Goal: Task Accomplishment & Management: Complete application form

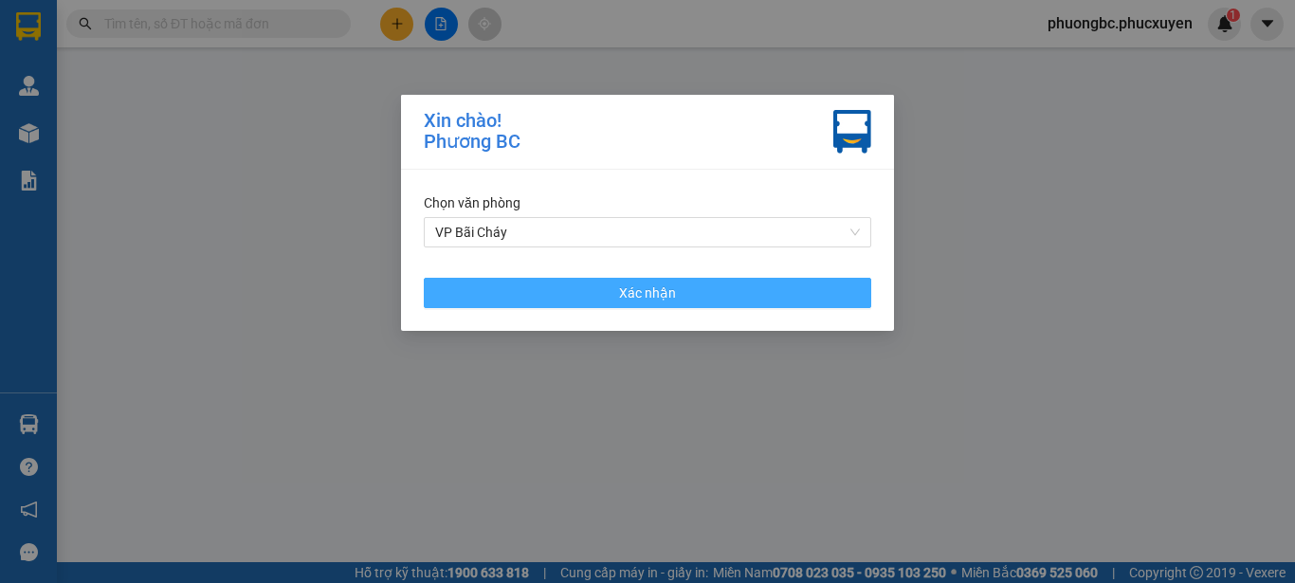
click at [650, 290] on span "Xác nhận" at bounding box center [647, 292] width 57 height 21
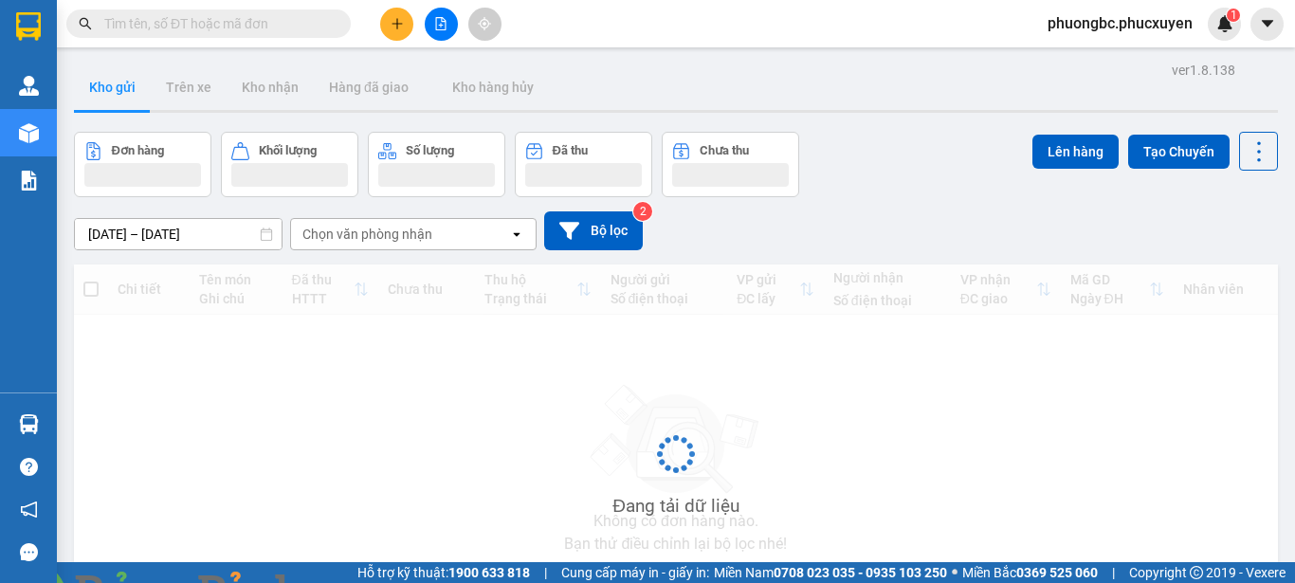
click at [349, 582] on img at bounding box center [342, 594] width 11 height 11
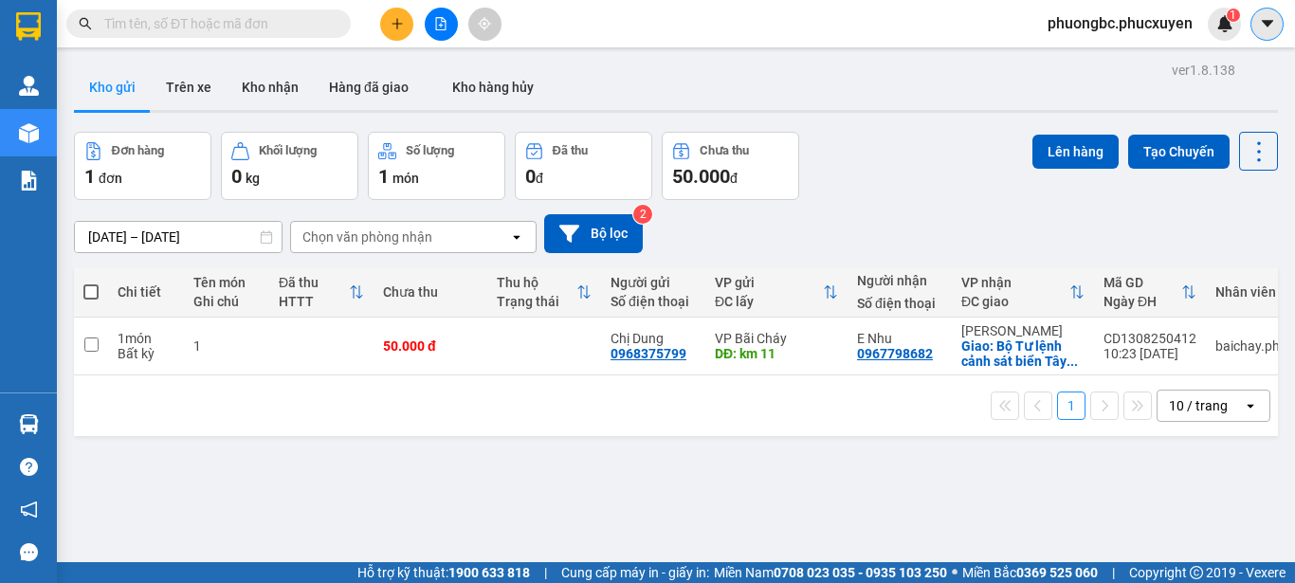
click at [1268, 23] on icon "caret-down" at bounding box center [1266, 23] width 11 height 7
click at [1087, 25] on span "phuongbc.phucxuyen" at bounding box center [1119, 23] width 175 height 24
click at [1074, 59] on span "Đăng xuất" at bounding box center [1127, 58] width 137 height 21
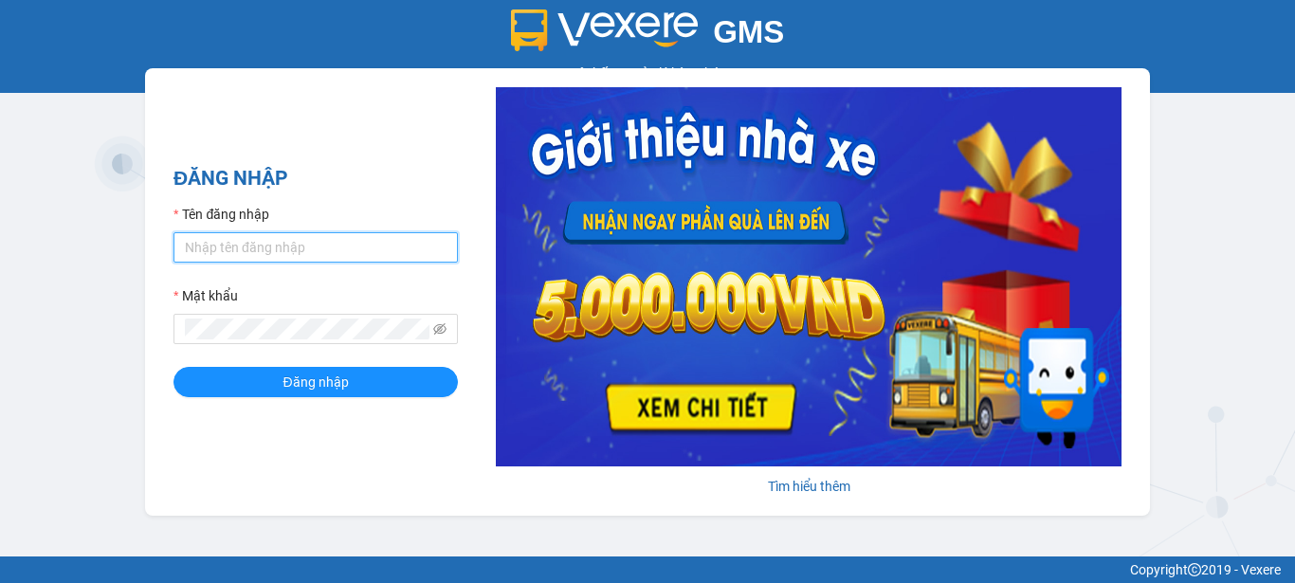
click at [348, 244] on input "Tên đăng nhập" at bounding box center [315, 247] width 284 height 30
type input "baichay.phucxuyen"
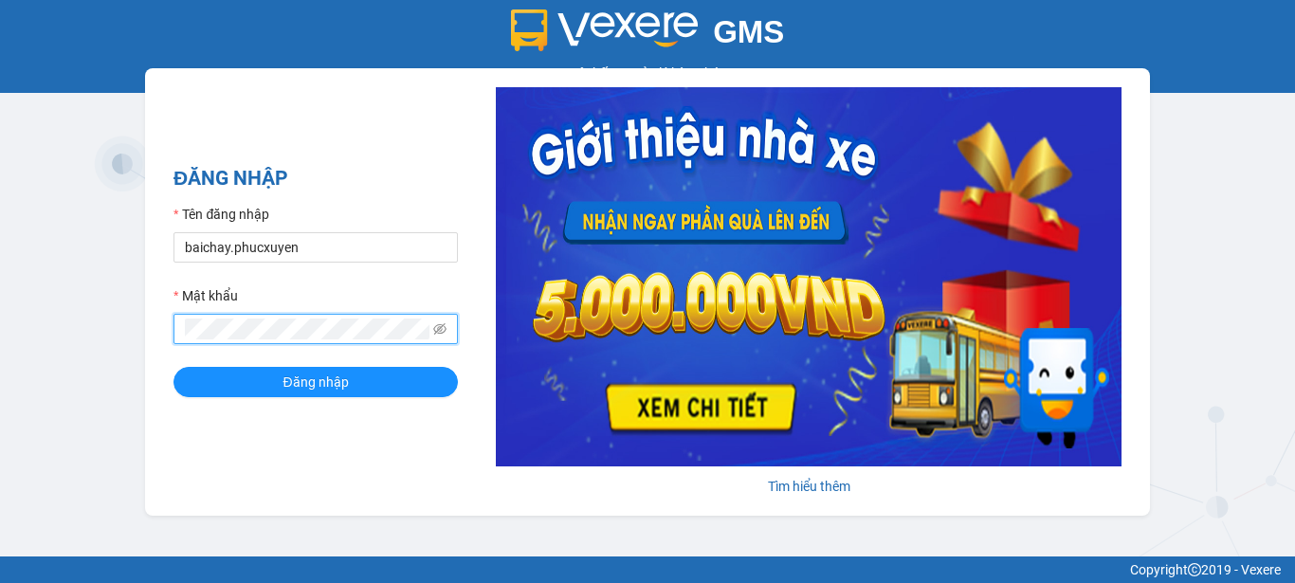
click at [173, 367] on button "Đăng nhập" at bounding box center [315, 382] width 284 height 30
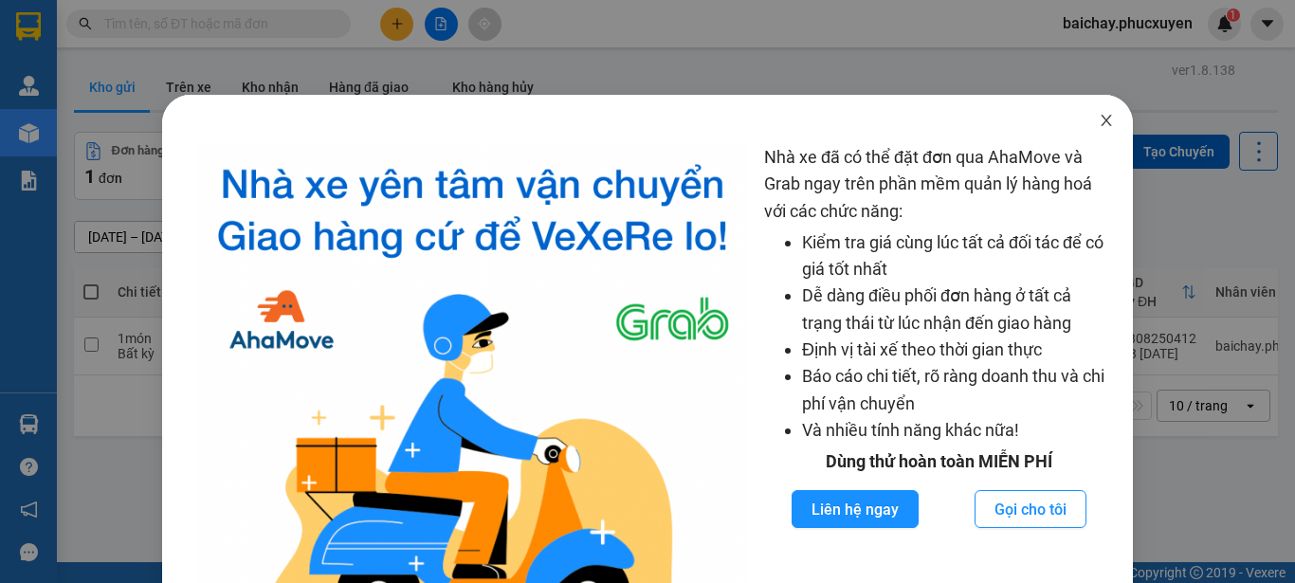
click at [1101, 122] on icon "close" at bounding box center [1106, 120] width 10 height 11
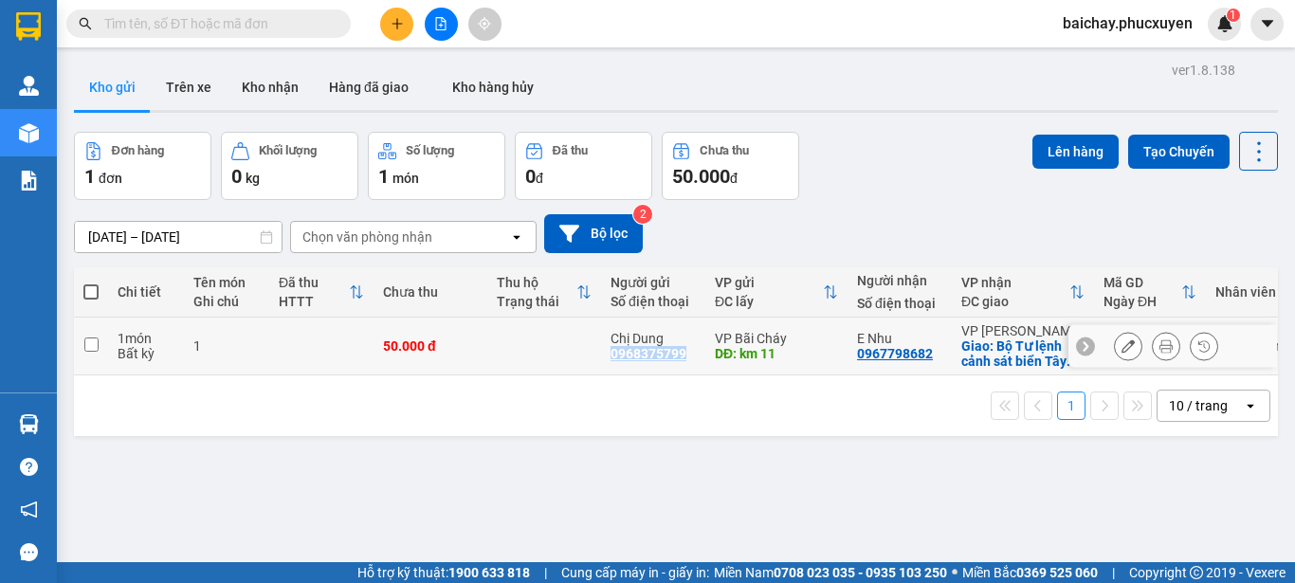
drag, startPoint x: 683, startPoint y: 361, endPoint x: 612, endPoint y: 365, distance: 71.2
click at [612, 361] on div "0968375799" at bounding box center [648, 353] width 76 height 15
copy div "0968375799"
click at [288, 30] on input "text" at bounding box center [216, 23] width 224 height 21
paste input "0968375799"
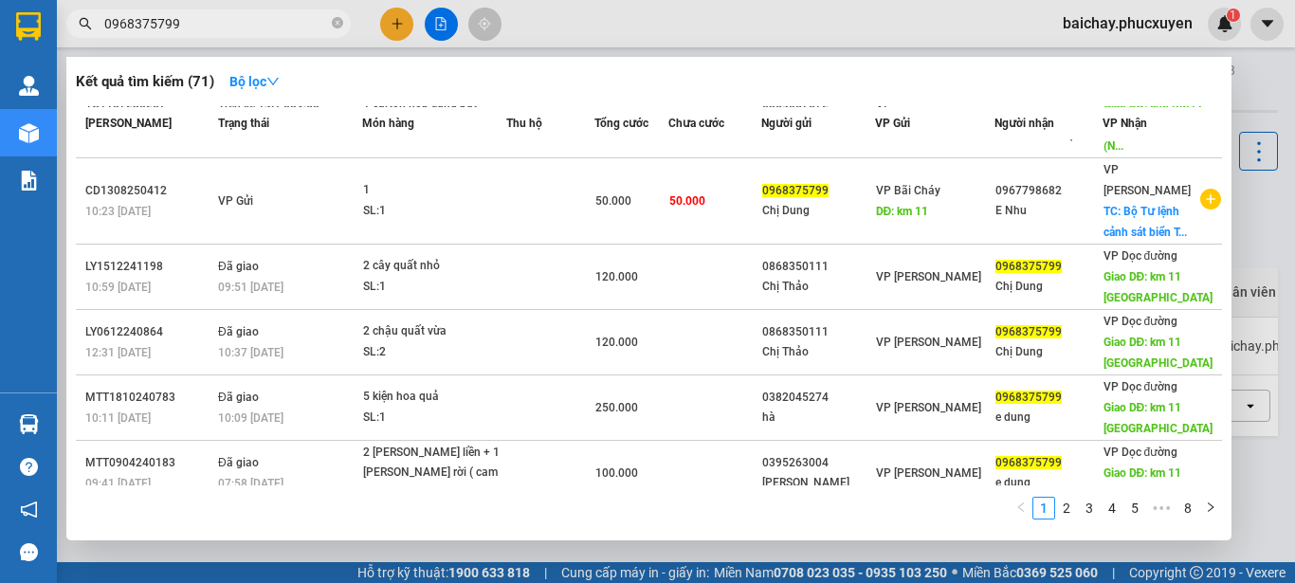
scroll to position [345, 0]
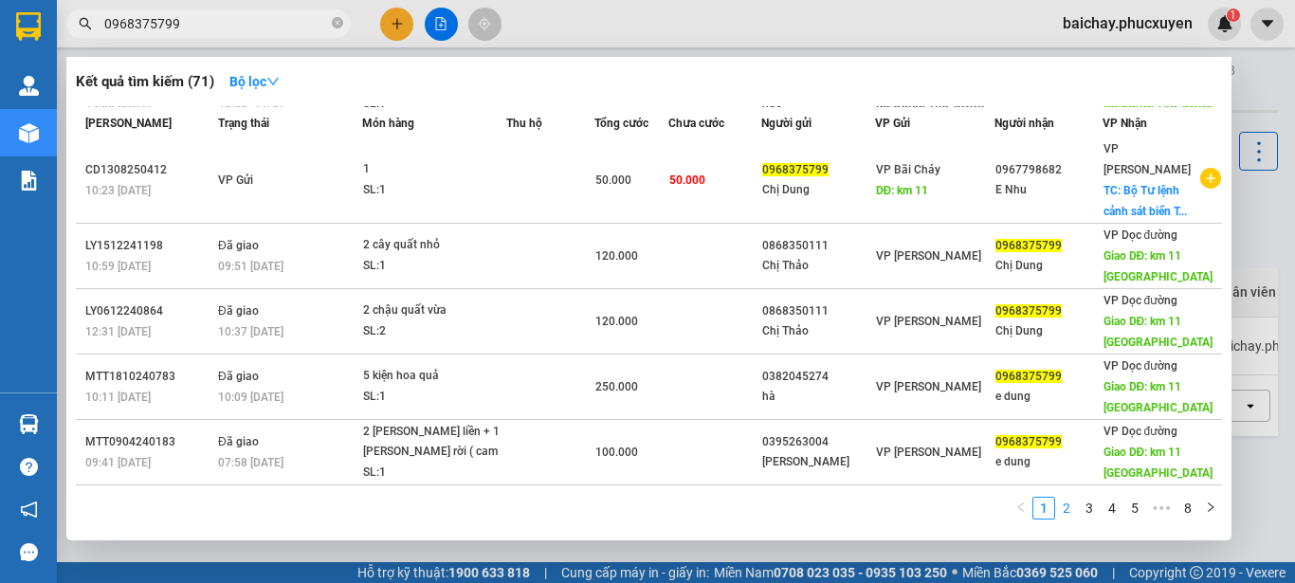
type input "0968375799"
click at [1063, 508] on link "2" at bounding box center [1066, 508] width 21 height 21
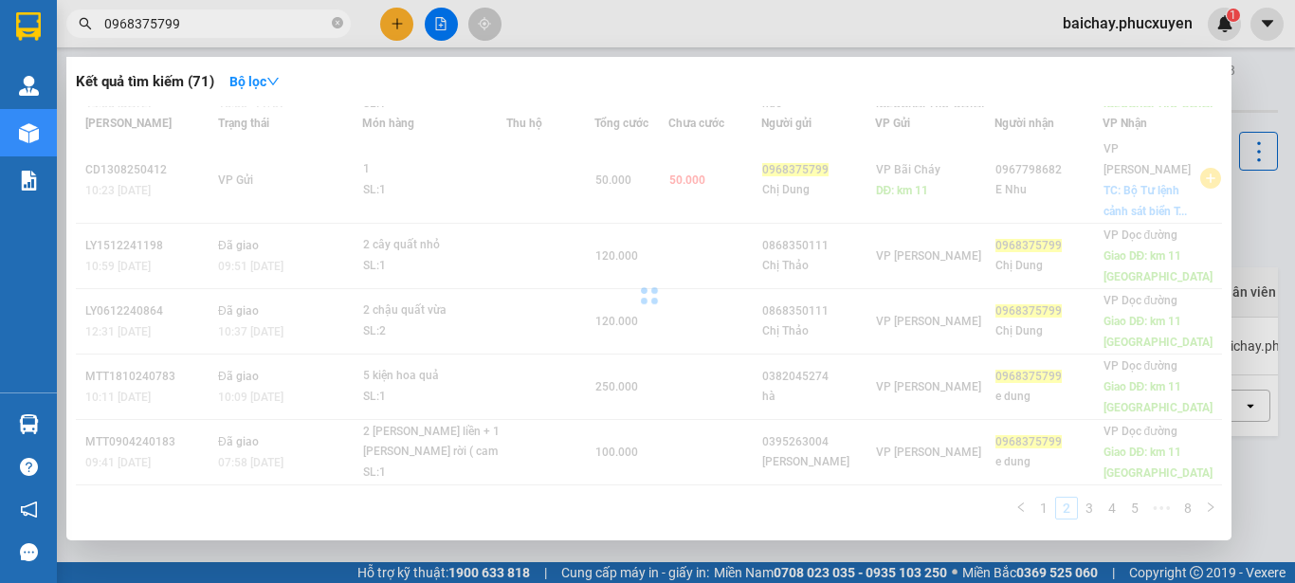
scroll to position [121, 0]
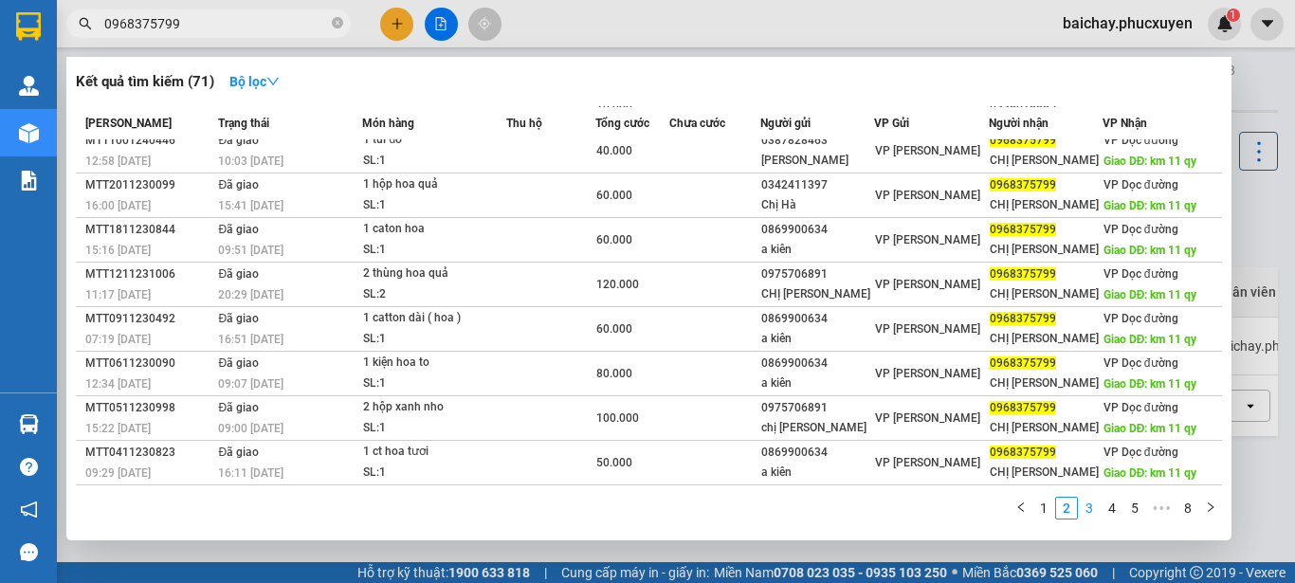
click at [1090, 506] on link "3" at bounding box center [1089, 508] width 21 height 21
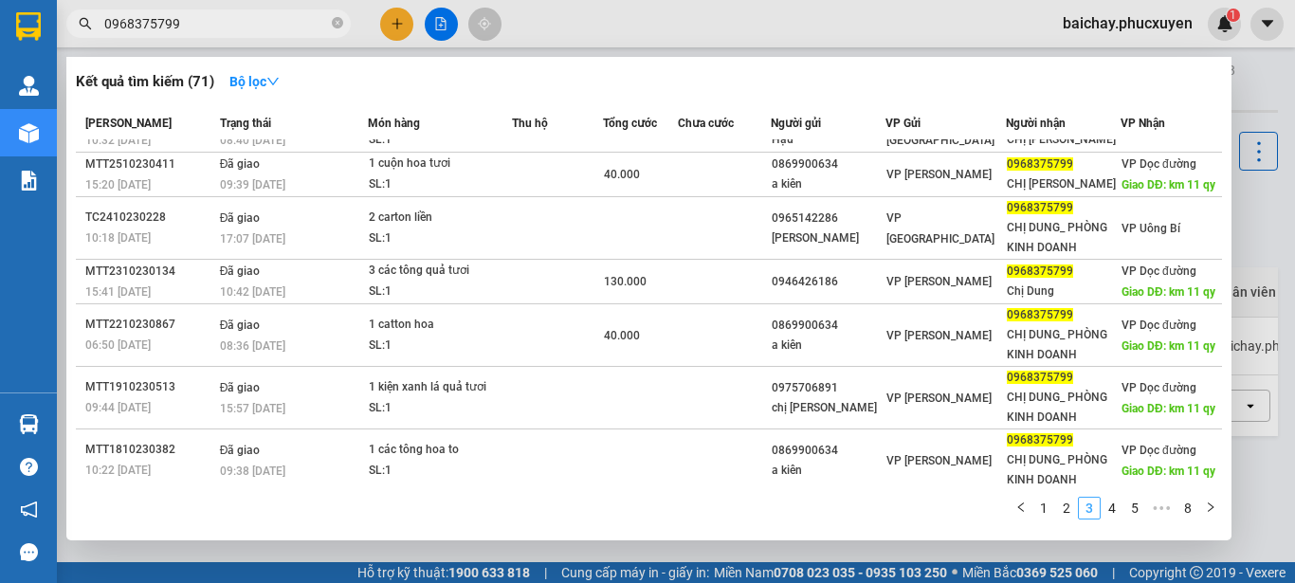
scroll to position [191, 0]
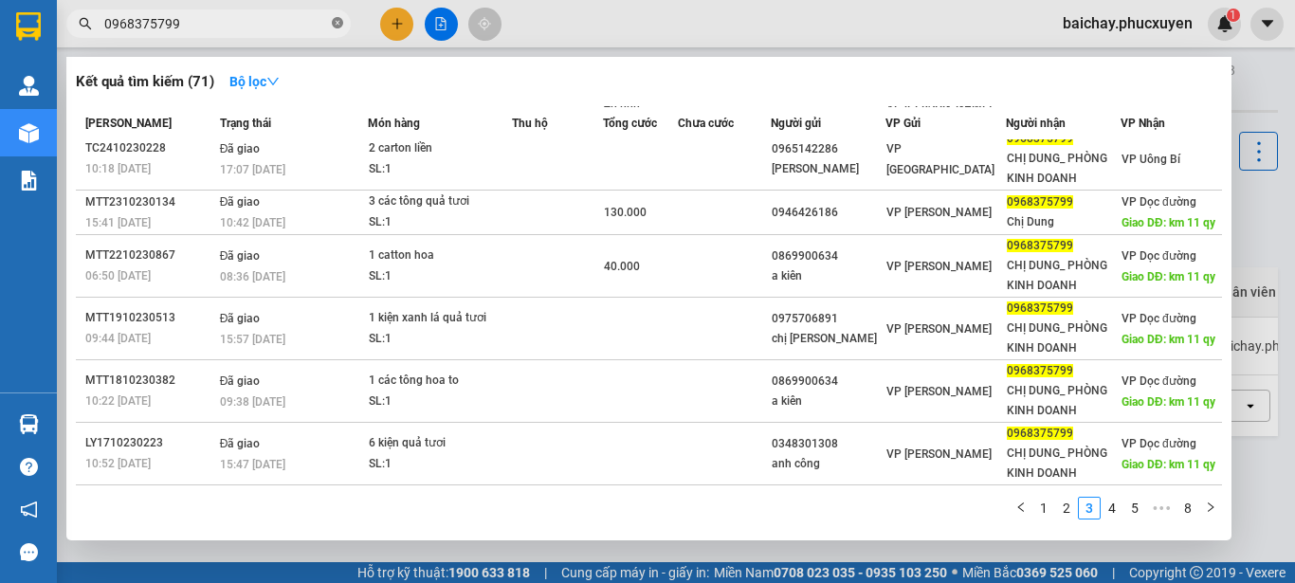
click at [336, 22] on icon "close-circle" at bounding box center [337, 22] width 11 height 11
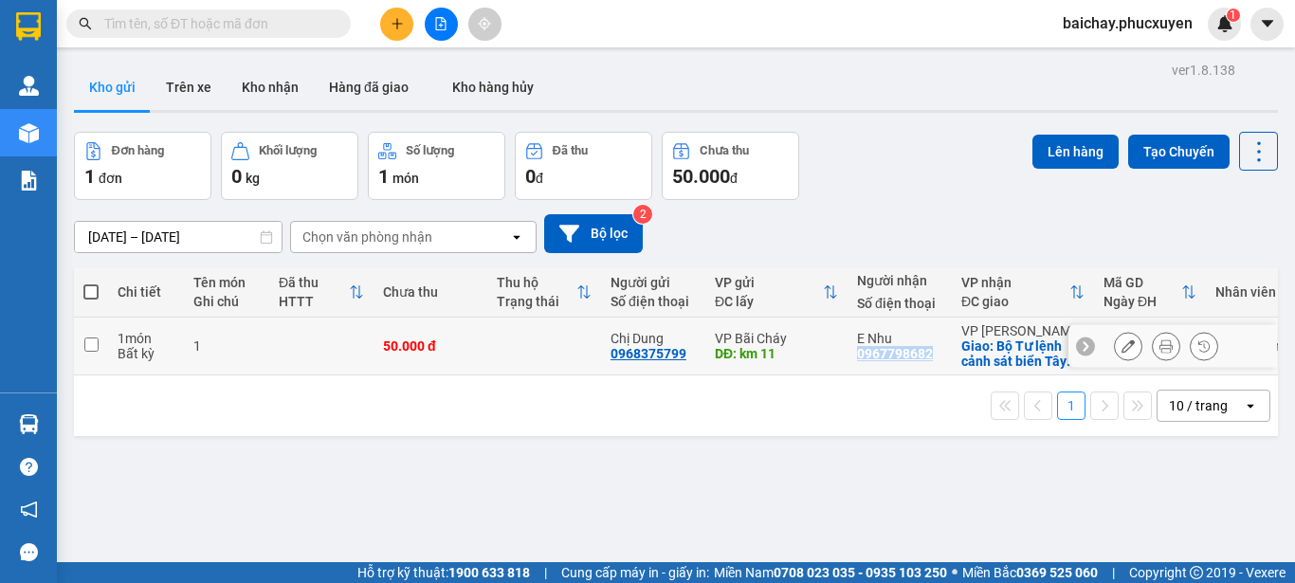
drag, startPoint x: 930, startPoint y: 362, endPoint x: 854, endPoint y: 366, distance: 75.9
click at [854, 366] on td "E Nhu 0967798682" at bounding box center [899, 347] width 104 height 58
checkbox input "true"
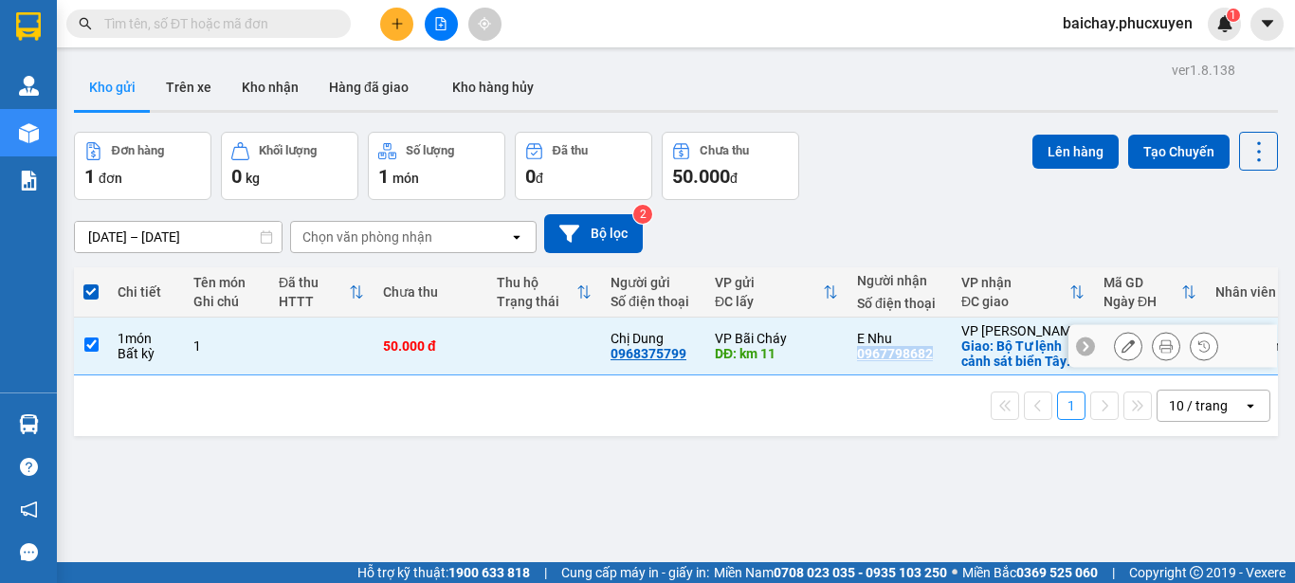
copy div "0967798682"
click at [303, 27] on input "text" at bounding box center [216, 23] width 224 height 21
paste input "0967798682"
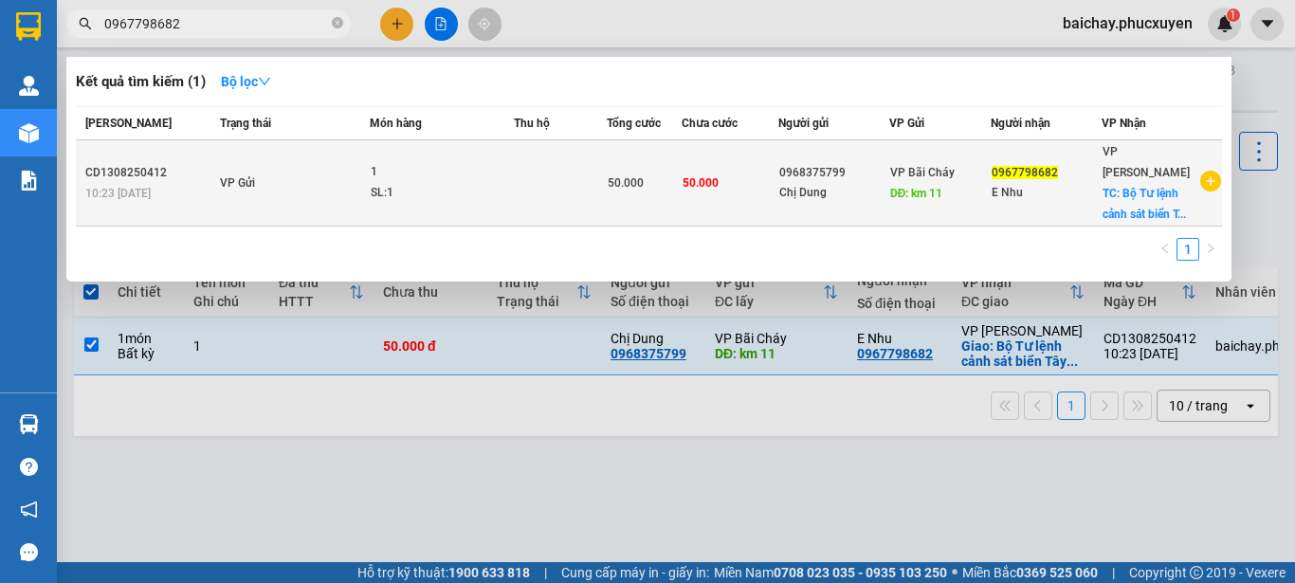
type input "0967798682"
click at [970, 210] on td "VP Bãi Cháy DĐ: km 11" at bounding box center [939, 183] width 101 height 86
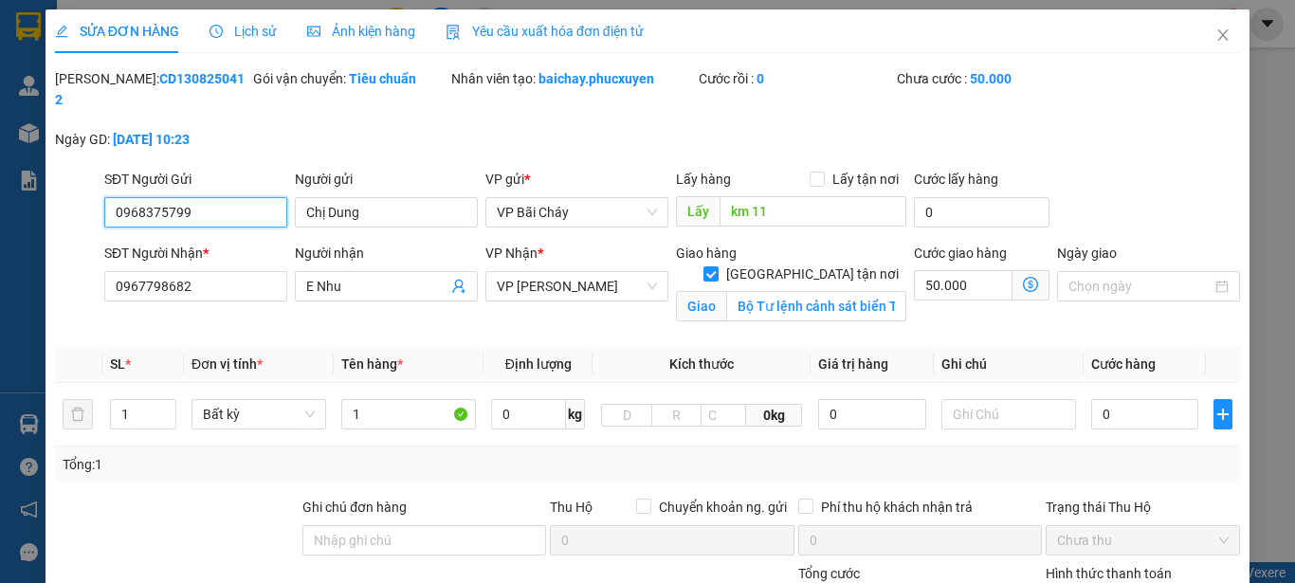
type input "0968375799"
type input "Chị Dung"
type input "km 11"
type input "0967798682"
type input "E Nhu"
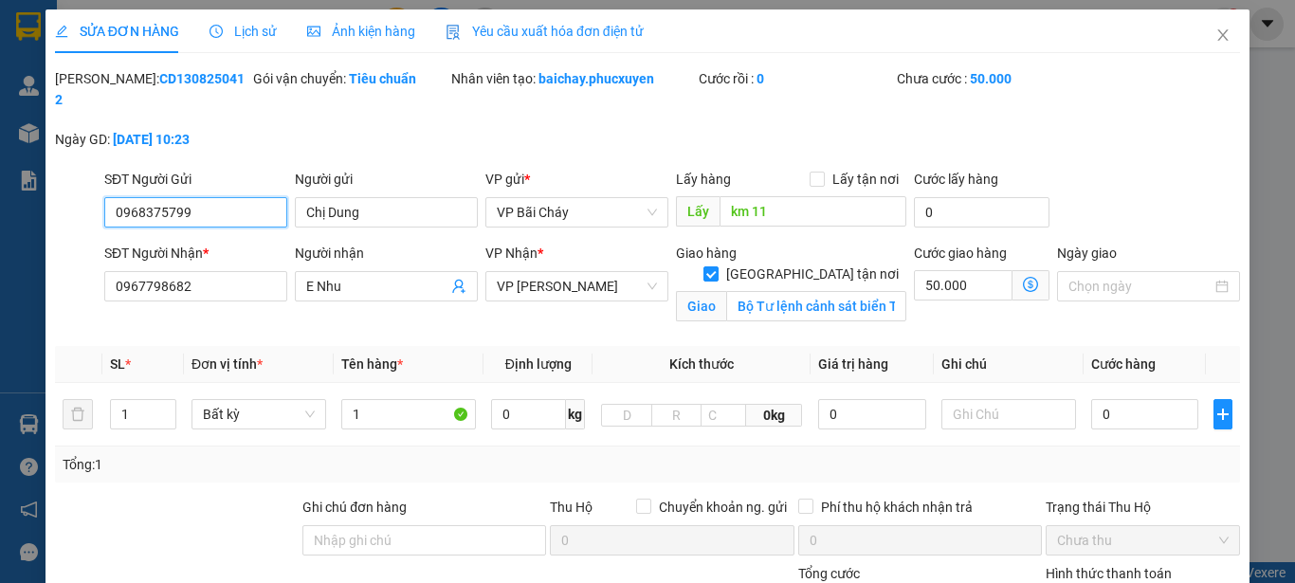
checkbox input "true"
type input "Bộ Tư lệnh cảnh sát biển Tây Mỗ, Nam Từ Liêm [GEOGRAPHIC_DATA]"
type input "50.000"
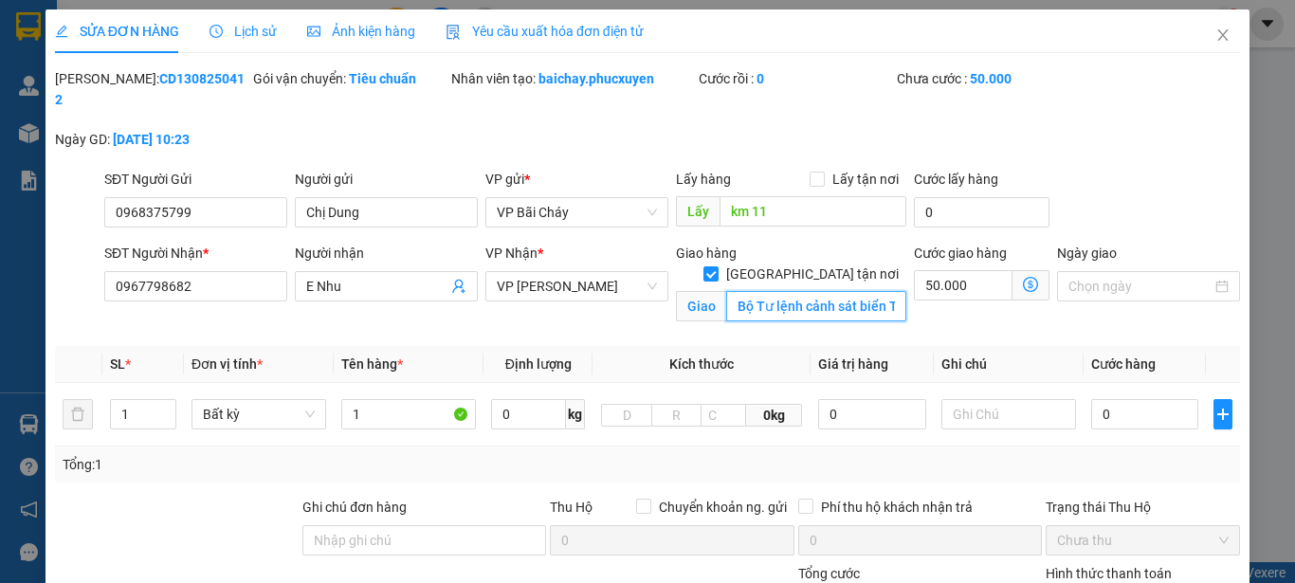
click at [745, 291] on input "Bộ Tư lệnh cảnh sát biển Tây Mỗ, Nam Từ Liêm [GEOGRAPHIC_DATA]" at bounding box center [816, 306] width 180 height 30
click at [1023, 277] on icon "dollar-circle" at bounding box center [1030, 284] width 15 height 15
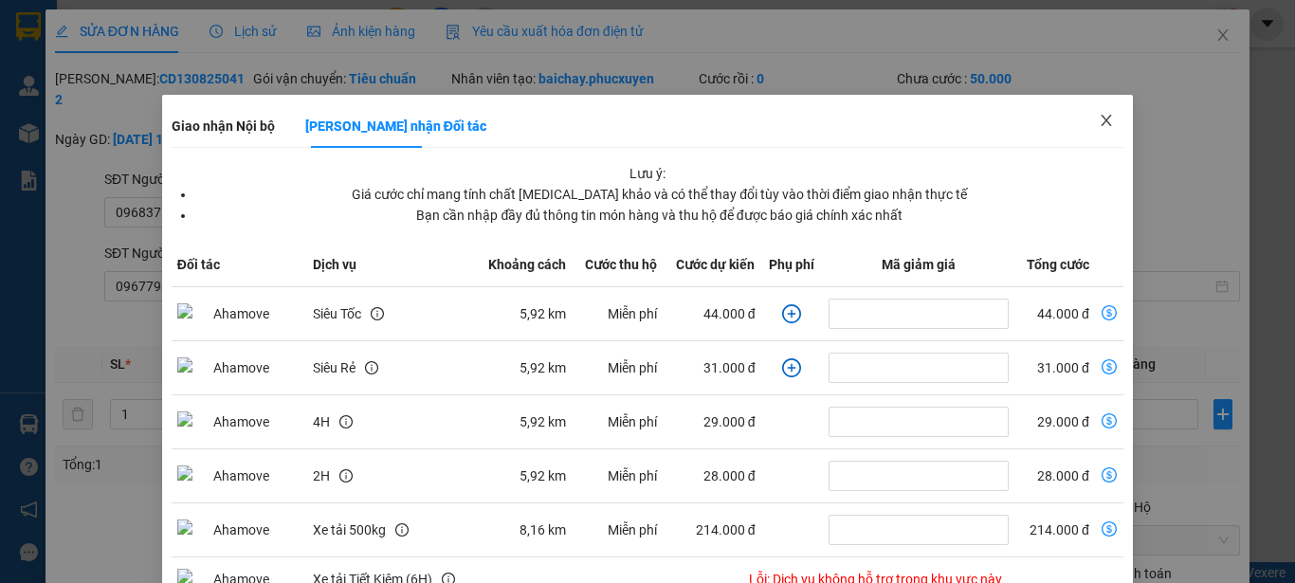
click at [1099, 119] on icon "close" at bounding box center [1106, 120] width 15 height 15
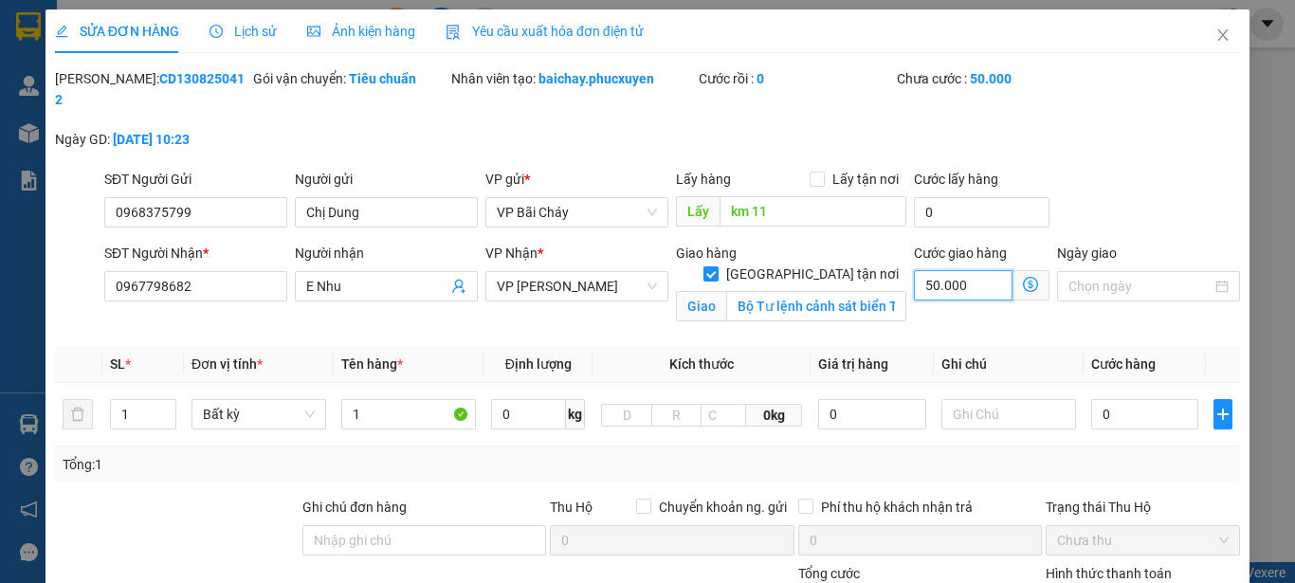
click at [958, 270] on input "50.000" at bounding box center [963, 285] width 99 height 30
type input "6"
type input "60"
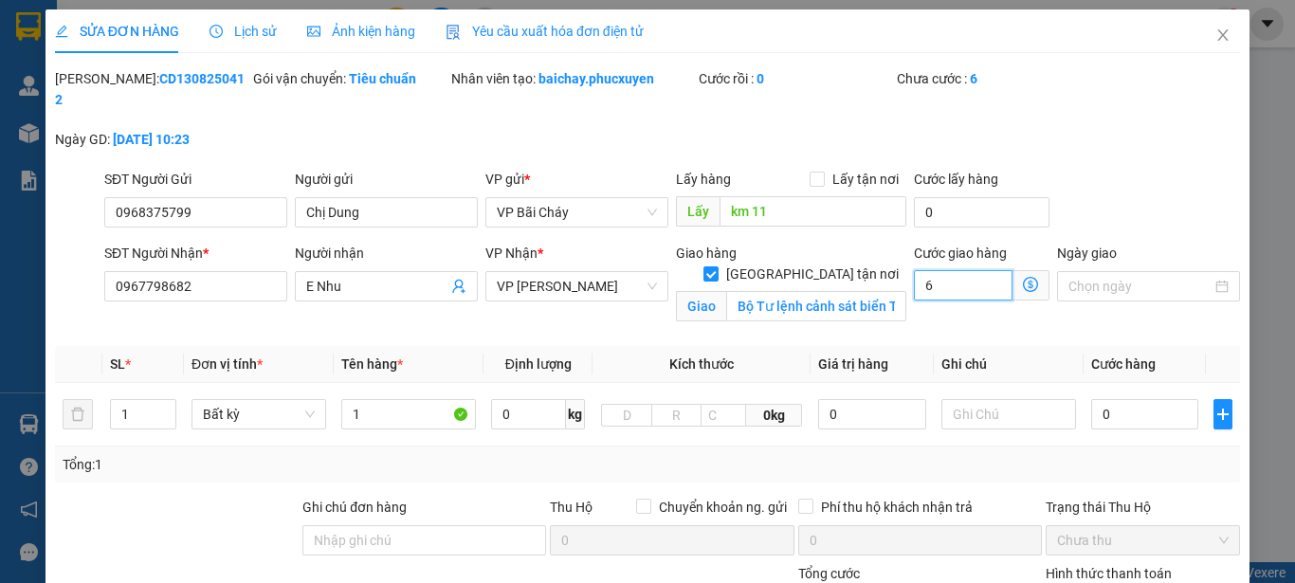
type input "60"
click at [1135, 454] on div "Tổng: 1" at bounding box center [648, 464] width 1170 height 21
type input "60.000"
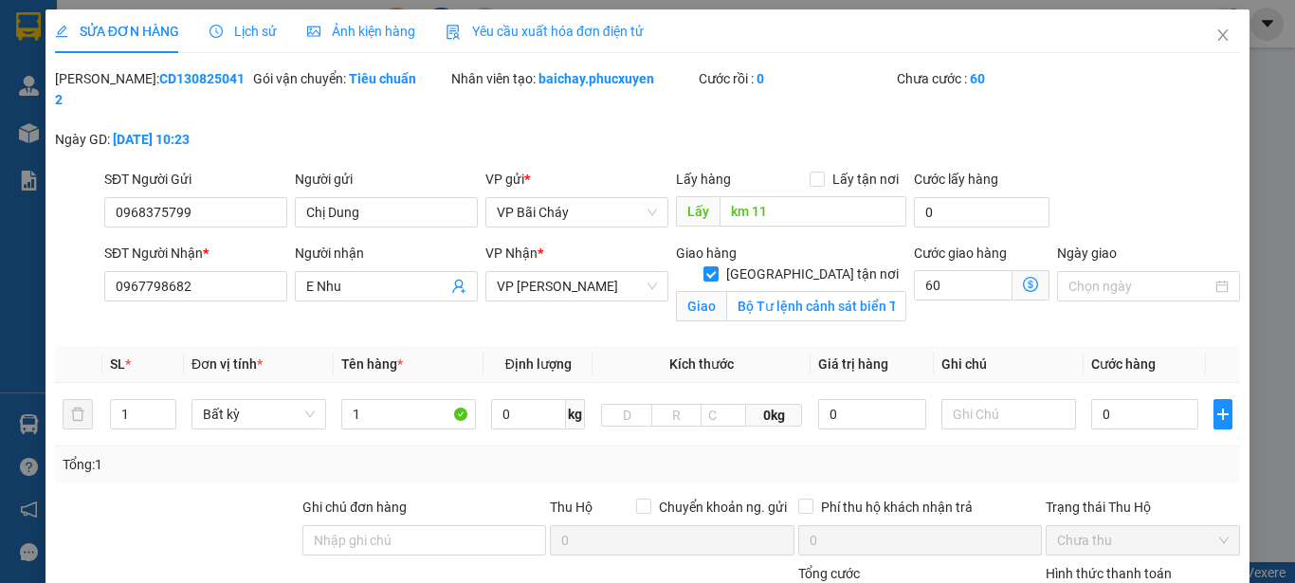
type input "60.000"
click at [378, 399] on input "1" at bounding box center [408, 414] width 135 height 30
type input "1 ct na"
click at [1147, 399] on input "0" at bounding box center [1144, 414] width 107 height 30
type input "5"
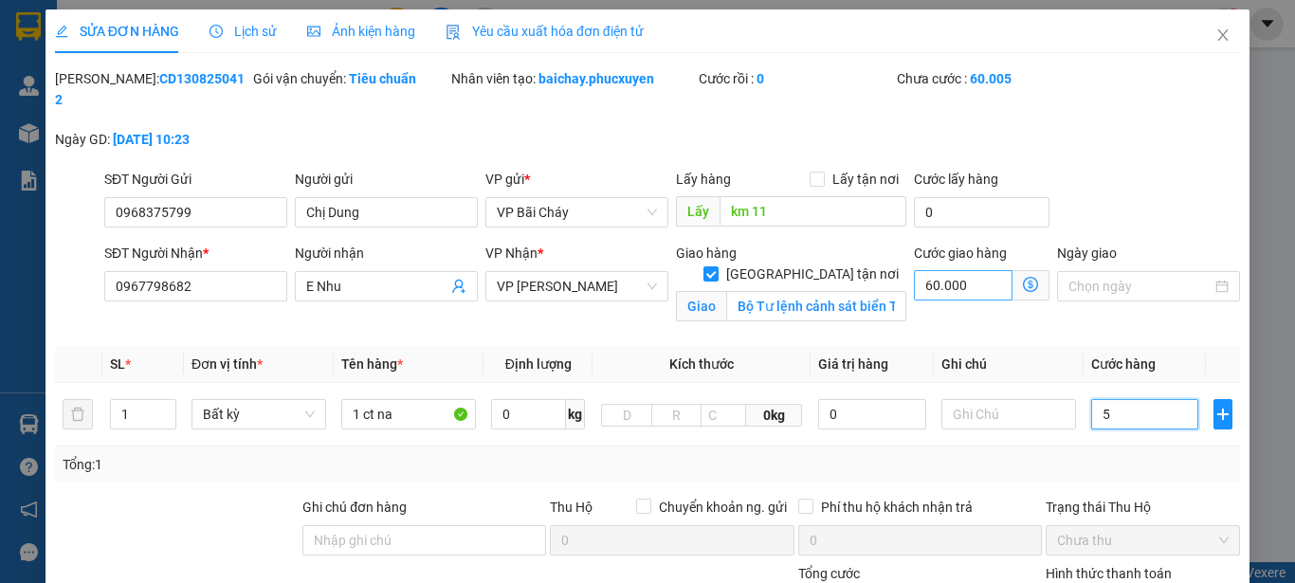
type input "60.005"
type input "60.050"
type input "50"
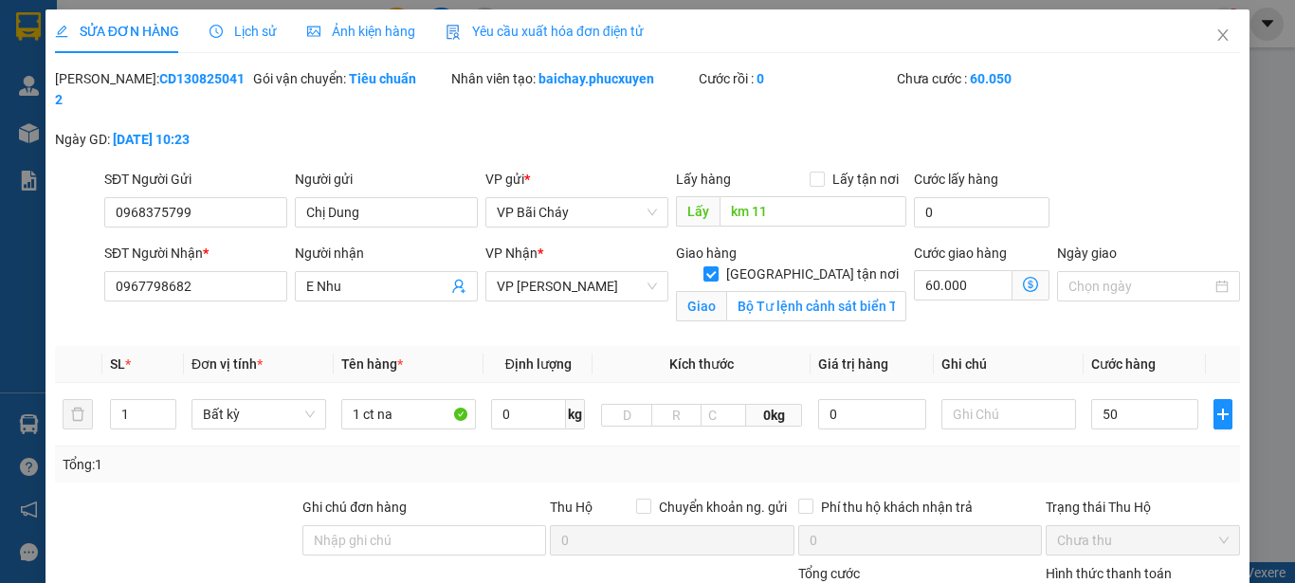
type input "110.000"
type input "50.000"
click at [1185, 473] on div "Total Paid Fee 0 Total UnPaid Fee 50.000 Cash Collection Total Fee Mã ĐH: CD130…" at bounding box center [647, 438] width 1185 height 740
click at [415, 399] on input "1 ct na" at bounding box center [408, 414] width 135 height 30
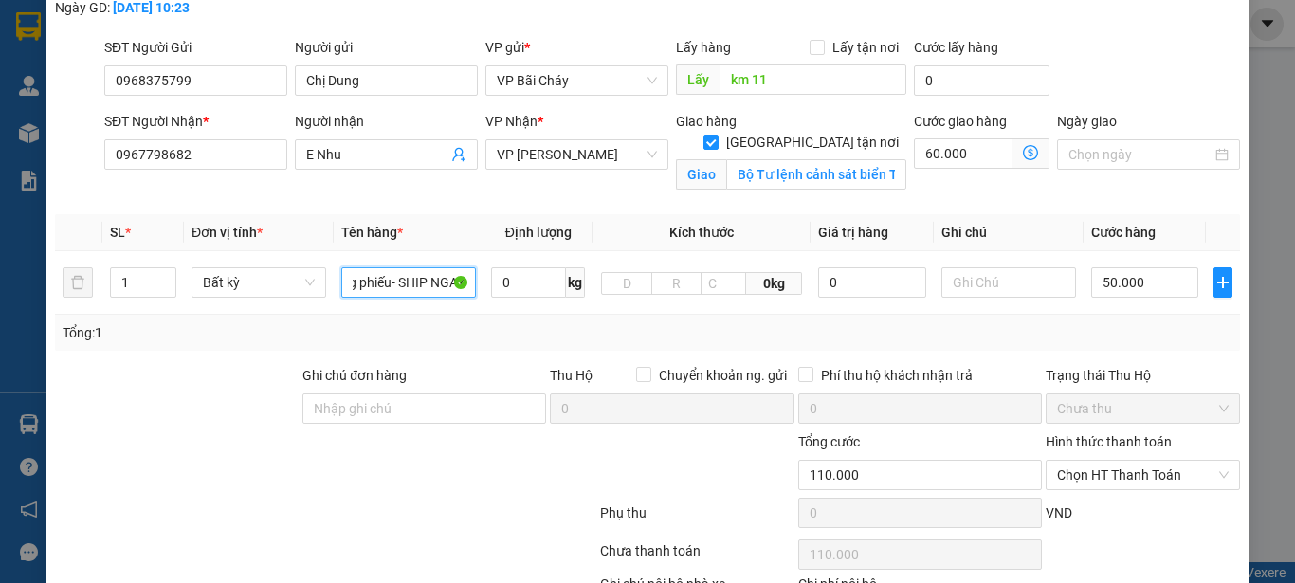
scroll to position [242, 0]
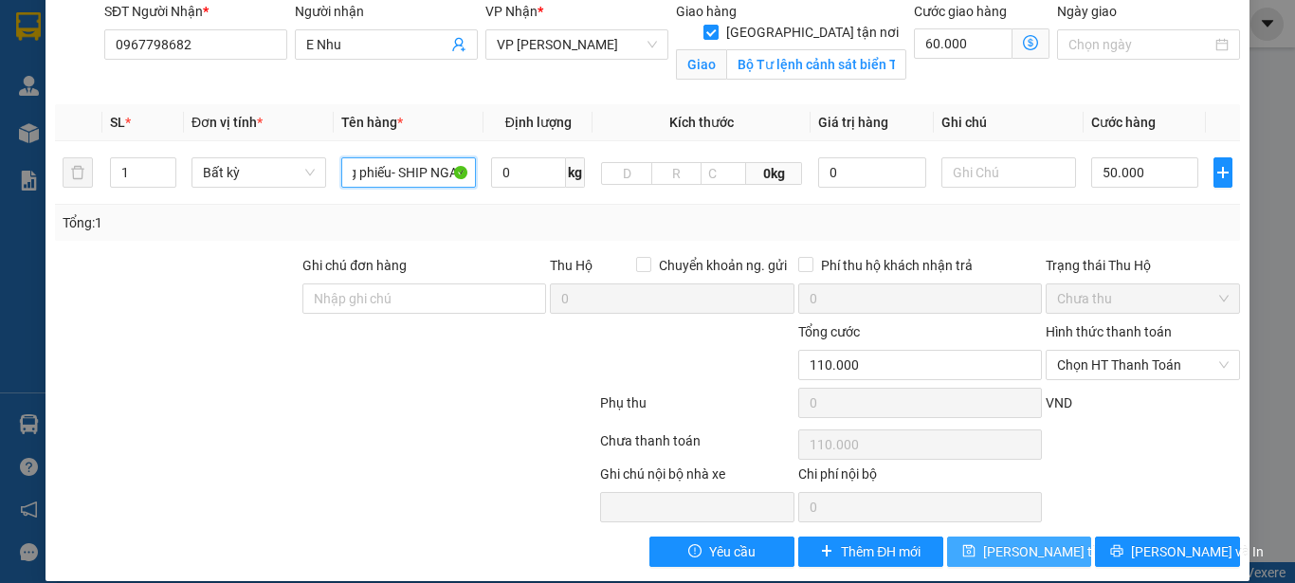
type input "1 ct na không phiếu- SHIP NGAY"
click at [1016, 541] on span "[PERSON_NAME] thay đổi" at bounding box center [1059, 551] width 152 height 21
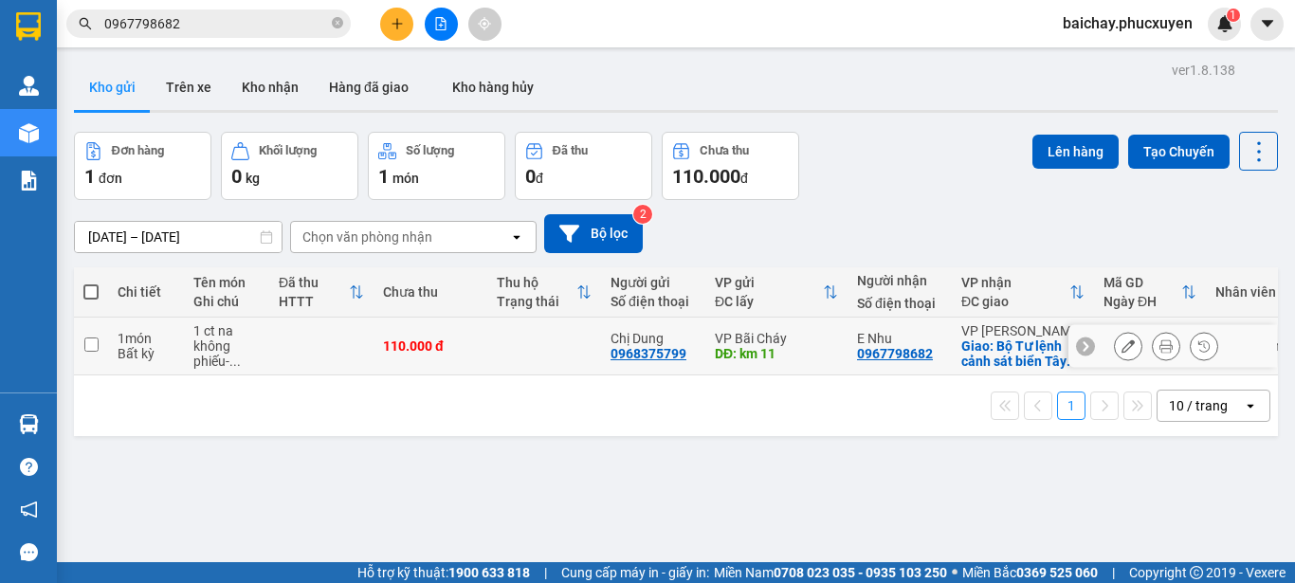
click at [1159, 353] on icon at bounding box center [1165, 345] width 13 height 13
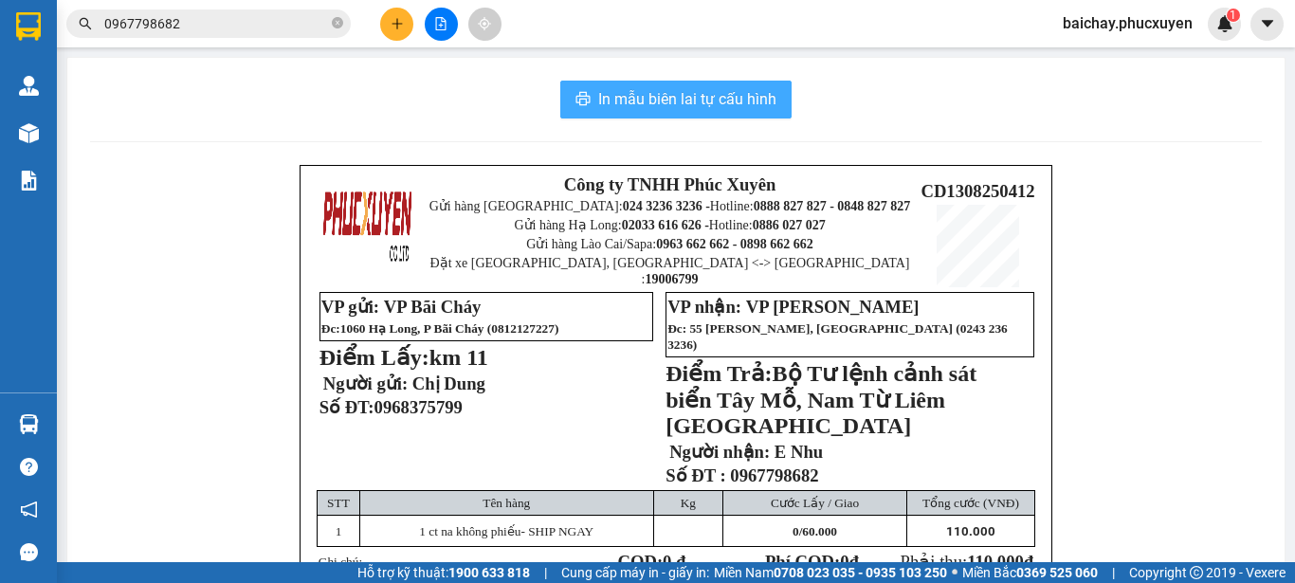
click at [632, 99] on span "In mẫu biên lai tự cấu hình" at bounding box center [687, 99] width 178 height 24
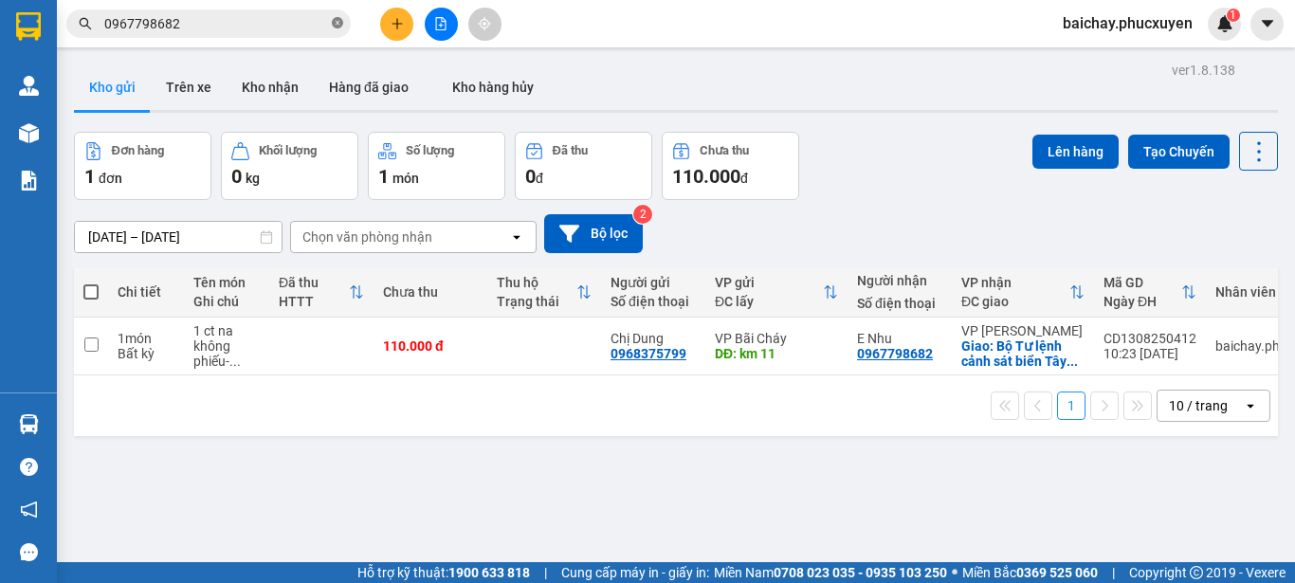
click at [338, 23] on icon "close-circle" at bounding box center [337, 22] width 11 height 11
click at [1121, 353] on icon at bounding box center [1127, 345] width 13 height 13
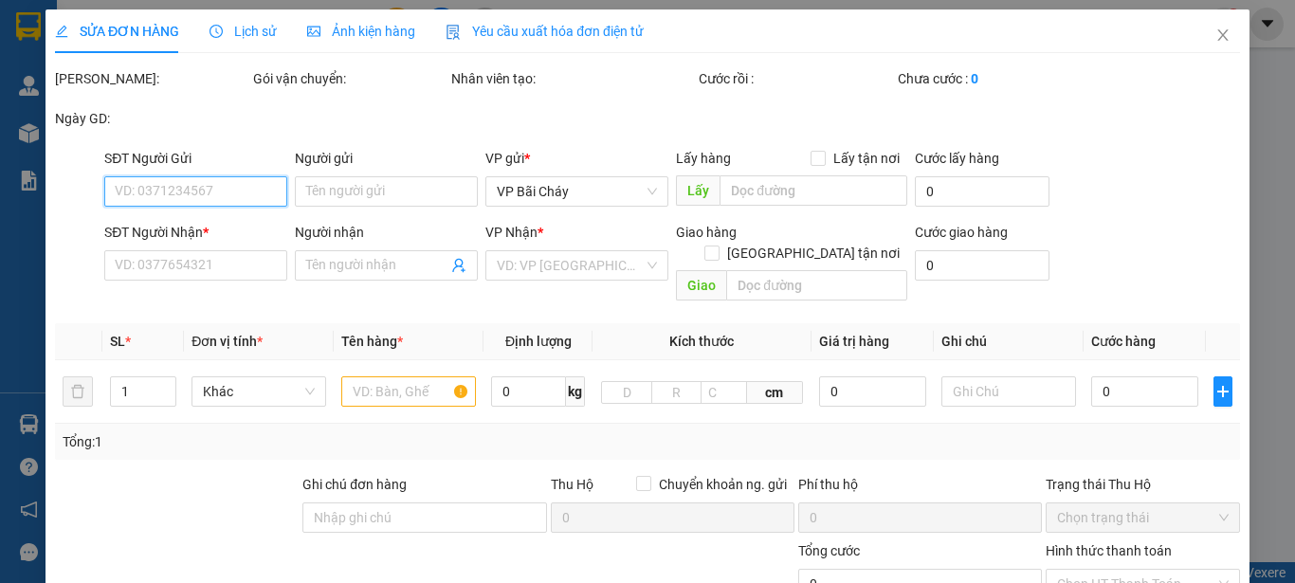
type input "0968375799"
type input "Chị Dung"
type input "km 11"
type input "0967798682"
type input "E Nhu"
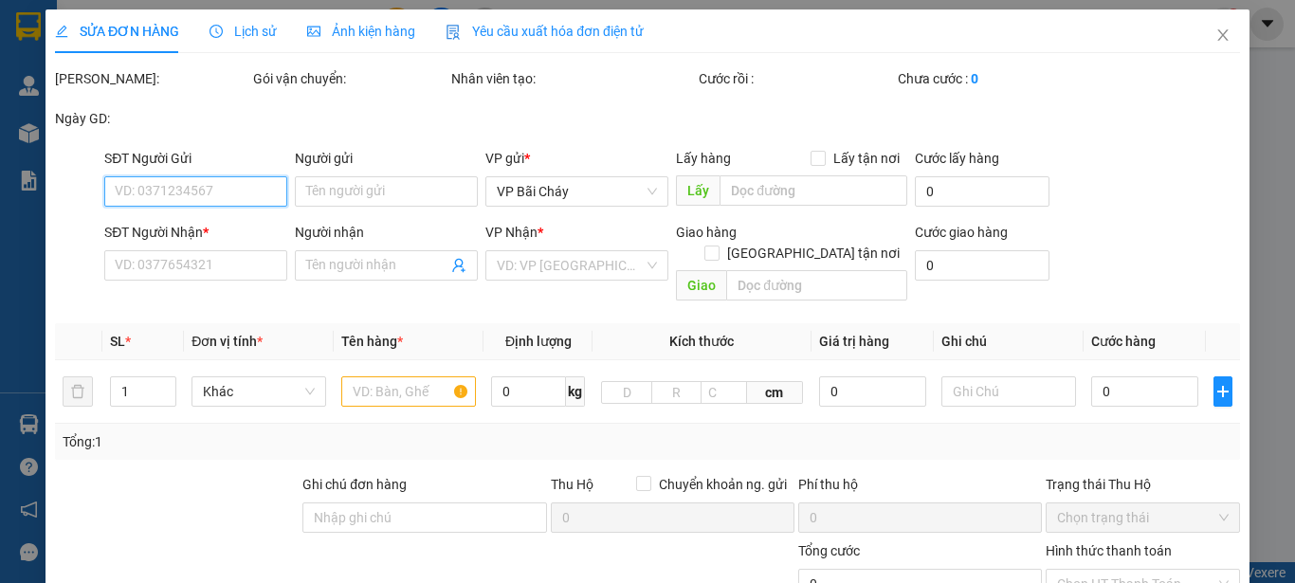
checkbox input "true"
type input "Bộ Tư lệnh cảnh sát biển Tây Mỗ, Nam Từ Liêm [GEOGRAPHIC_DATA]"
type input "110.000"
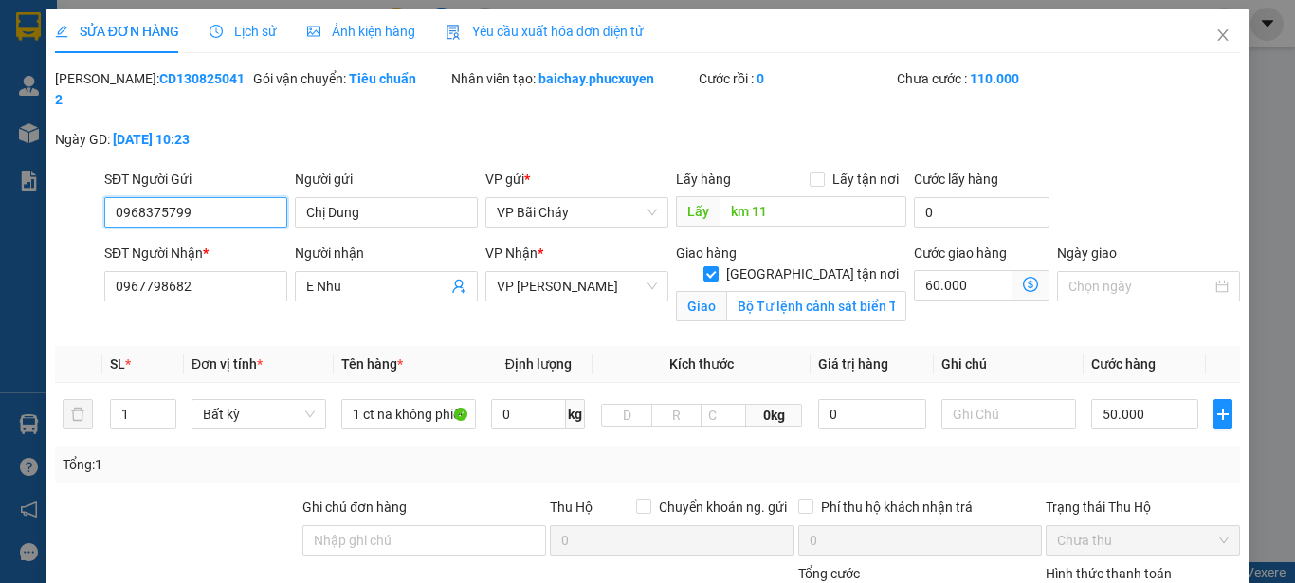
scroll to position [242, 0]
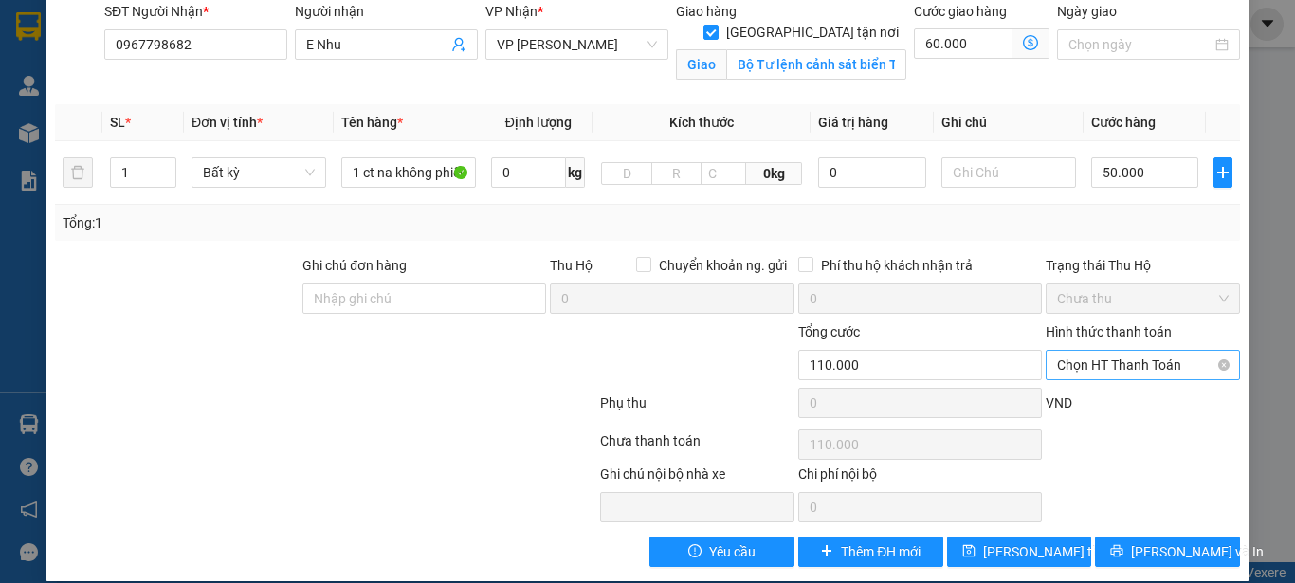
click at [1187, 351] on span "Chọn HT Thanh Toán" at bounding box center [1143, 365] width 172 height 28
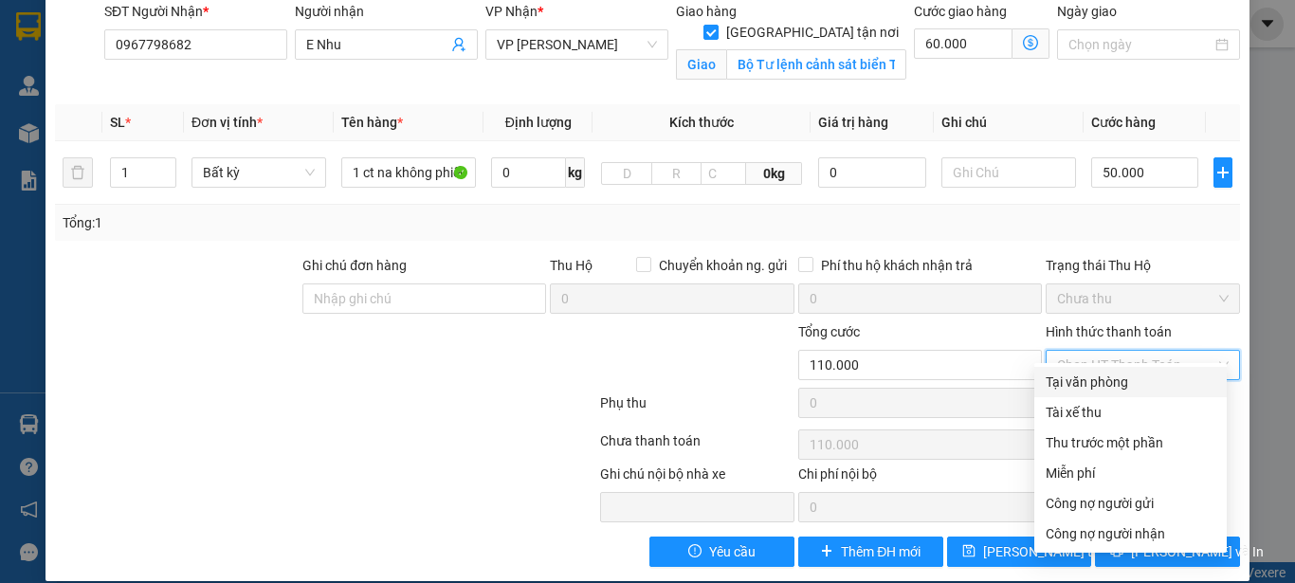
click at [1104, 382] on div "Tại văn phòng" at bounding box center [1131, 382] width 170 height 21
type input "0"
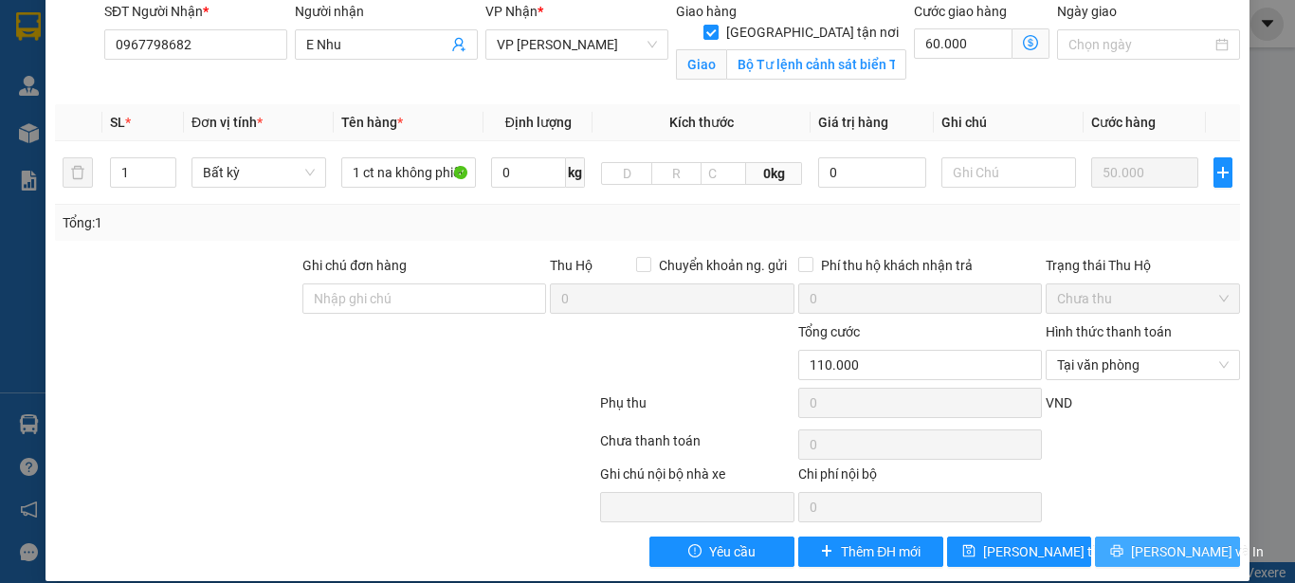
click at [1151, 541] on span "[PERSON_NAME] và In" at bounding box center [1197, 551] width 133 height 21
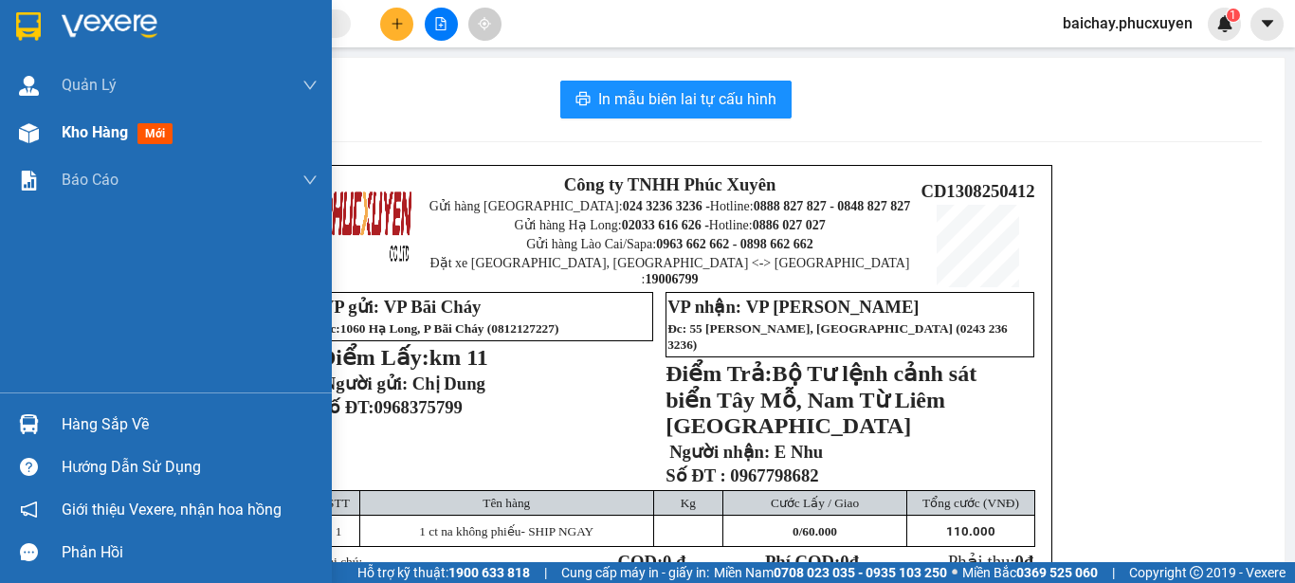
click at [104, 130] on span "Kho hàng" at bounding box center [95, 132] width 66 height 18
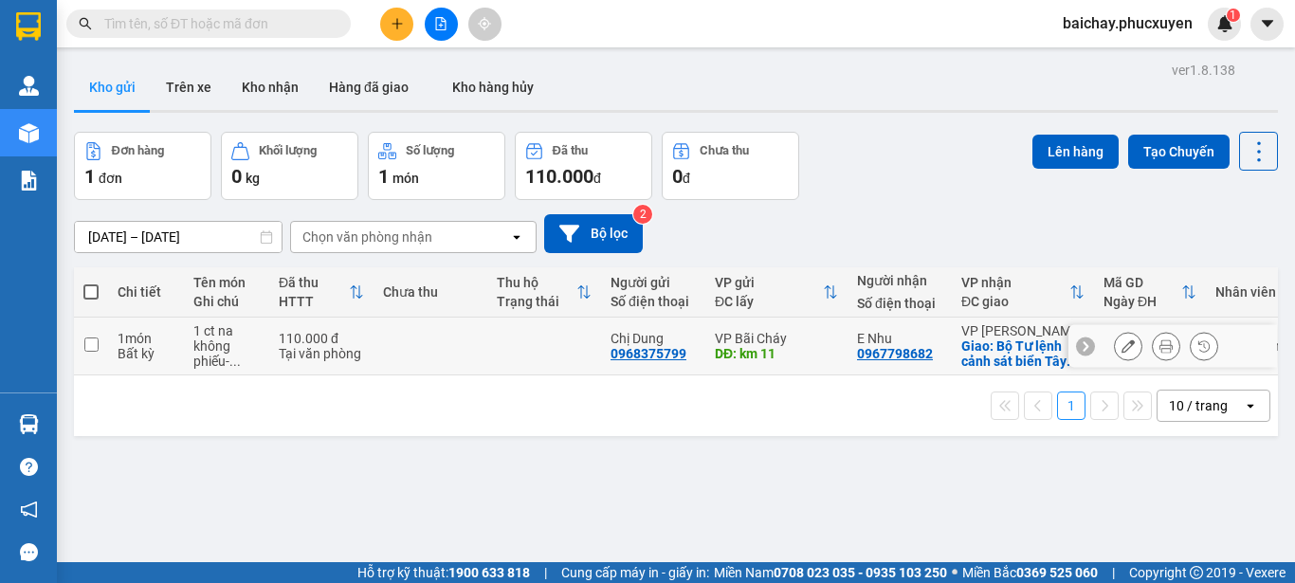
click at [87, 352] on input "checkbox" at bounding box center [91, 344] width 14 height 14
checkbox input "true"
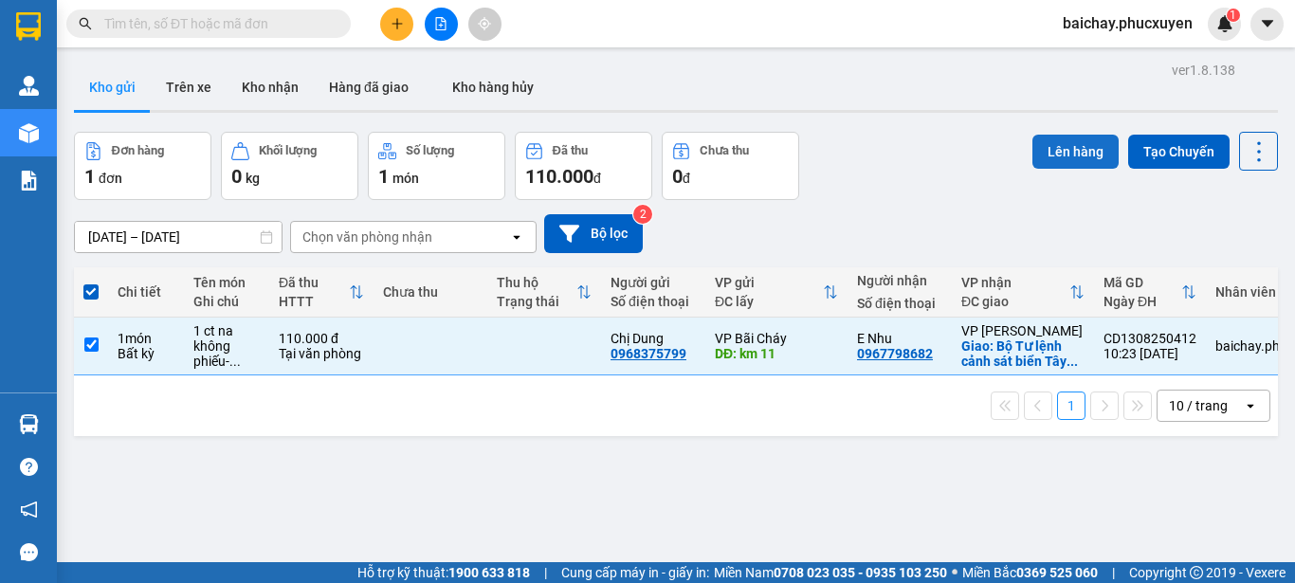
click at [1053, 151] on button "Lên hàng" at bounding box center [1075, 152] width 86 height 34
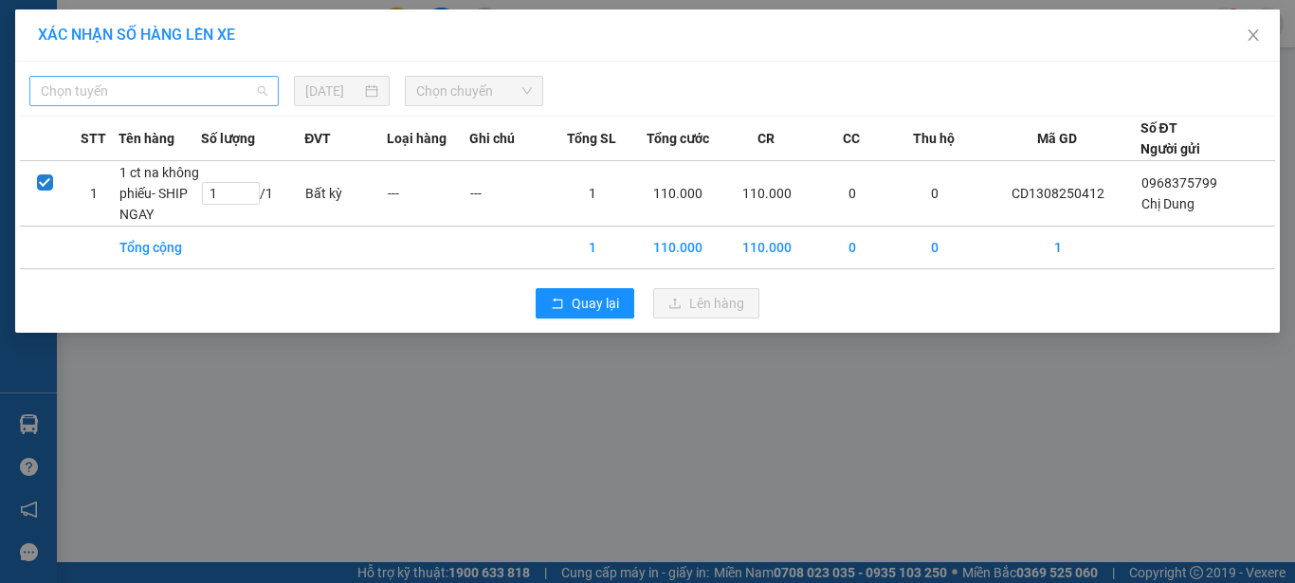
click at [218, 92] on span "Chọn tuyến" at bounding box center [154, 91] width 227 height 28
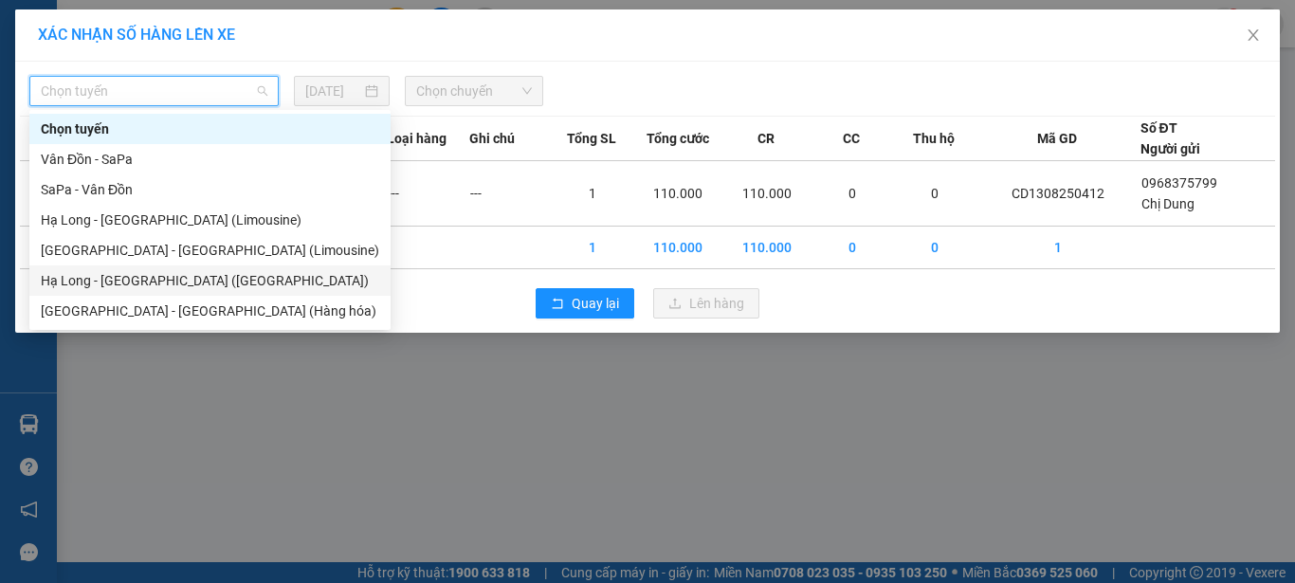
click at [133, 273] on div "Hạ Long - [GEOGRAPHIC_DATA] ([GEOGRAPHIC_DATA])" at bounding box center [210, 280] width 338 height 21
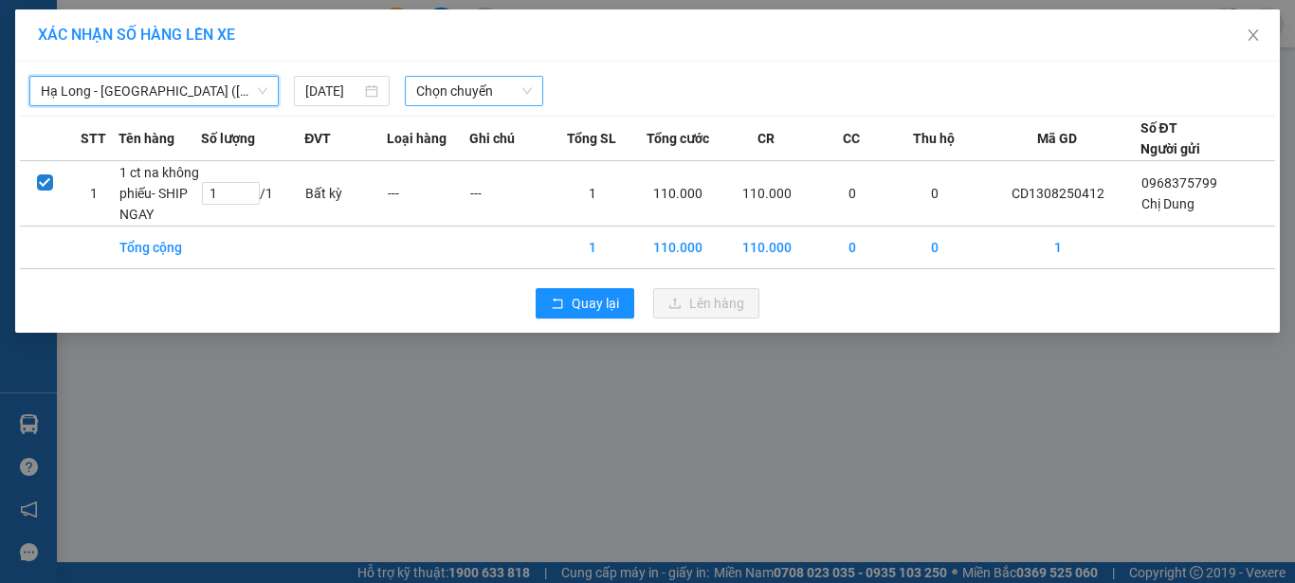
click at [503, 93] on span "Chọn chuyến" at bounding box center [474, 91] width 117 height 28
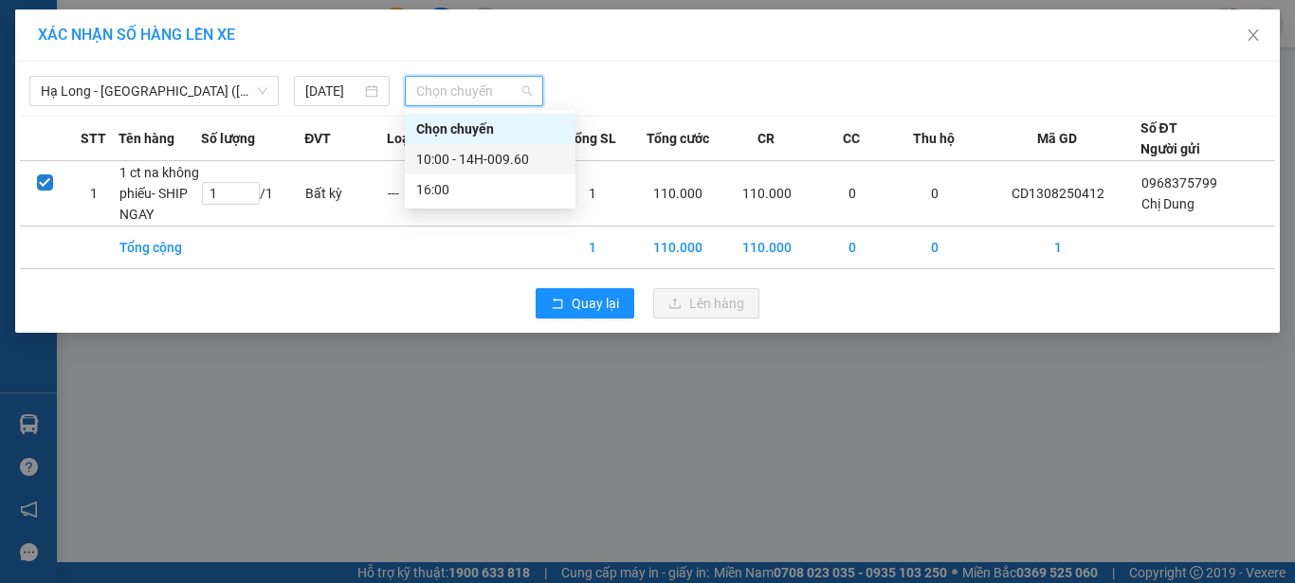
click at [503, 161] on div "10:00 - 14H-009.60" at bounding box center [490, 159] width 148 height 21
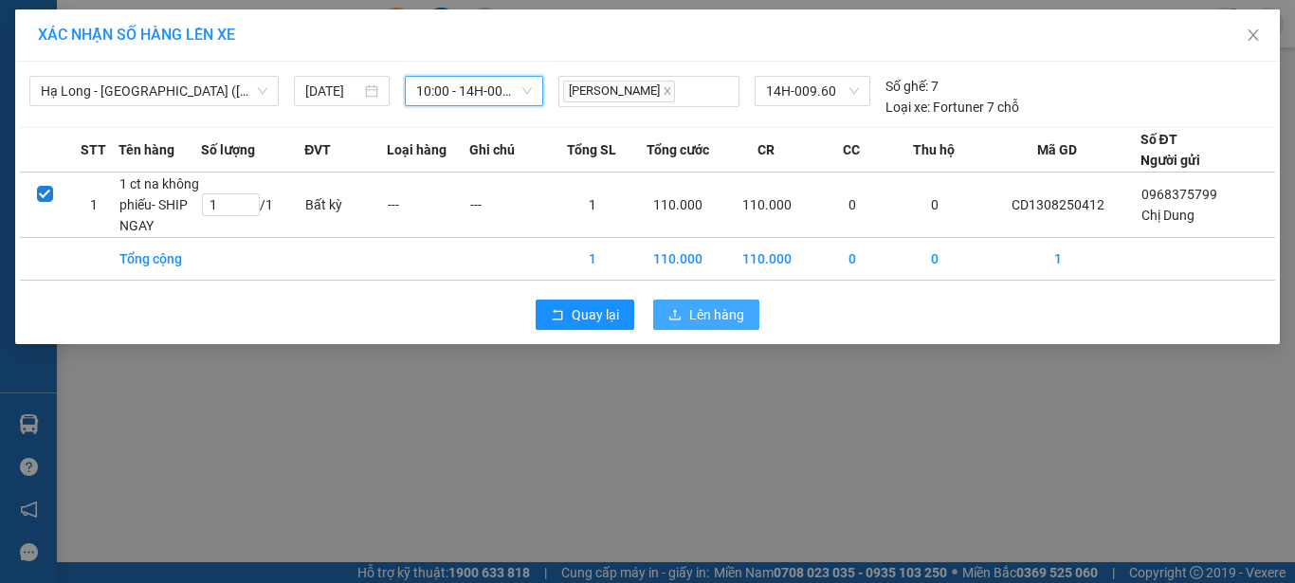
click at [704, 313] on span "Lên hàng" at bounding box center [716, 314] width 55 height 21
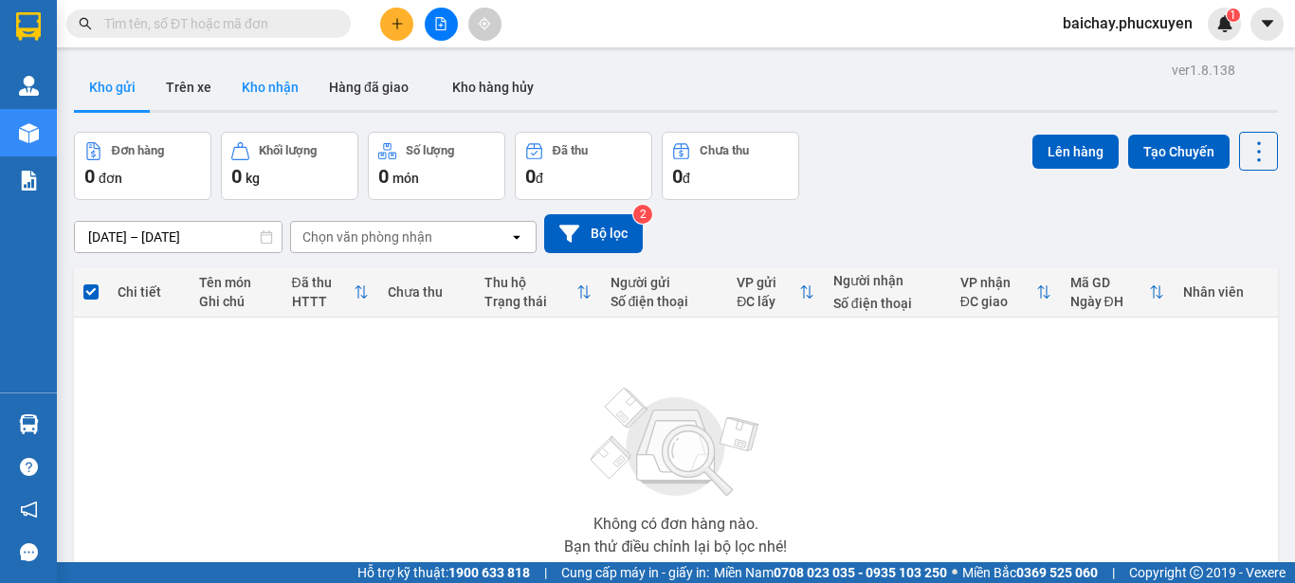
click at [267, 83] on button "Kho nhận" at bounding box center [270, 86] width 87 height 45
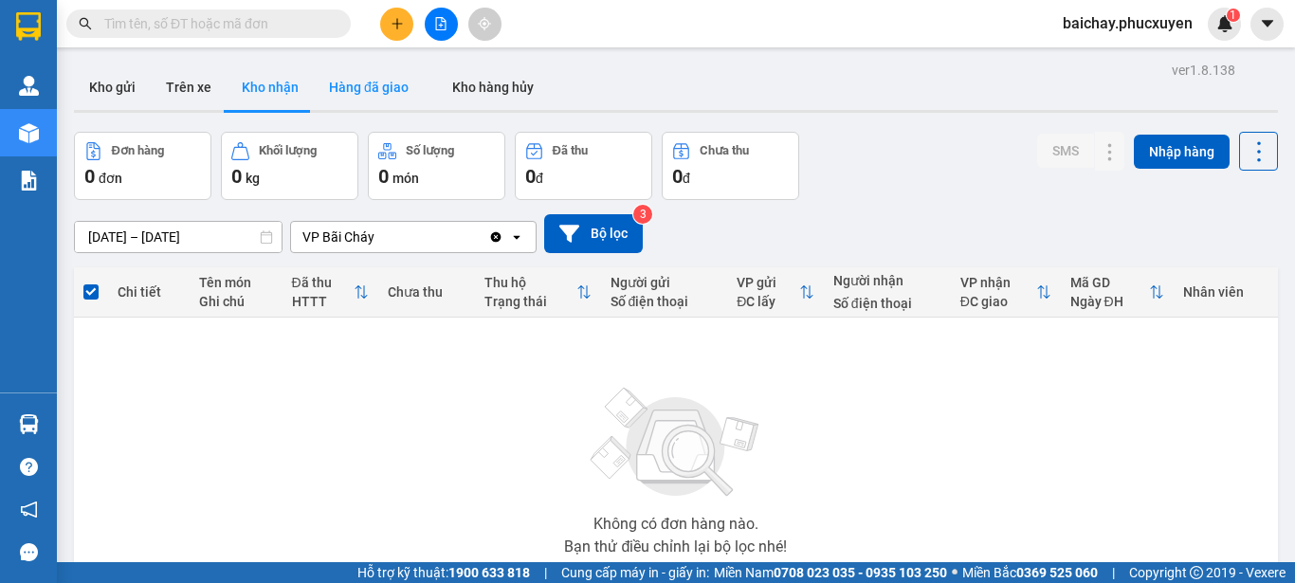
click at [372, 83] on button "Hàng đã giao" at bounding box center [369, 86] width 110 height 45
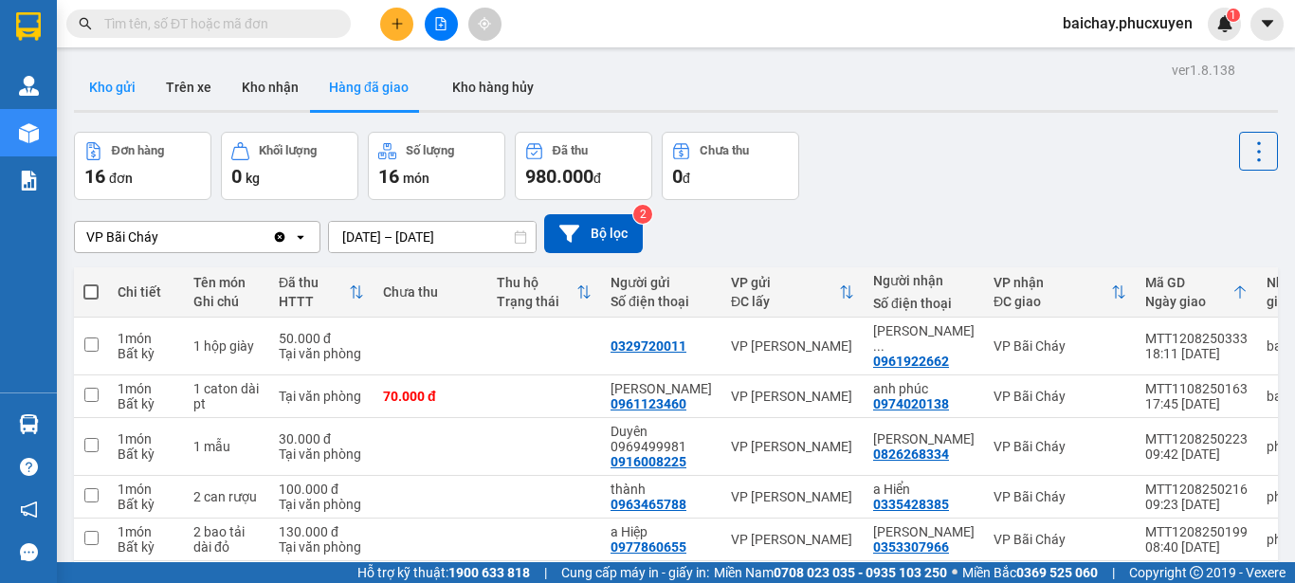
click at [121, 89] on button "Kho gửi" at bounding box center [112, 86] width 77 height 45
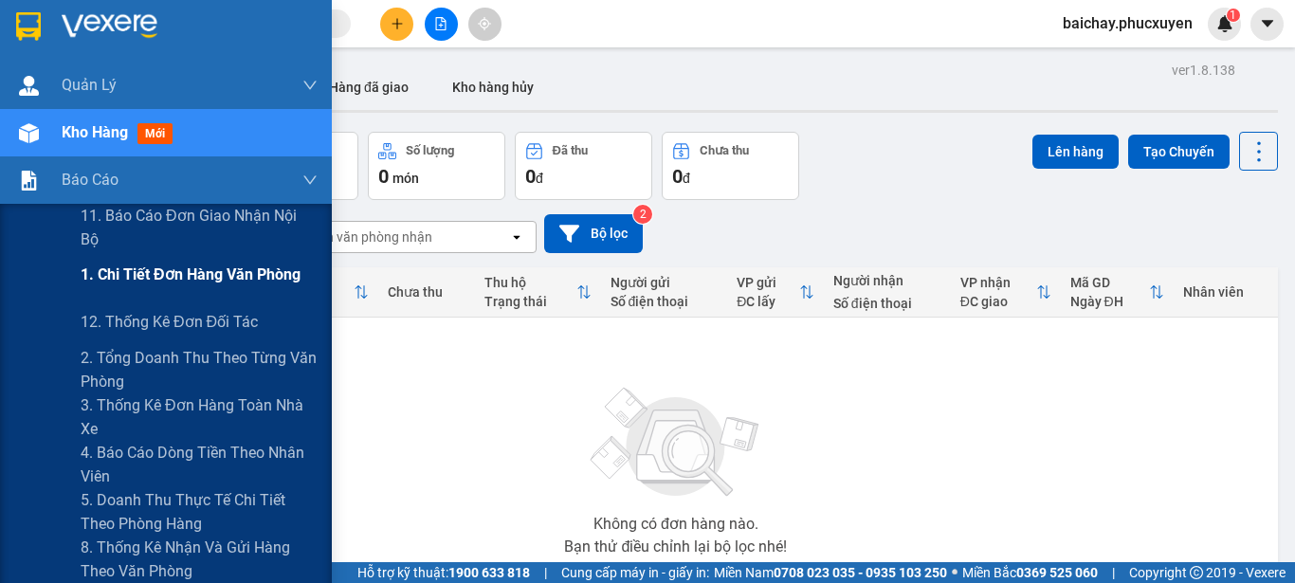
click at [191, 272] on span "1. Chi tiết đơn hàng văn phòng" at bounding box center [191, 275] width 220 height 24
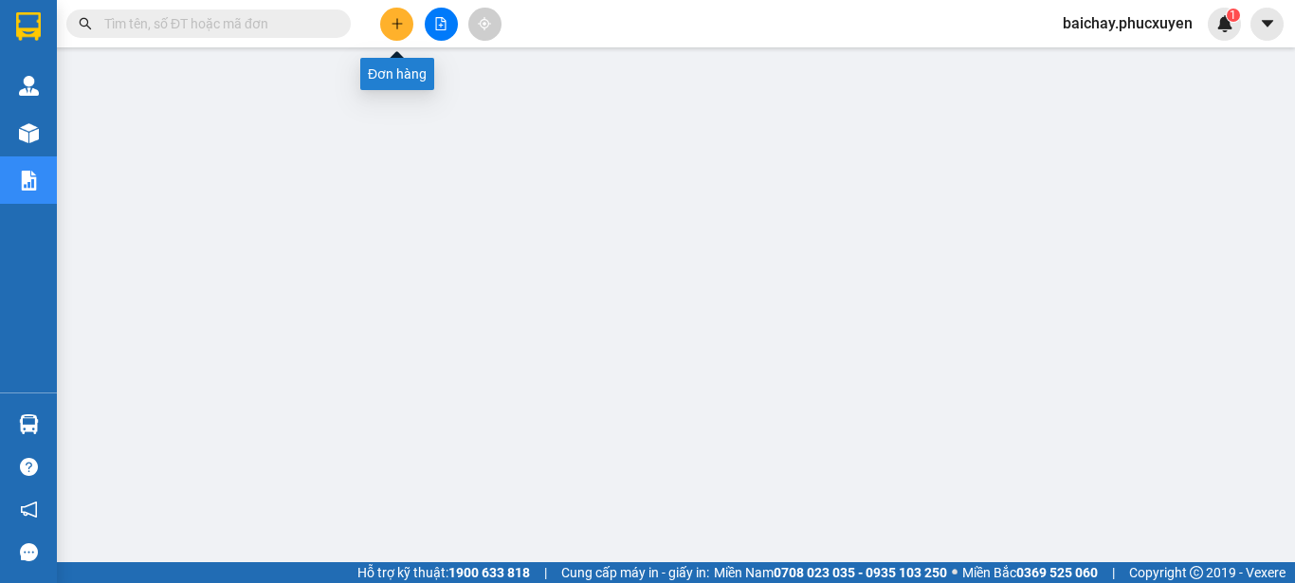
click at [404, 19] on button at bounding box center [396, 24] width 33 height 33
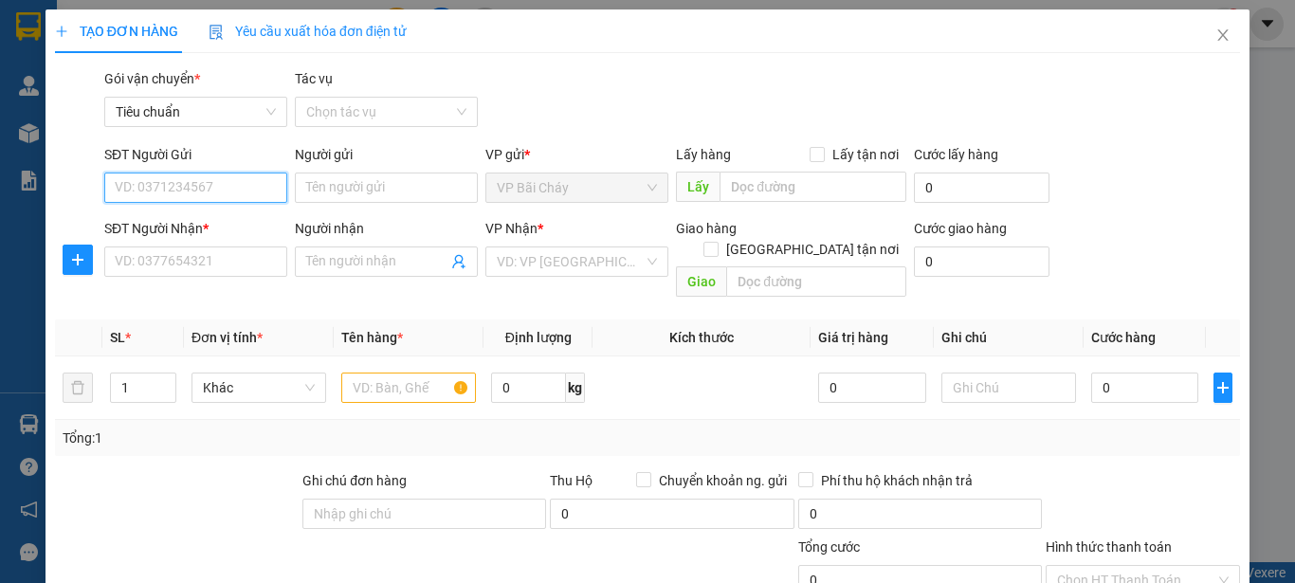
click at [240, 192] on input "SĐT Người Gửi" at bounding box center [195, 188] width 183 height 30
type input "0823938888"
click at [215, 223] on div "0823938888 - [PERSON_NAME]" at bounding box center [208, 225] width 187 height 21
type input "[PERSON_NAME]"
type input "0823938888"
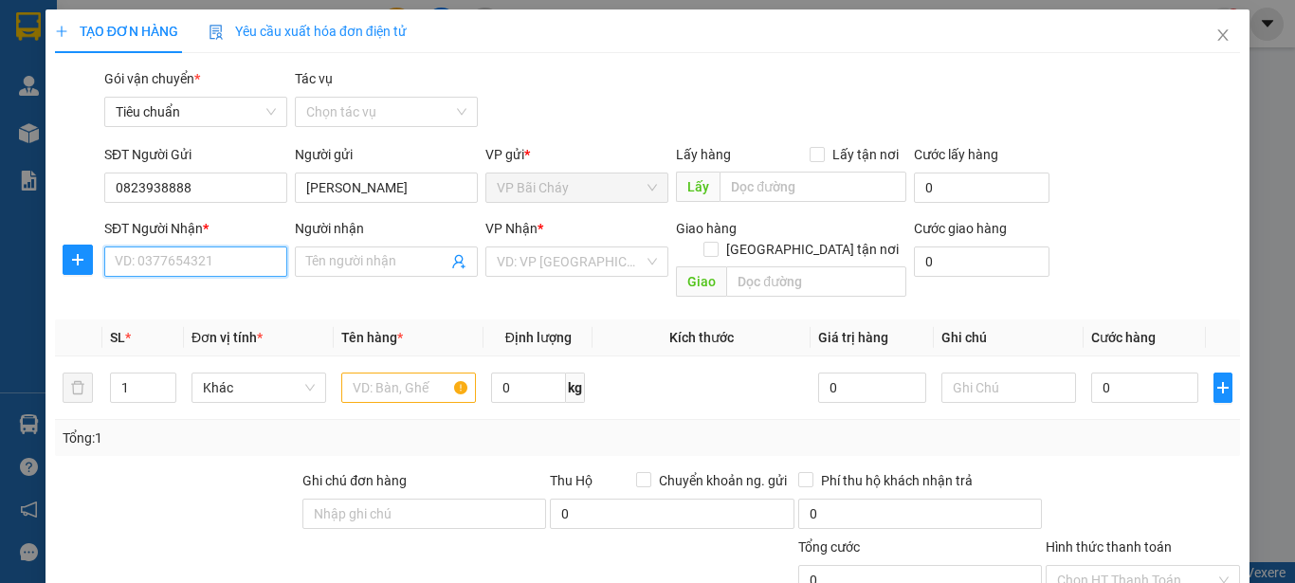
click at [231, 270] on input "SĐT Người Nhận *" at bounding box center [195, 261] width 183 height 30
type input "0913343433"
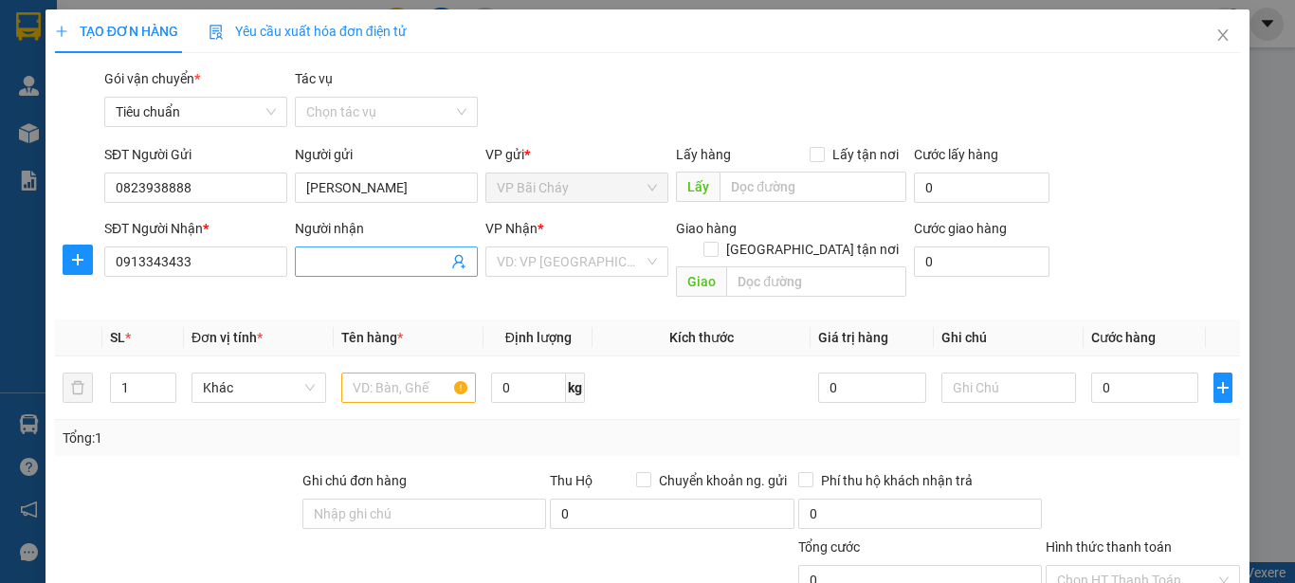
click at [408, 267] on input "Người nhận" at bounding box center [376, 261] width 141 height 21
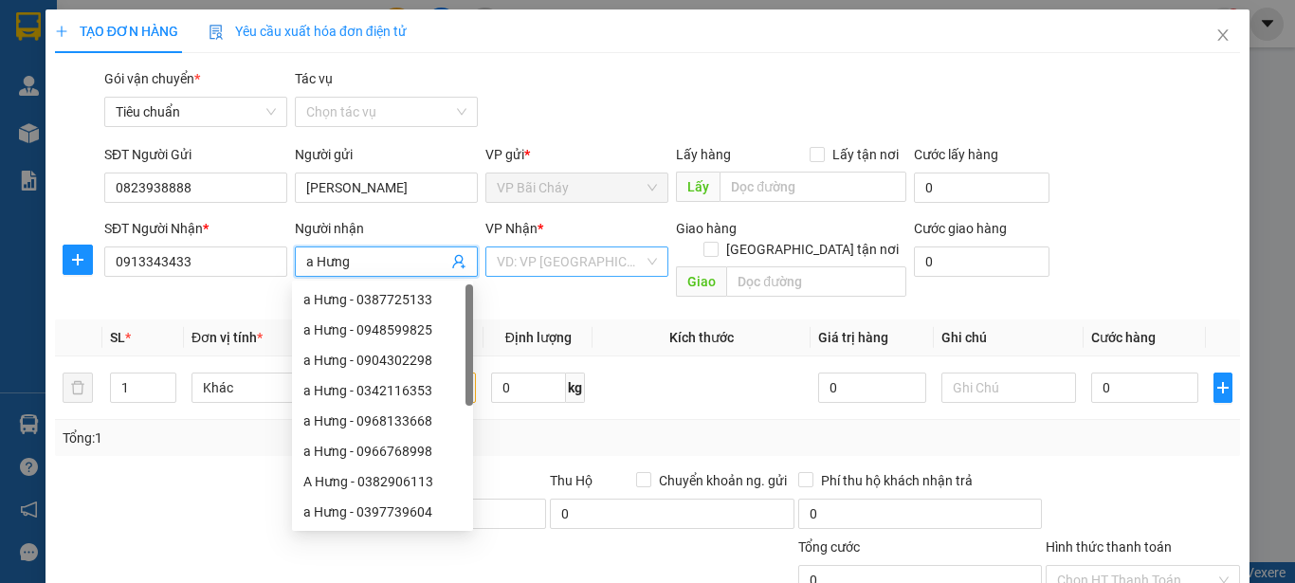
click at [638, 259] on div "VD: VP [GEOGRAPHIC_DATA]" at bounding box center [576, 261] width 183 height 30
type input "a Hưng"
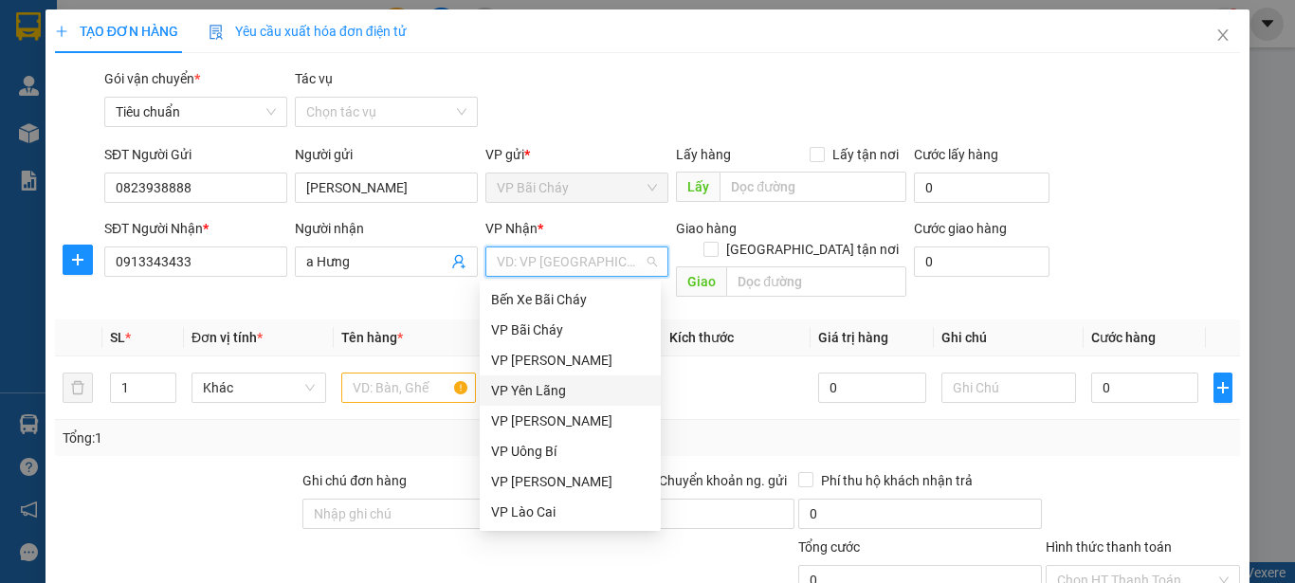
scroll to position [284, 0]
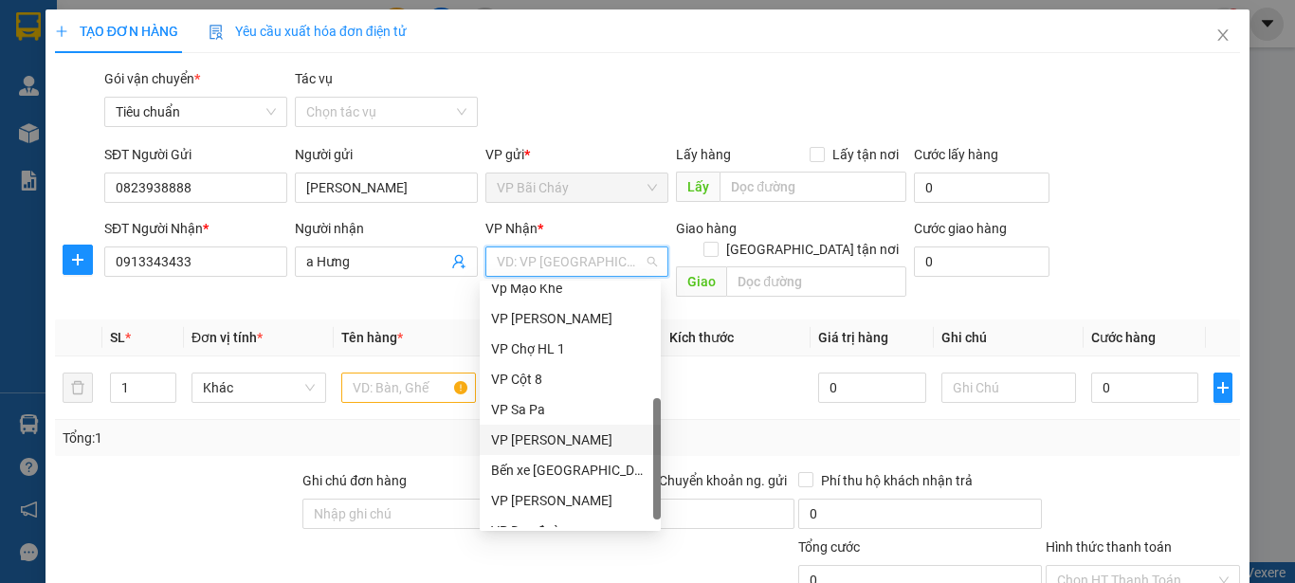
click at [533, 435] on div "VP [PERSON_NAME]" at bounding box center [570, 439] width 158 height 21
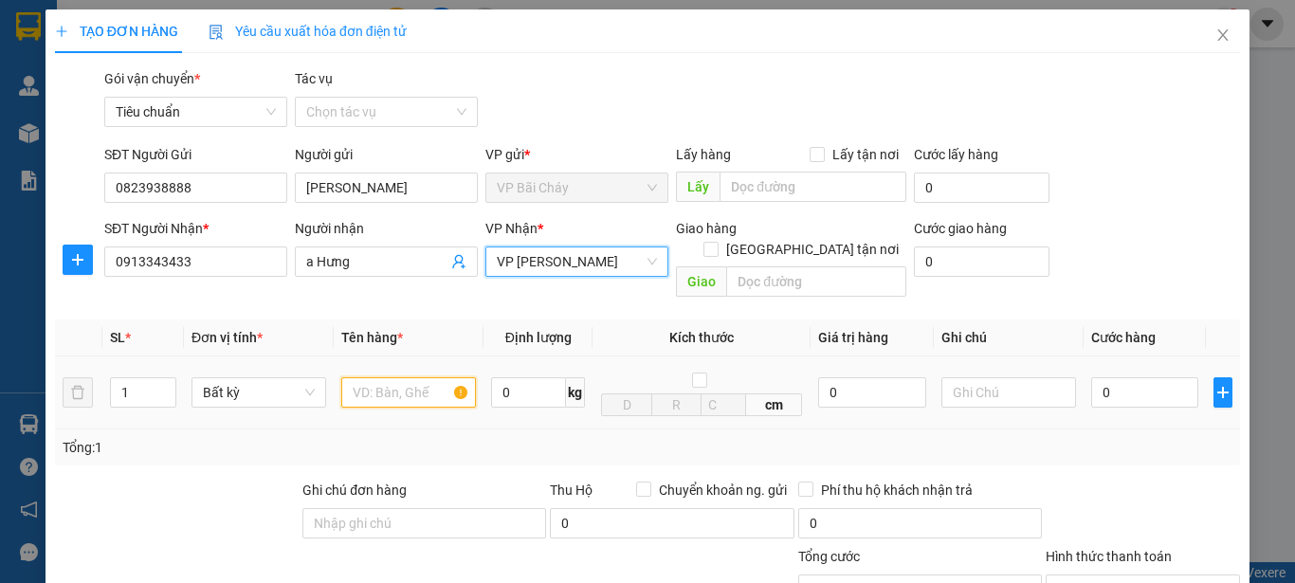
click at [372, 377] on input "text" at bounding box center [408, 392] width 135 height 30
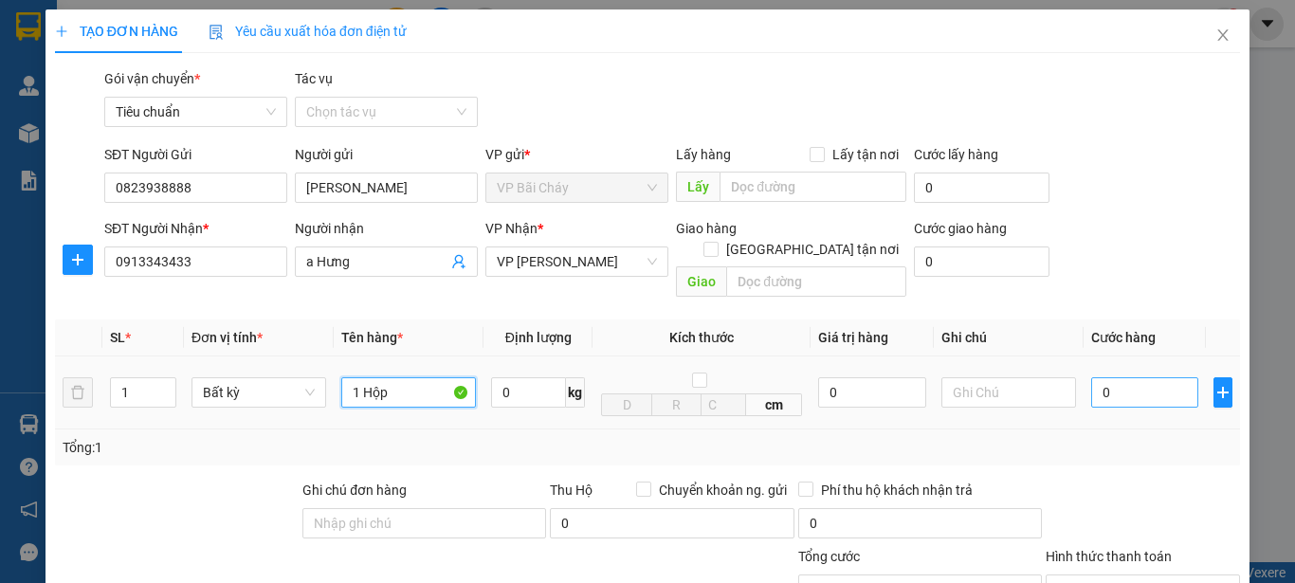
type input "1 Hộp"
click at [1141, 378] on input "0" at bounding box center [1144, 392] width 107 height 30
type input "6"
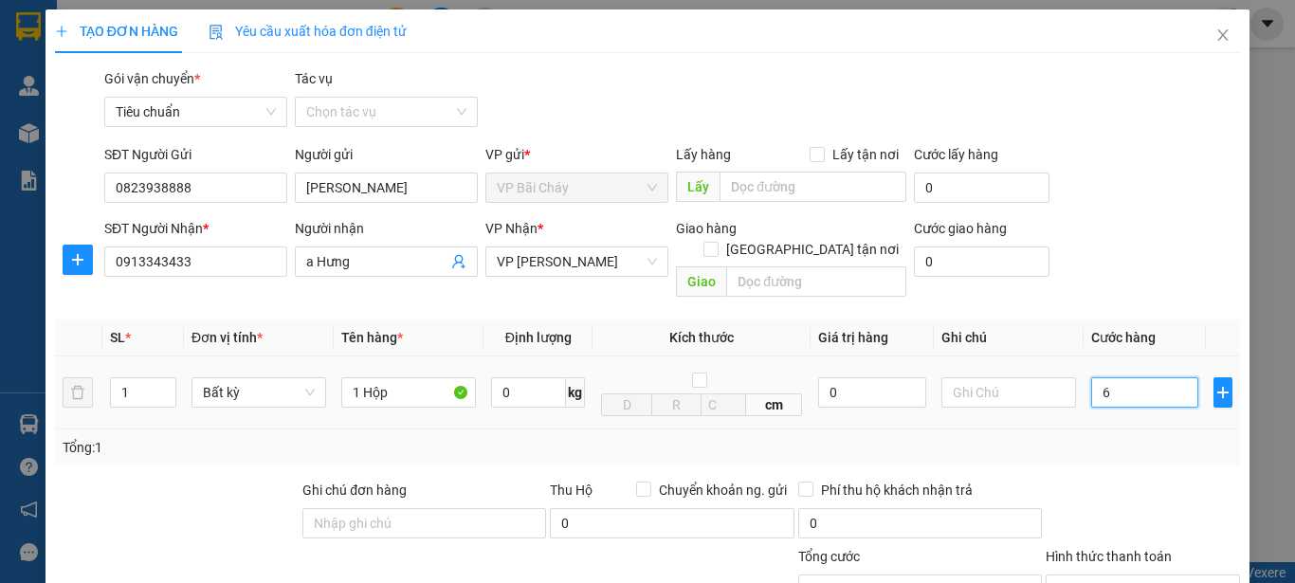
type input "60"
type input "60.000"
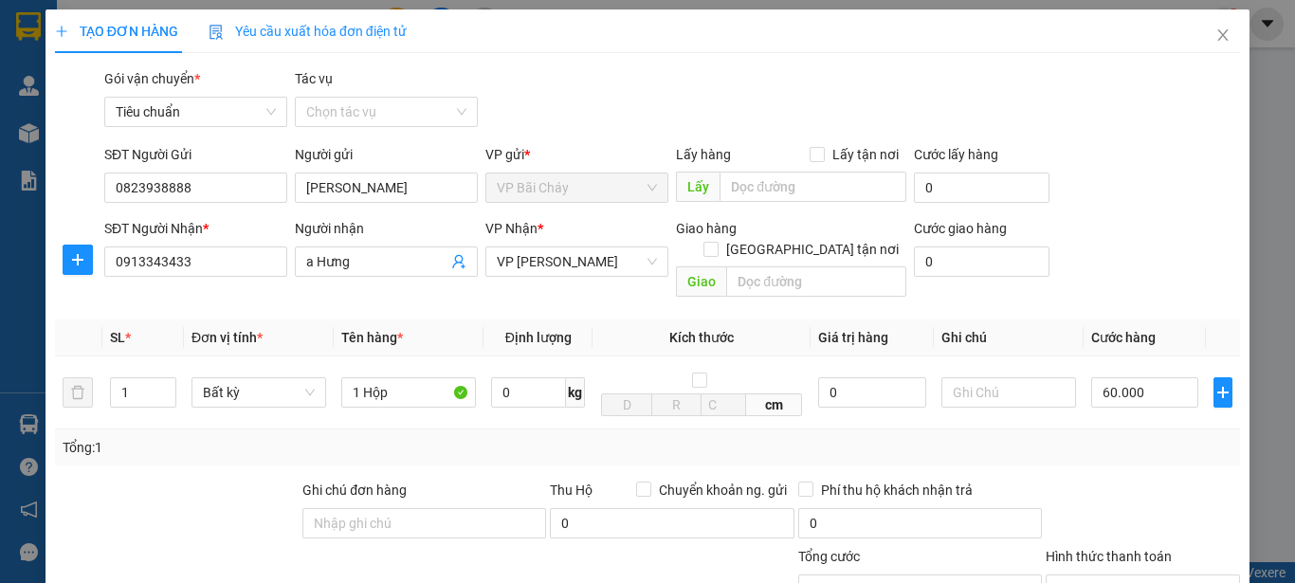
click at [1141, 429] on div "Tổng: 1" at bounding box center [647, 447] width 1185 height 36
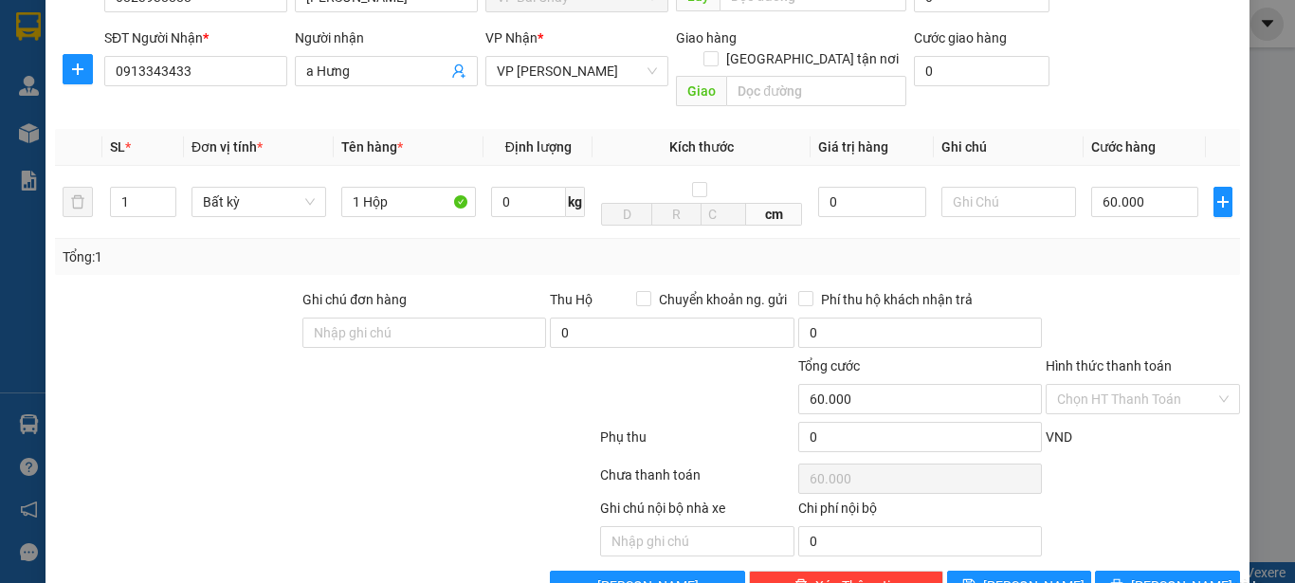
scroll to position [226, 0]
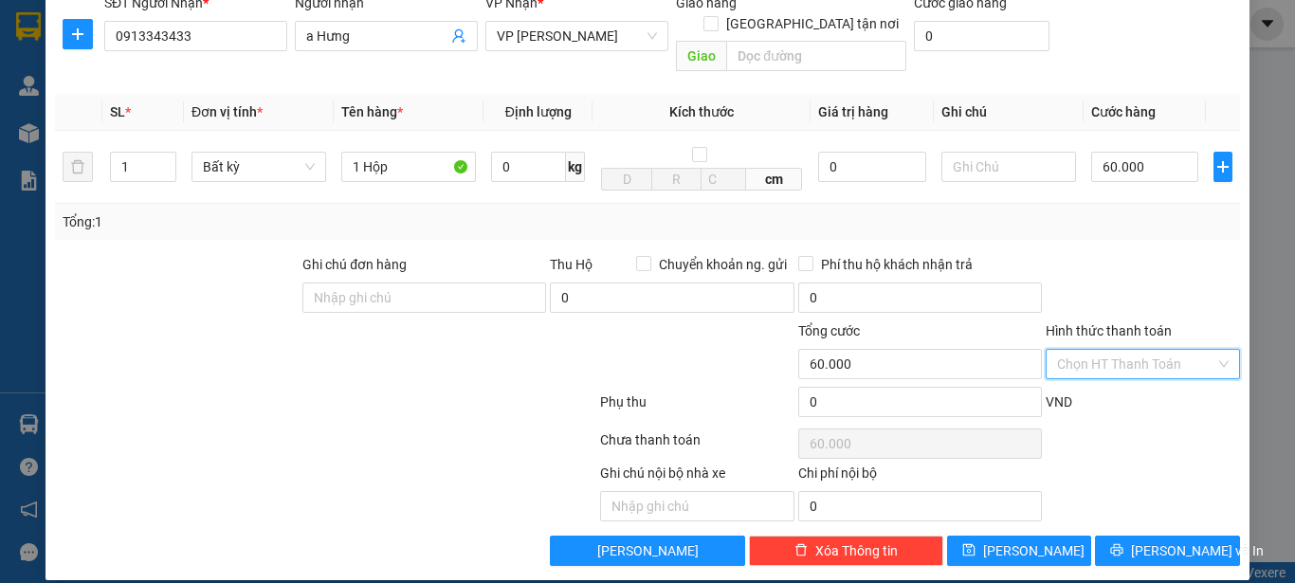
click at [1148, 352] on input "Hình thức thanh toán" at bounding box center [1136, 364] width 158 height 28
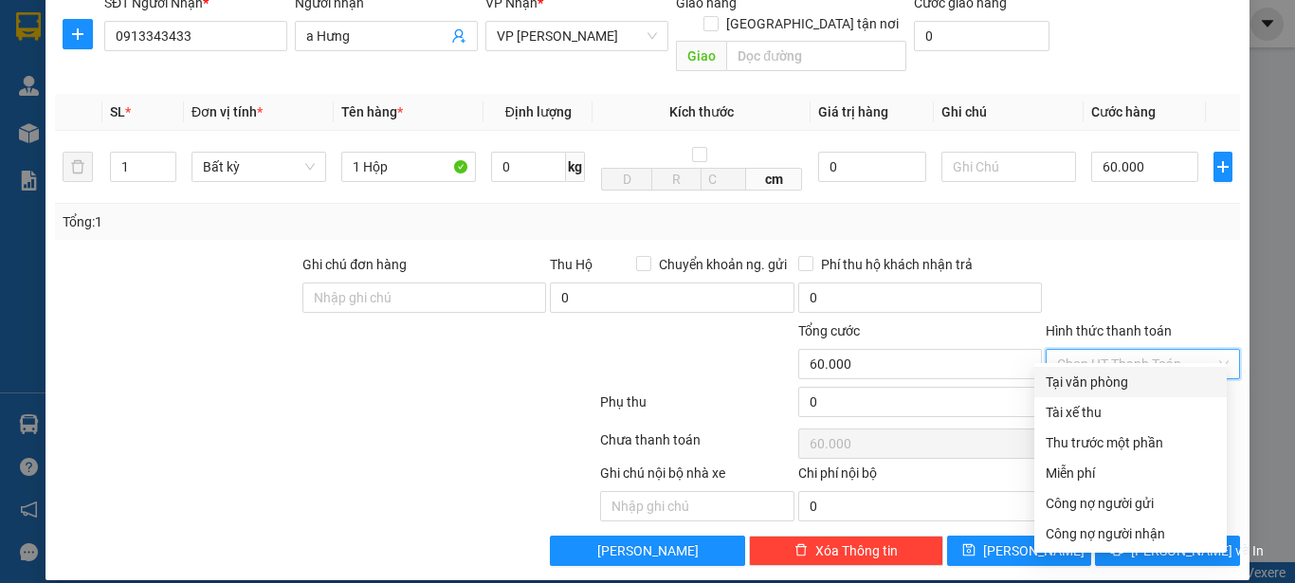
click at [1108, 383] on div "Tại văn phòng" at bounding box center [1131, 382] width 170 height 21
type input "0"
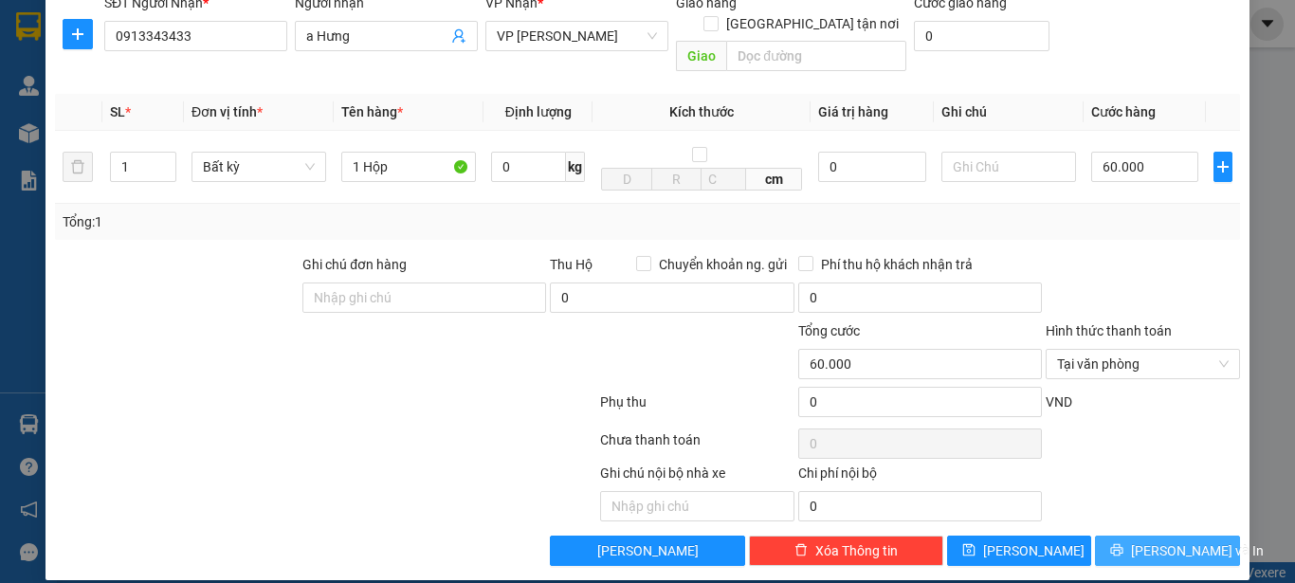
click at [1166, 540] on span "[PERSON_NAME] và In" at bounding box center [1197, 550] width 133 height 21
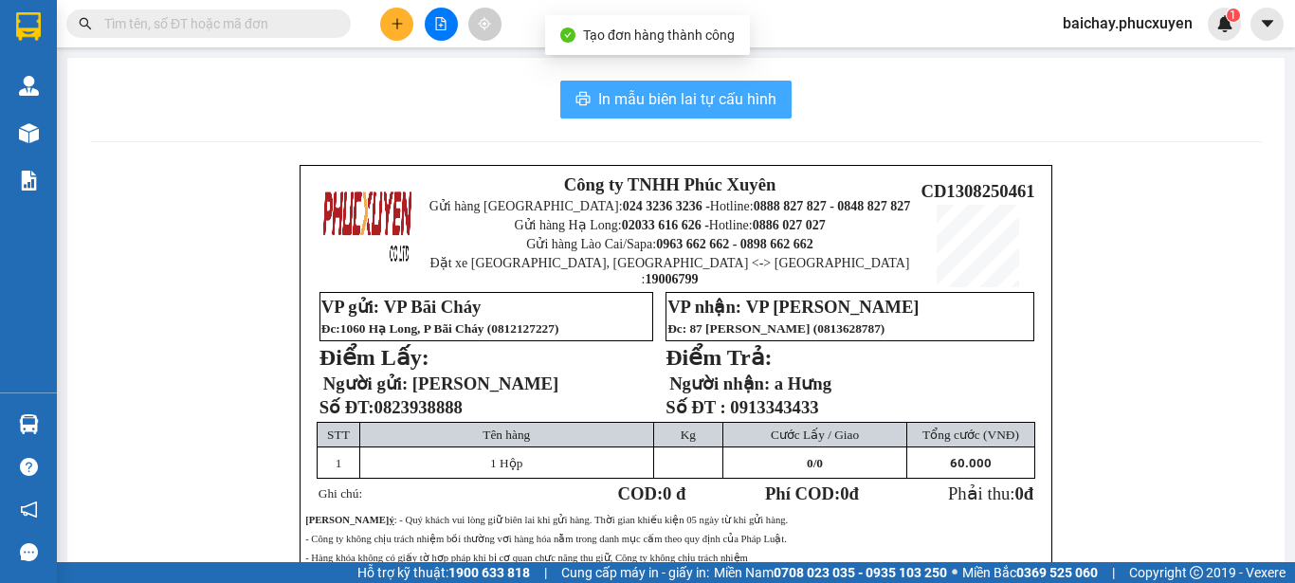
click at [639, 98] on span "In mẫu biên lai tự cấu hình" at bounding box center [687, 99] width 178 height 24
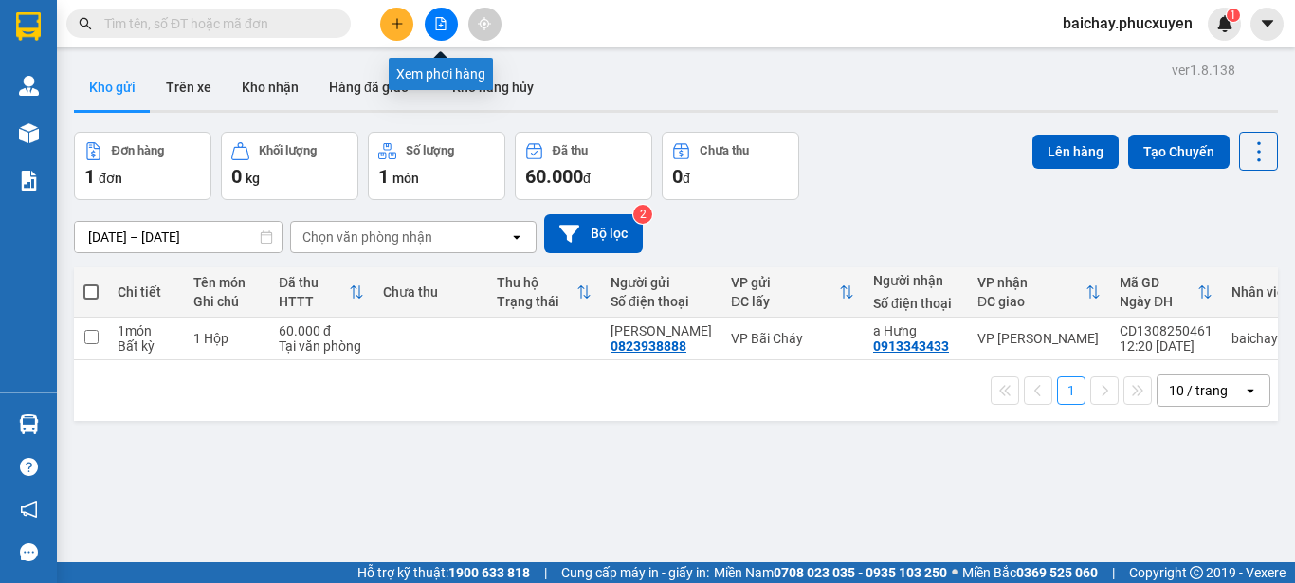
click at [441, 24] on icon "file-add" at bounding box center [441, 23] width 10 height 13
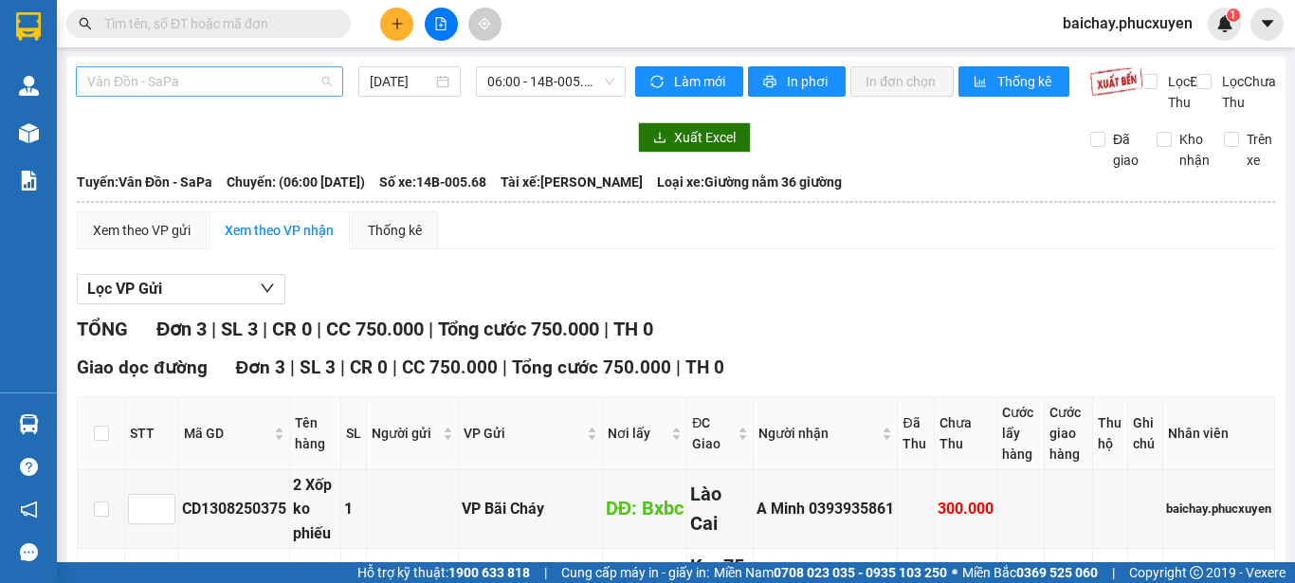
click at [260, 83] on span "Vân Đồn - SaPa" at bounding box center [209, 81] width 245 height 28
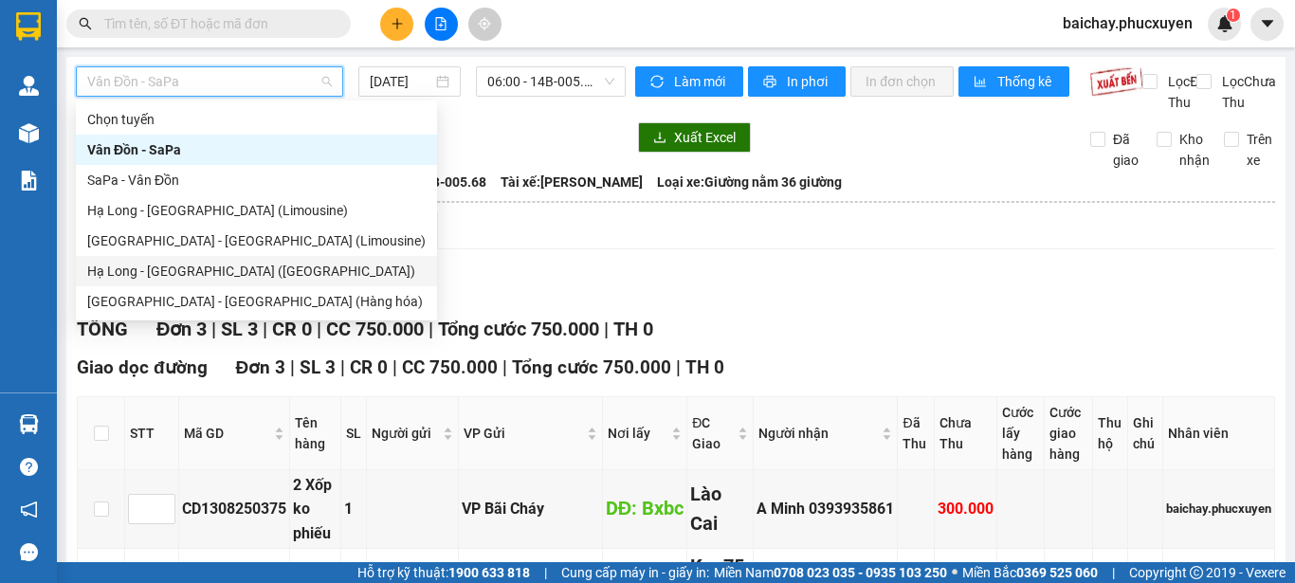
click at [191, 268] on div "Hạ Long - [GEOGRAPHIC_DATA] ([GEOGRAPHIC_DATA])" at bounding box center [256, 271] width 338 height 21
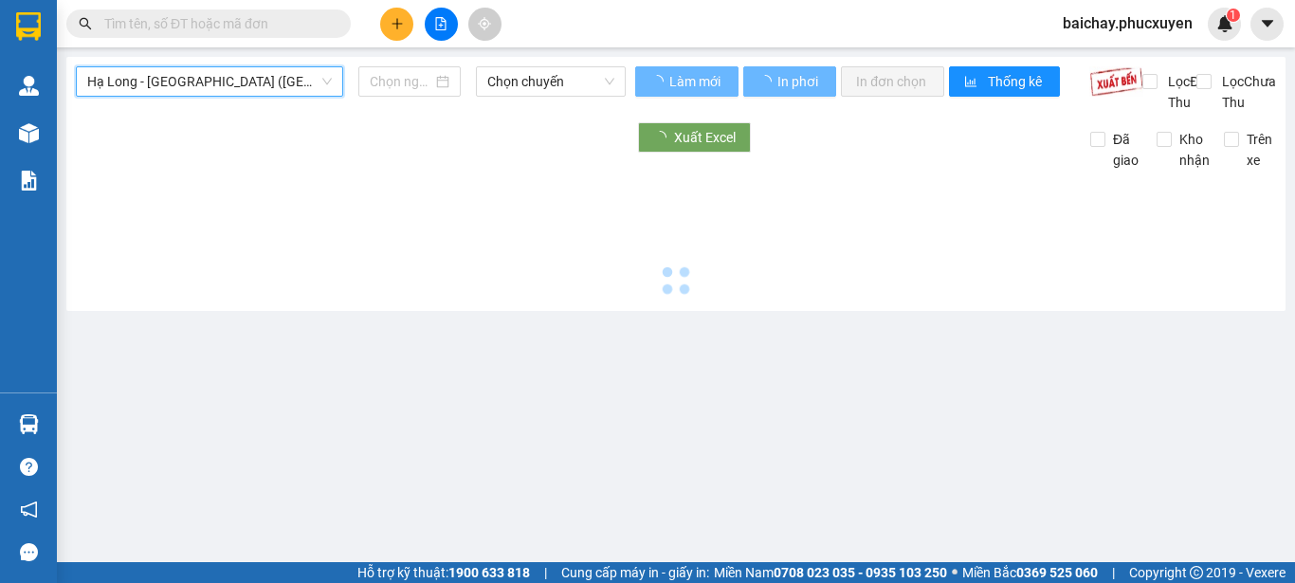
type input "[DATE]"
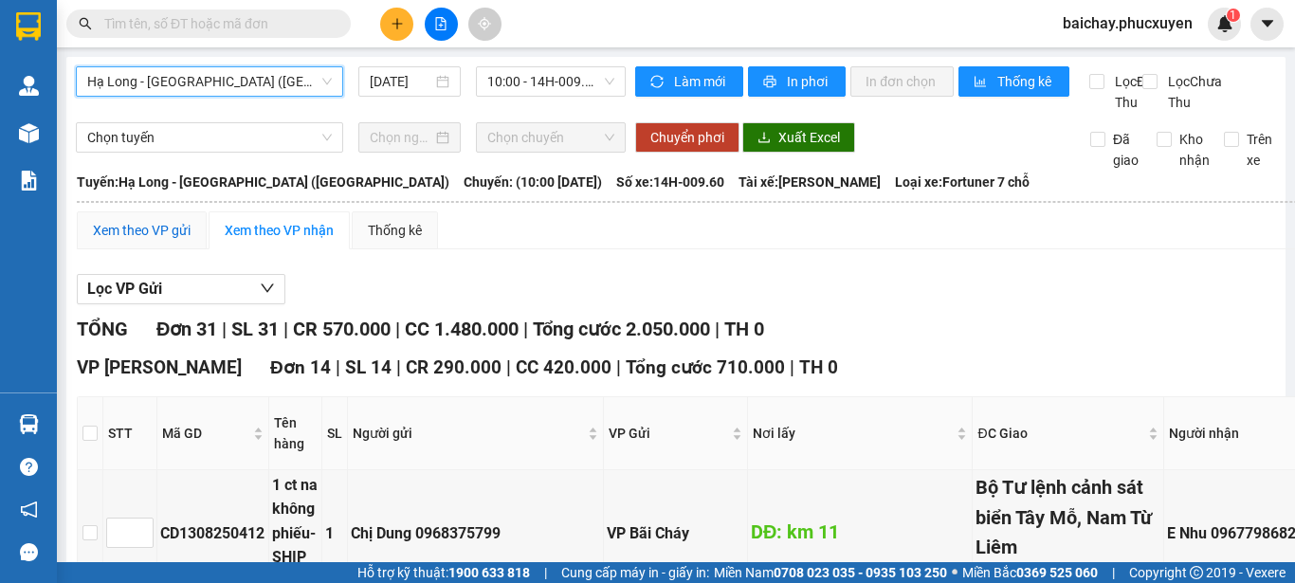
click at [129, 241] on div "Xem theo VP gửi" at bounding box center [142, 230] width 98 height 21
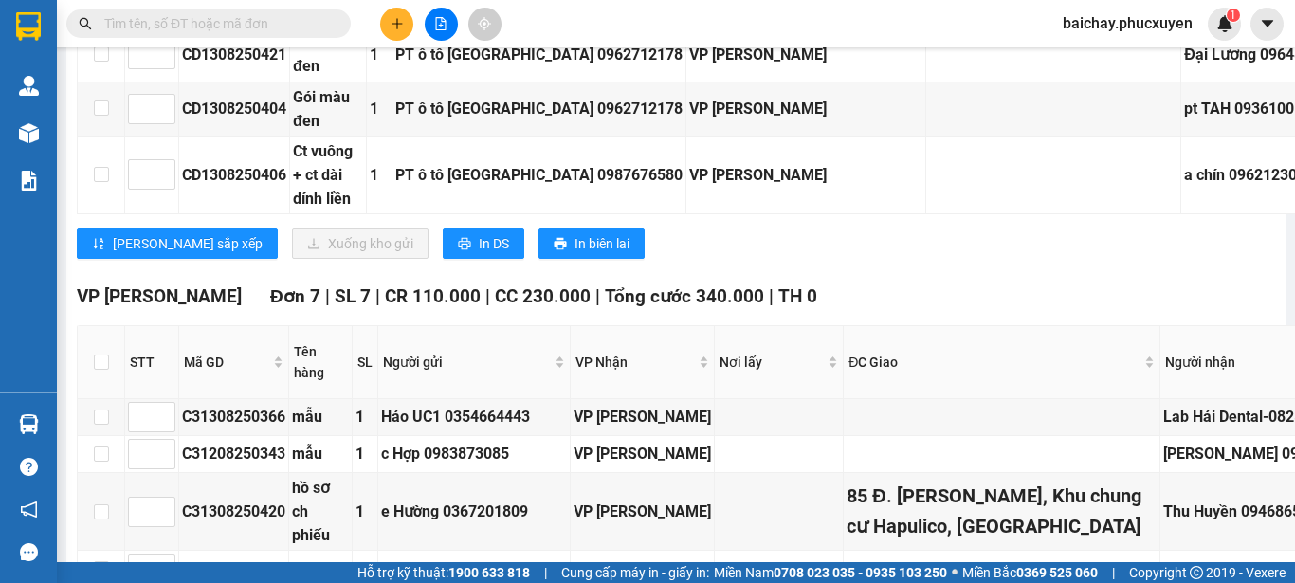
scroll to position [2275, 0]
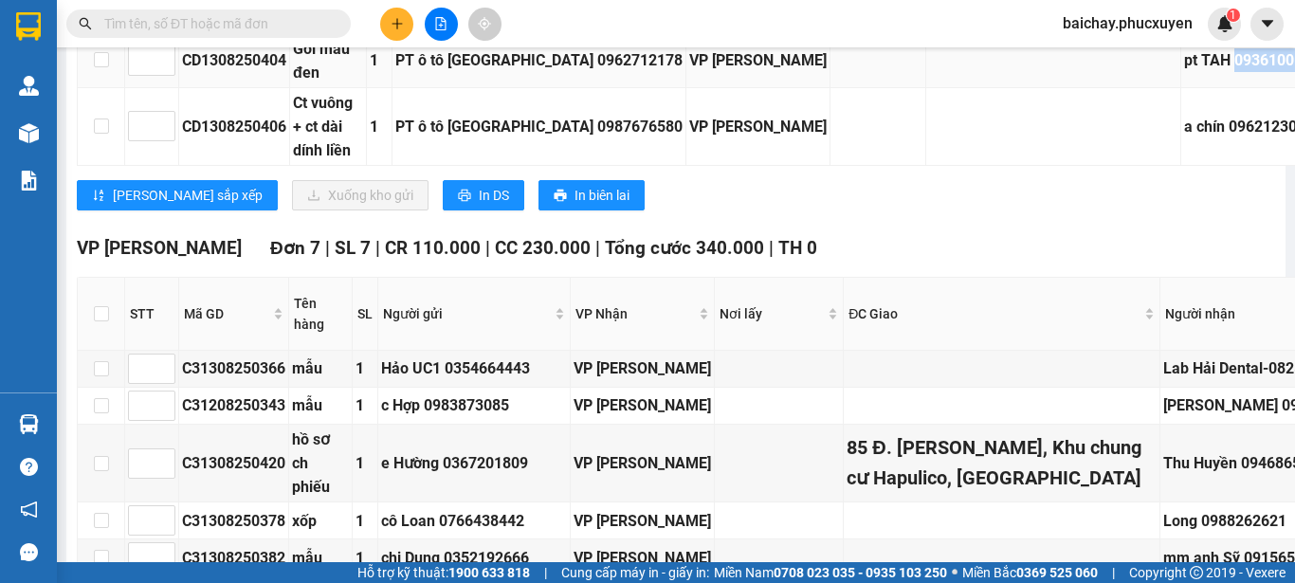
drag, startPoint x: 1228, startPoint y: 263, endPoint x: 1140, endPoint y: 272, distance: 87.7
click at [1181, 88] on td "pt TAH 0936100102" at bounding box center [1308, 61] width 255 height 54
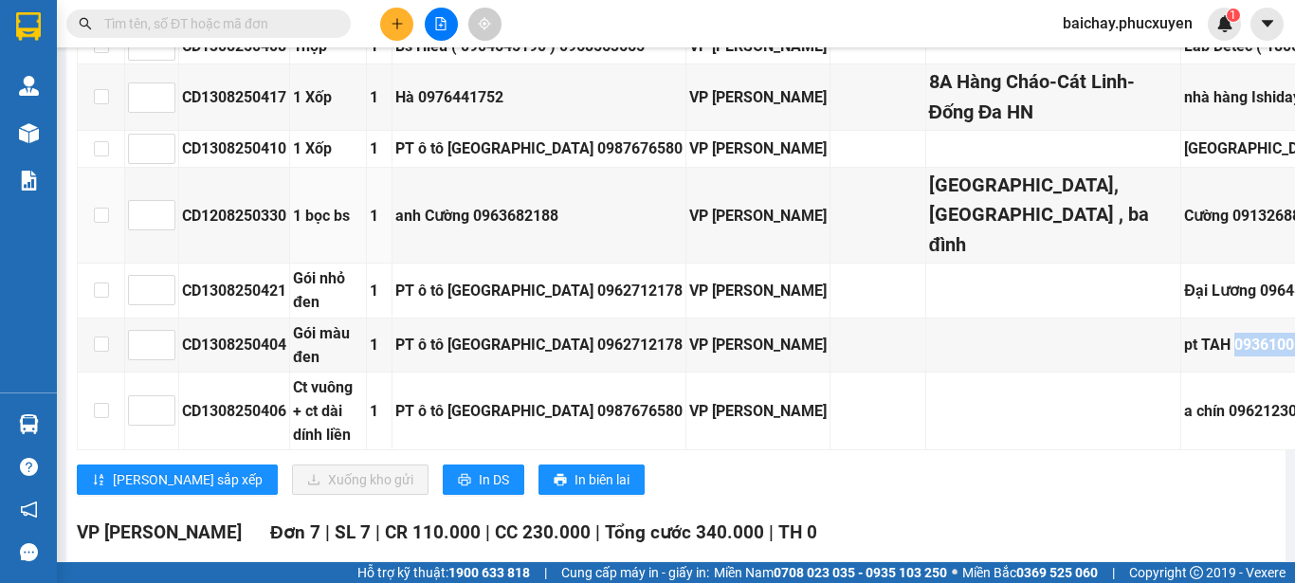
scroll to position [2085, 0]
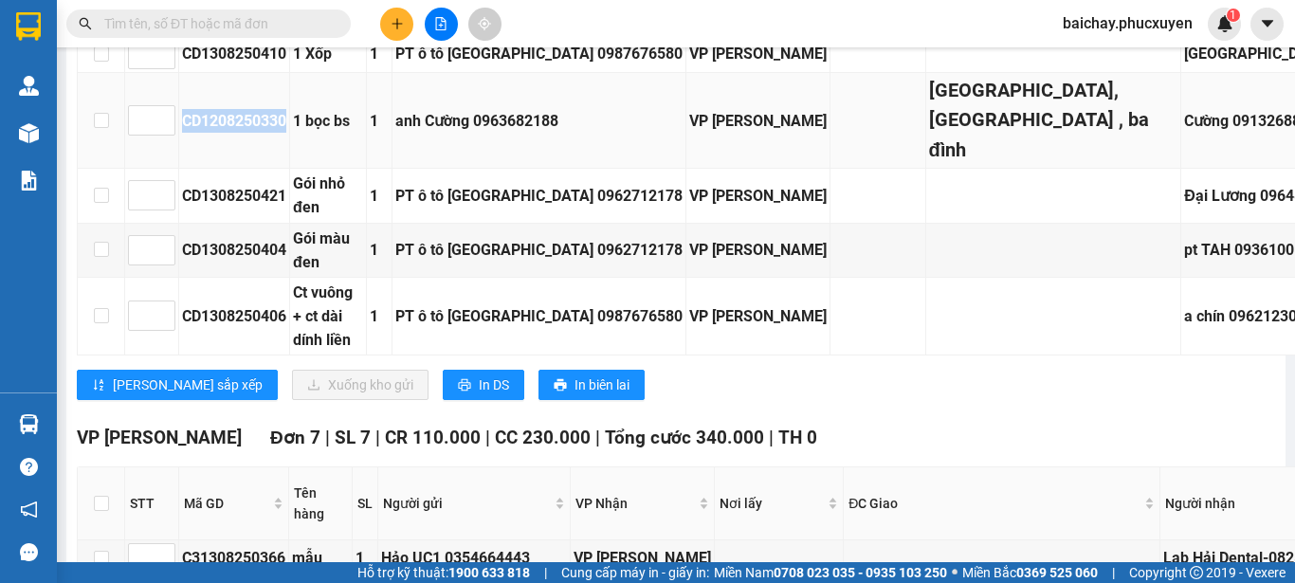
drag, startPoint x: 290, startPoint y: 321, endPoint x: 186, endPoint y: 322, distance: 104.3
click at [186, 169] on td "CD1208250330" at bounding box center [234, 121] width 111 height 96
copy div "CD1208250330"
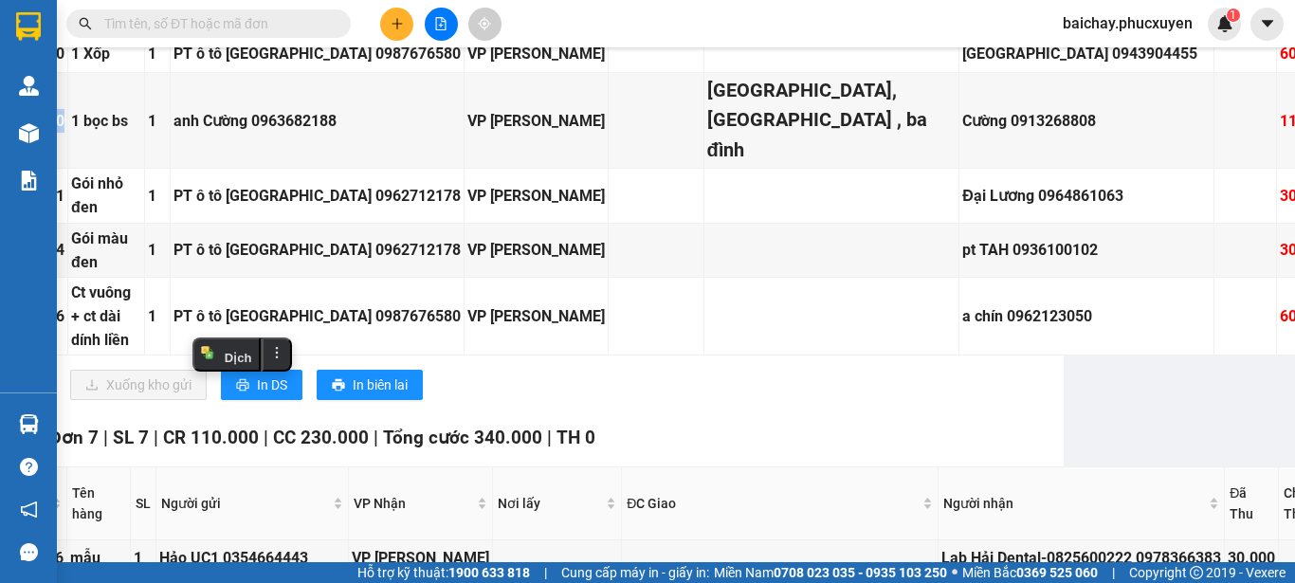
scroll to position [2085, 208]
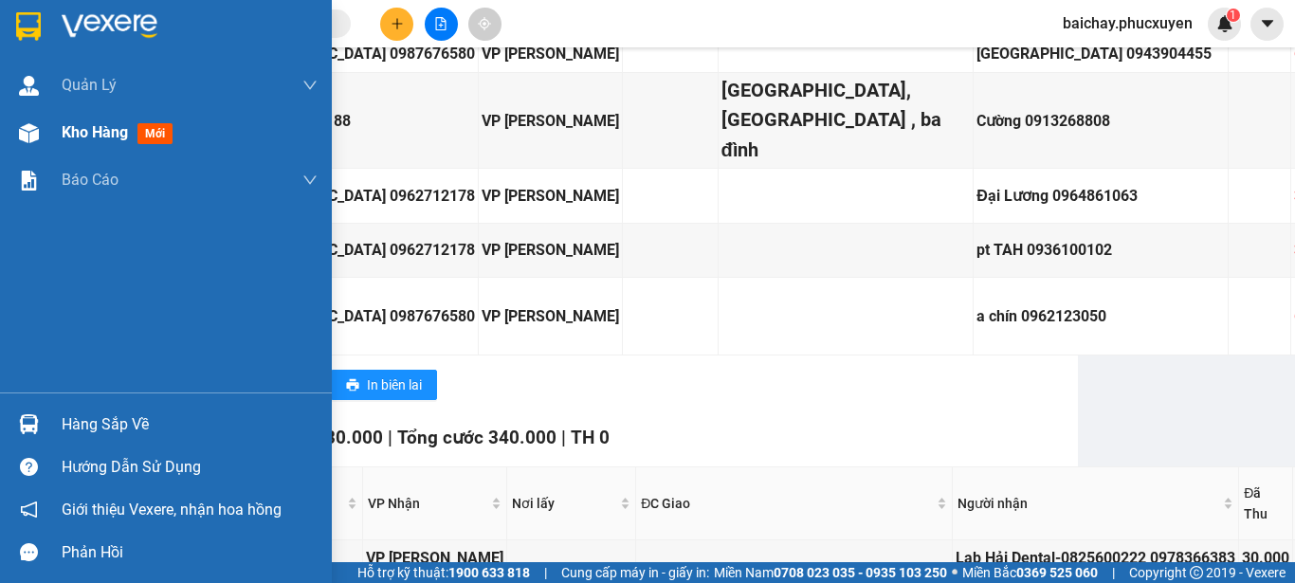
click at [90, 136] on span "Kho hàng" at bounding box center [95, 132] width 66 height 18
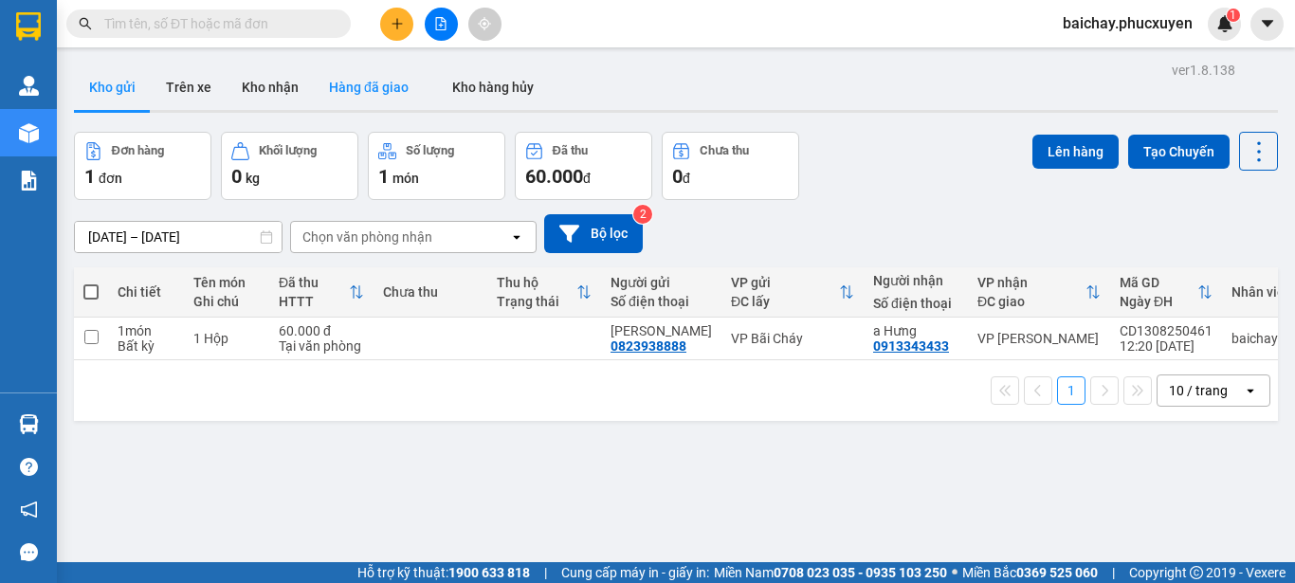
click at [359, 88] on button "Hàng đã giao" at bounding box center [369, 86] width 110 height 45
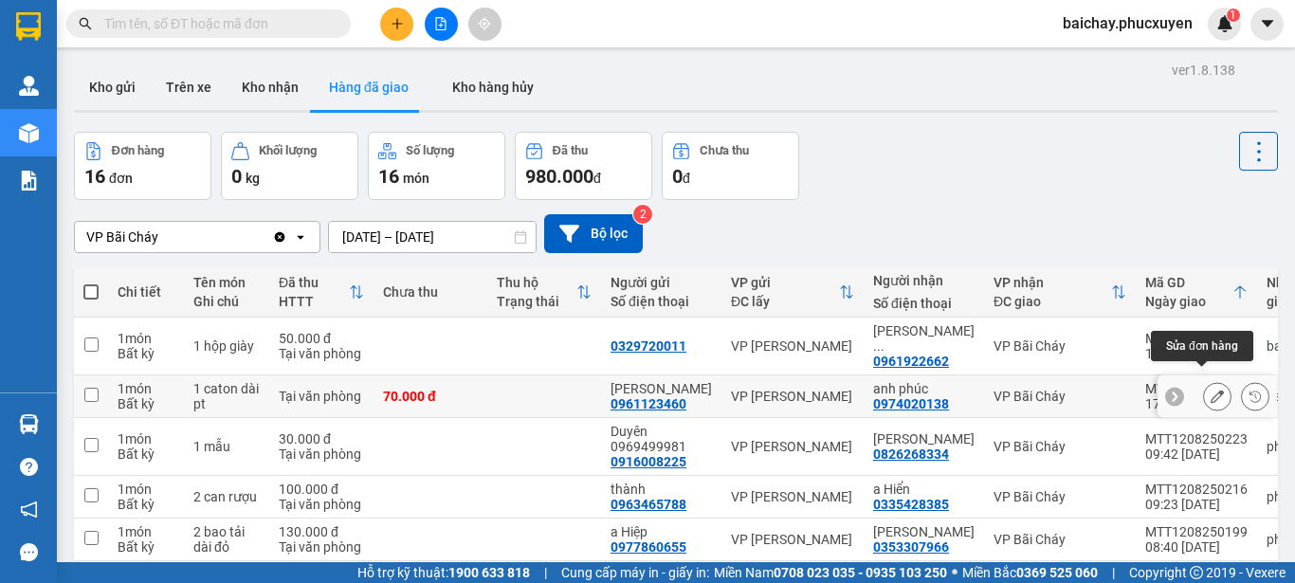
click at [1210, 390] on icon at bounding box center [1216, 396] width 13 height 13
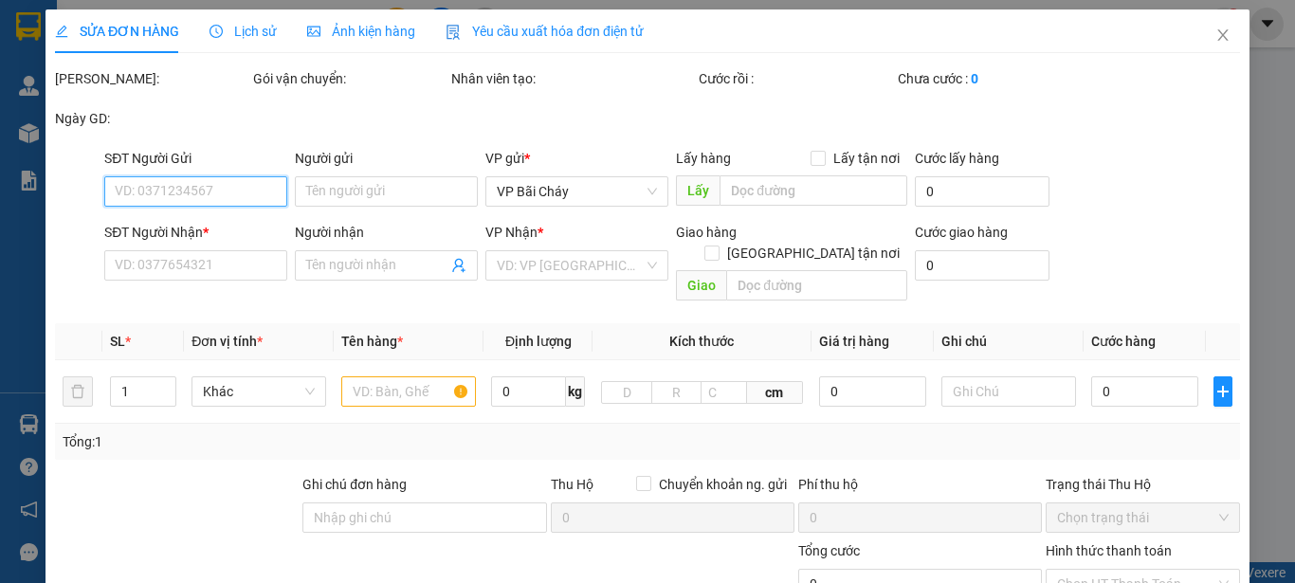
type input "0961123460"
type input "[PERSON_NAME]"
type input "0974020138"
type input "anh phúc"
type input "70.000"
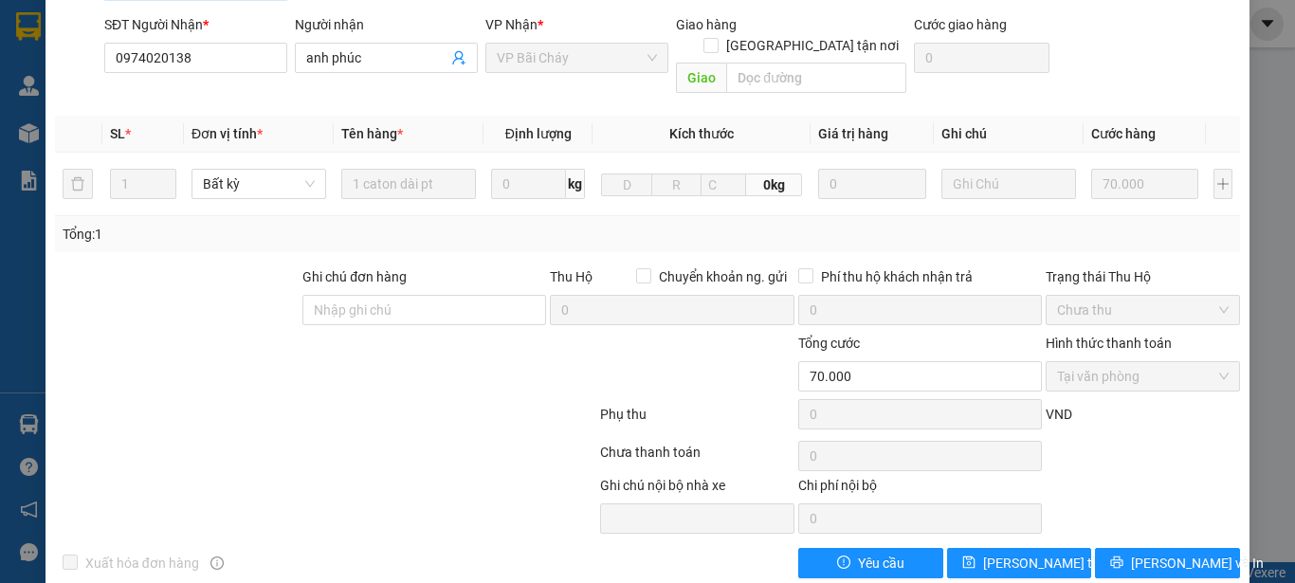
scroll to position [200, 0]
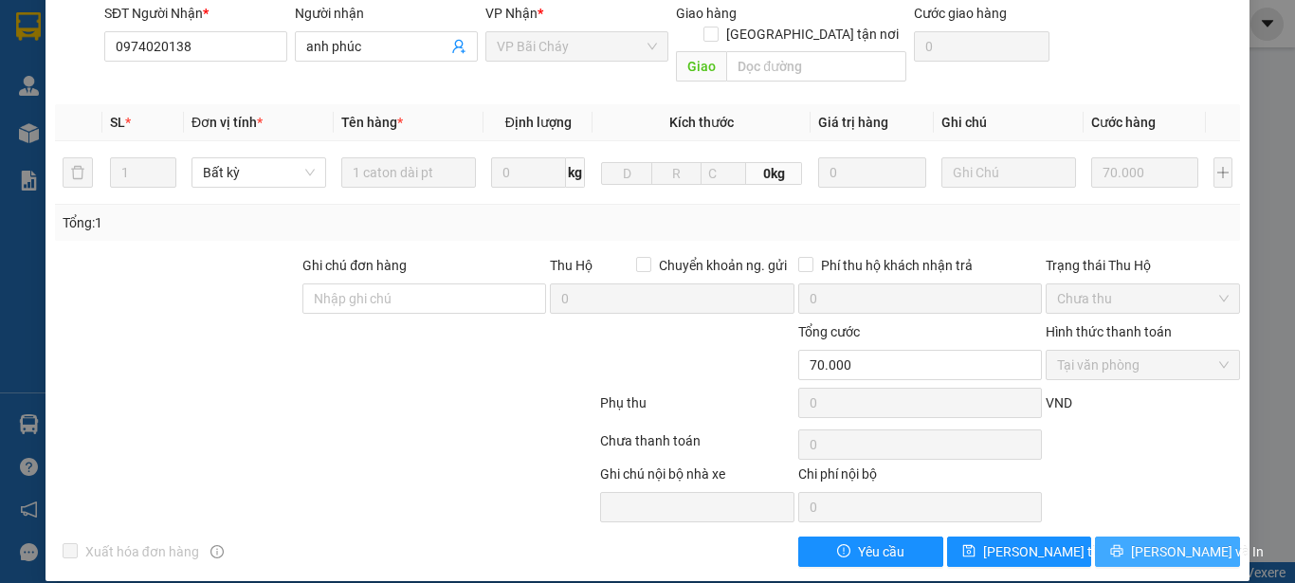
click at [1158, 541] on span "[PERSON_NAME] và In" at bounding box center [1197, 551] width 133 height 21
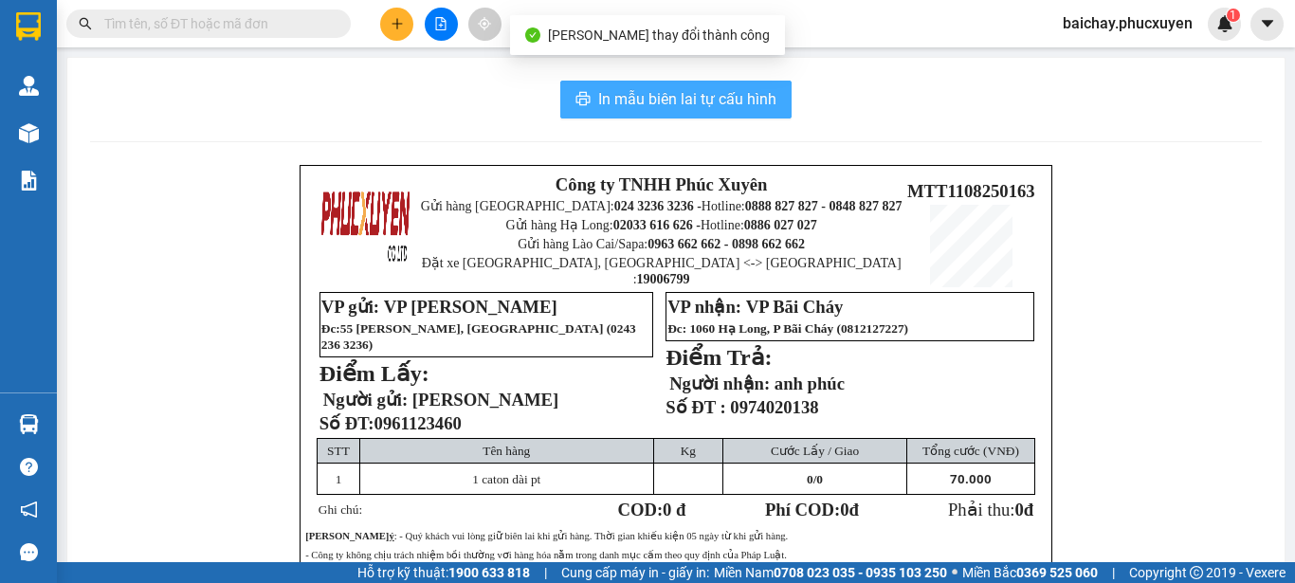
click at [632, 104] on span "In mẫu biên lai tự cấu hình" at bounding box center [687, 99] width 178 height 24
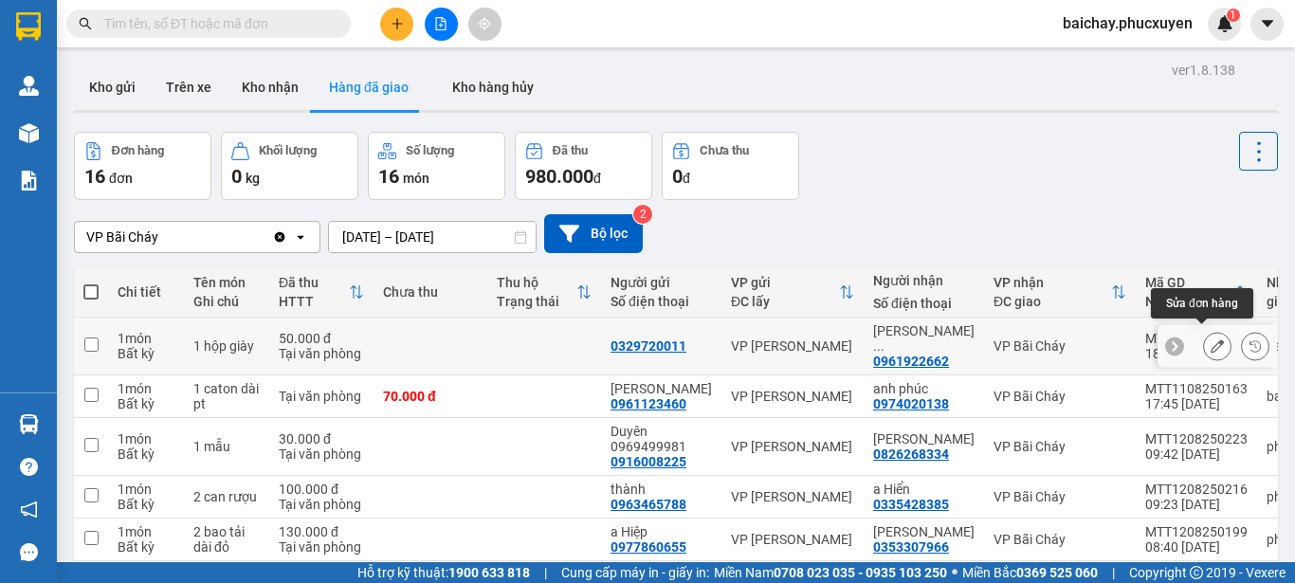
click at [1210, 339] on icon at bounding box center [1216, 345] width 13 height 13
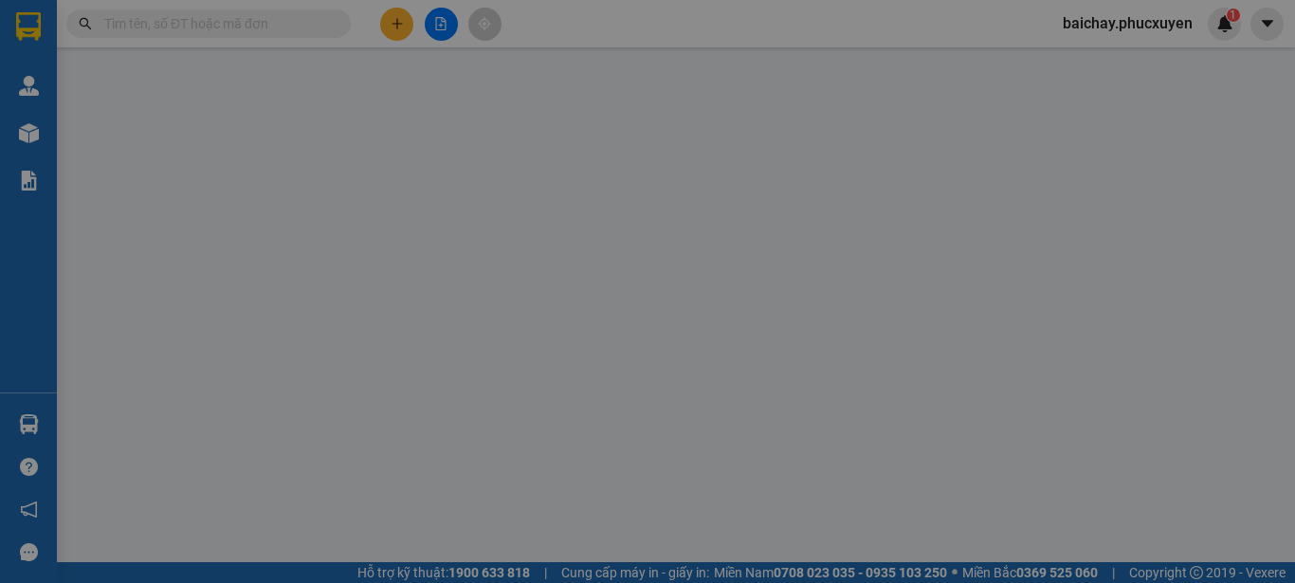
type input "0329720011"
type input "0961922662"
type input "[PERSON_NAME]"
type input "50.000"
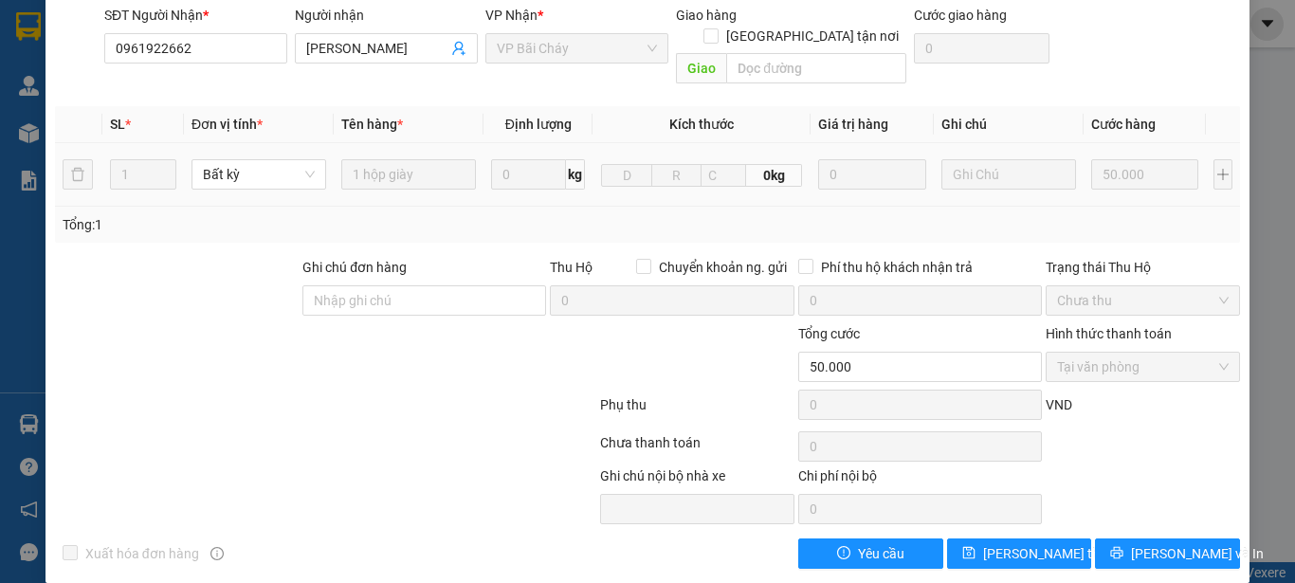
scroll to position [200, 0]
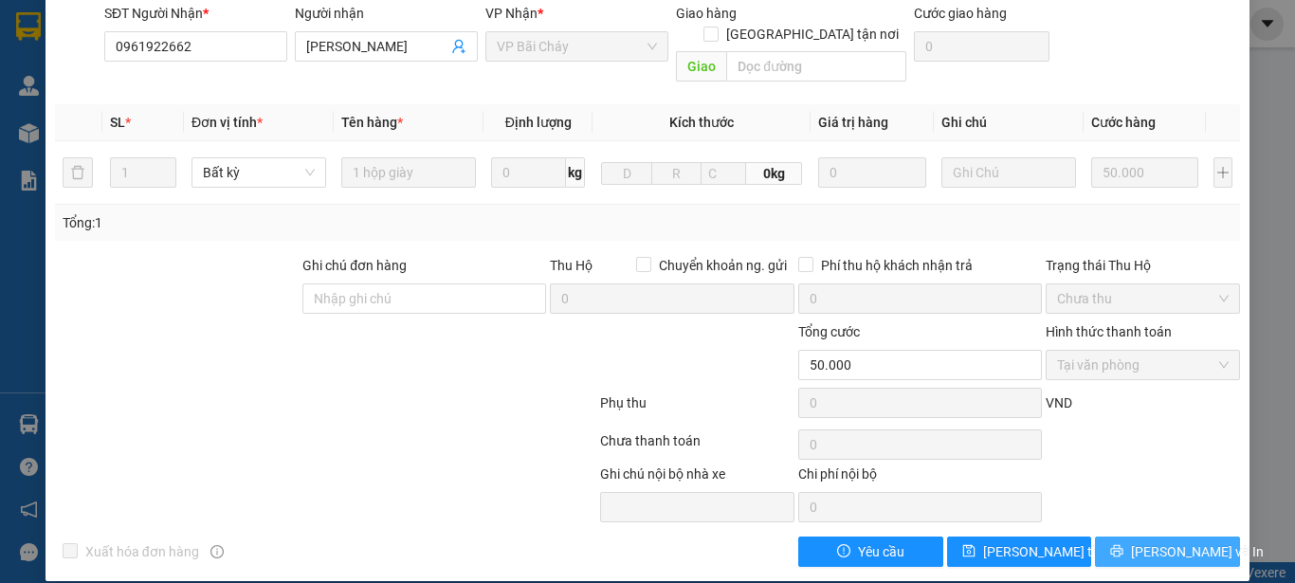
click at [1168, 541] on span "[PERSON_NAME] và In" at bounding box center [1197, 551] width 133 height 21
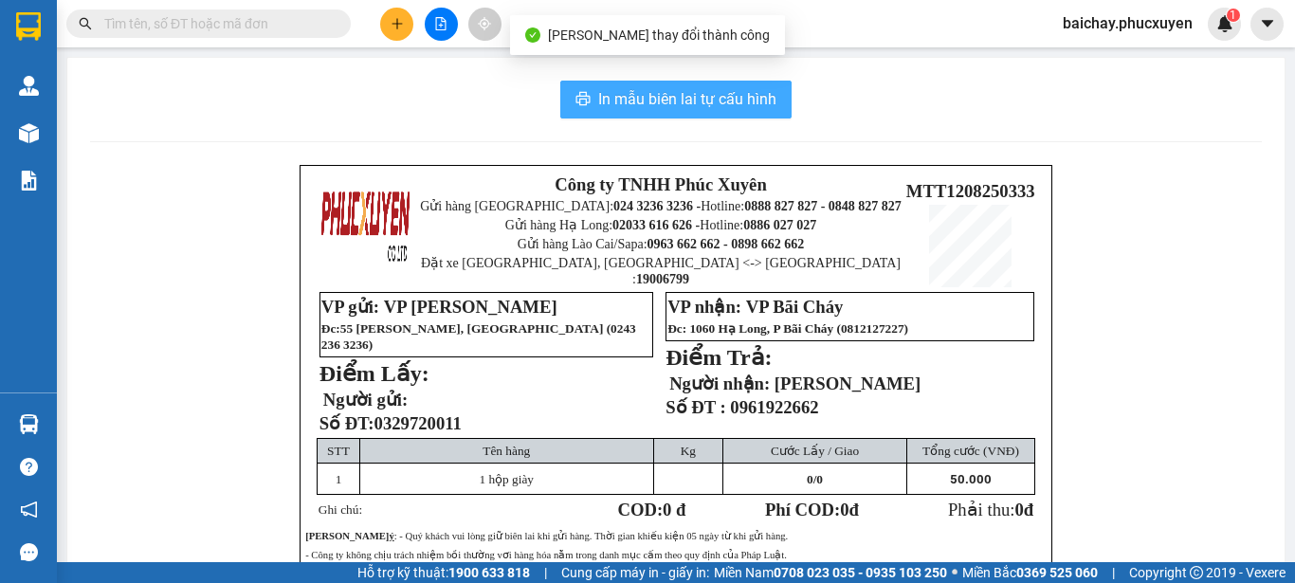
click at [636, 100] on span "In mẫu biên lai tự cấu hình" at bounding box center [687, 99] width 178 height 24
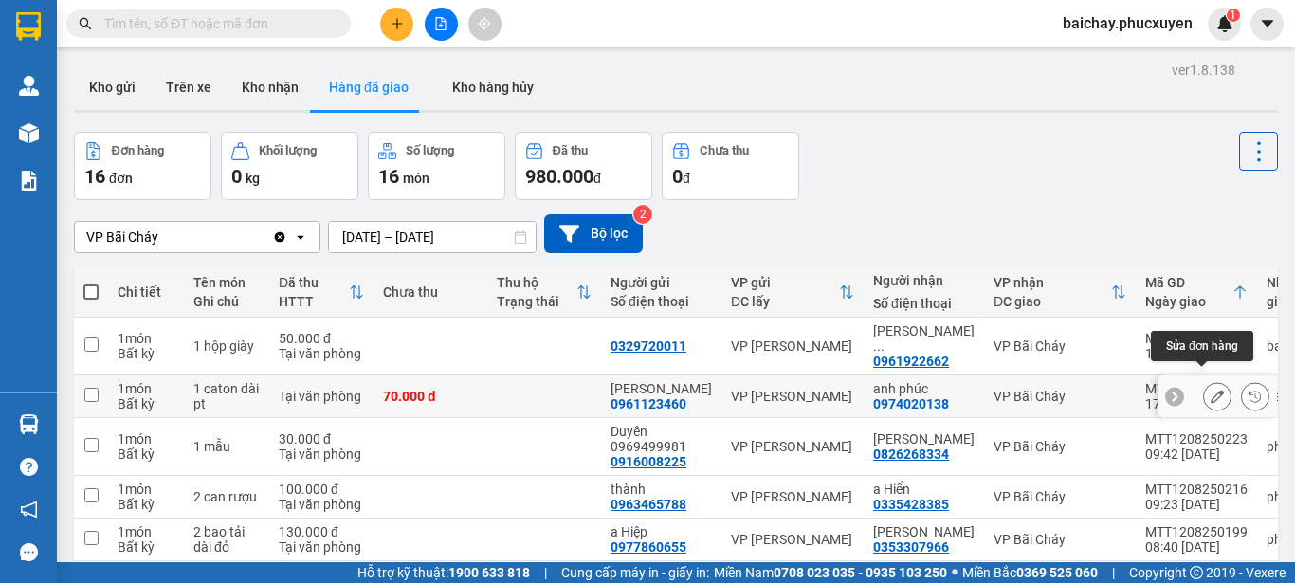
click at [1210, 390] on icon at bounding box center [1216, 396] width 13 height 13
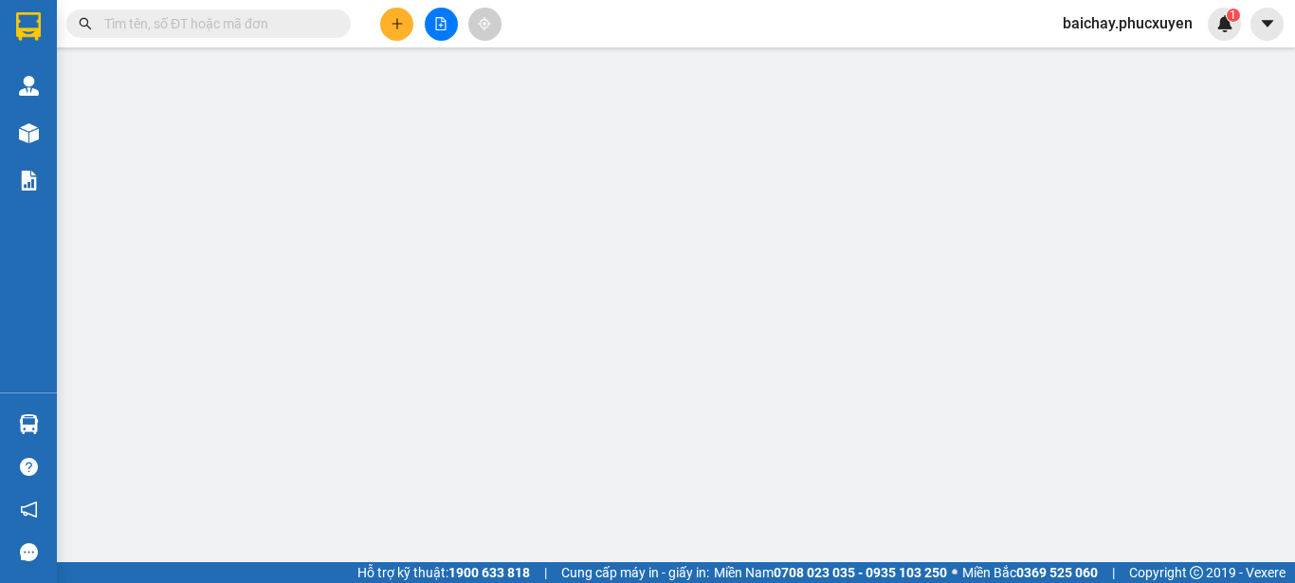
type input "0961123460"
type input "[PERSON_NAME]"
type input "0974020138"
type input "anh phúc"
type input "70.000"
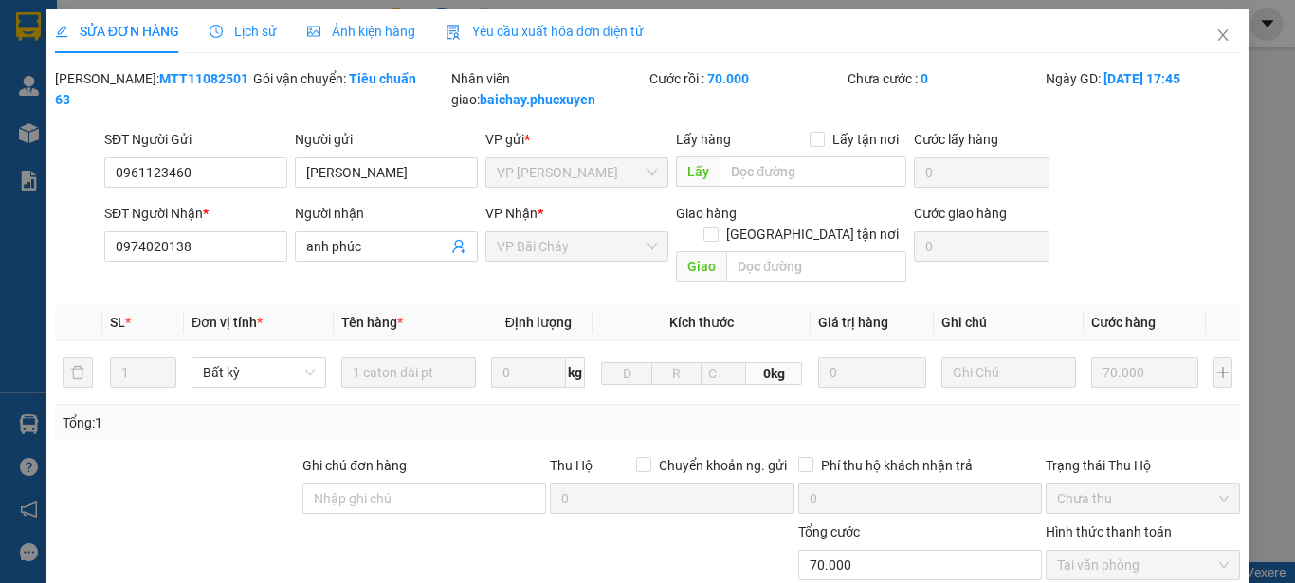
click at [248, 31] on span "Lịch sử" at bounding box center [242, 31] width 67 height 15
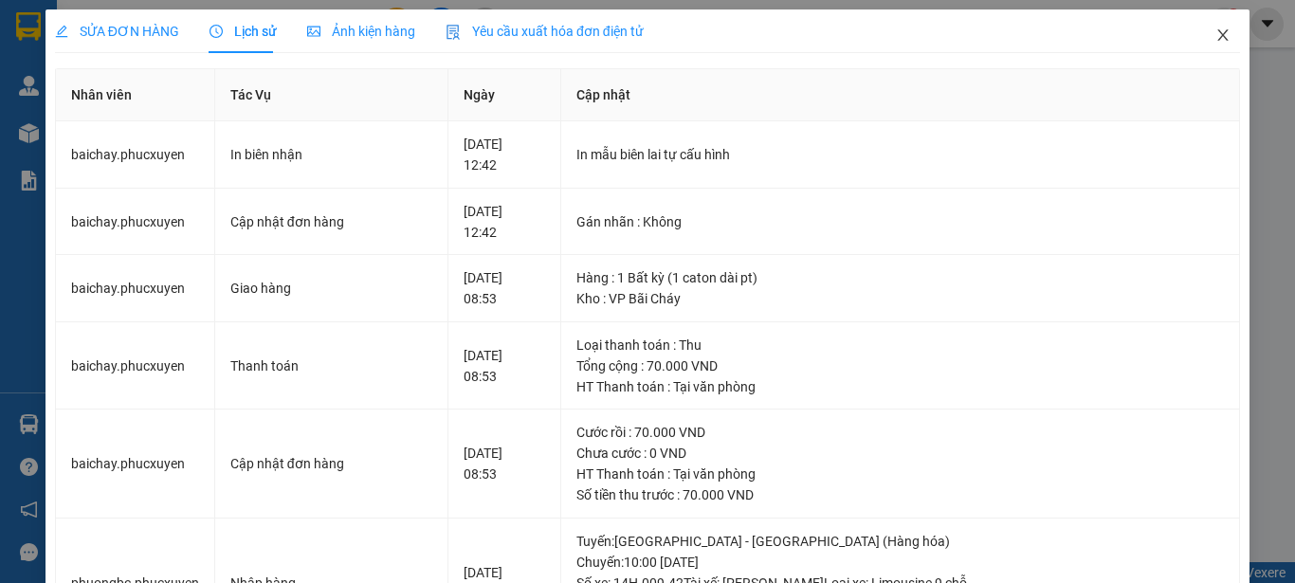
click at [1215, 31] on icon "close" at bounding box center [1222, 34] width 15 height 15
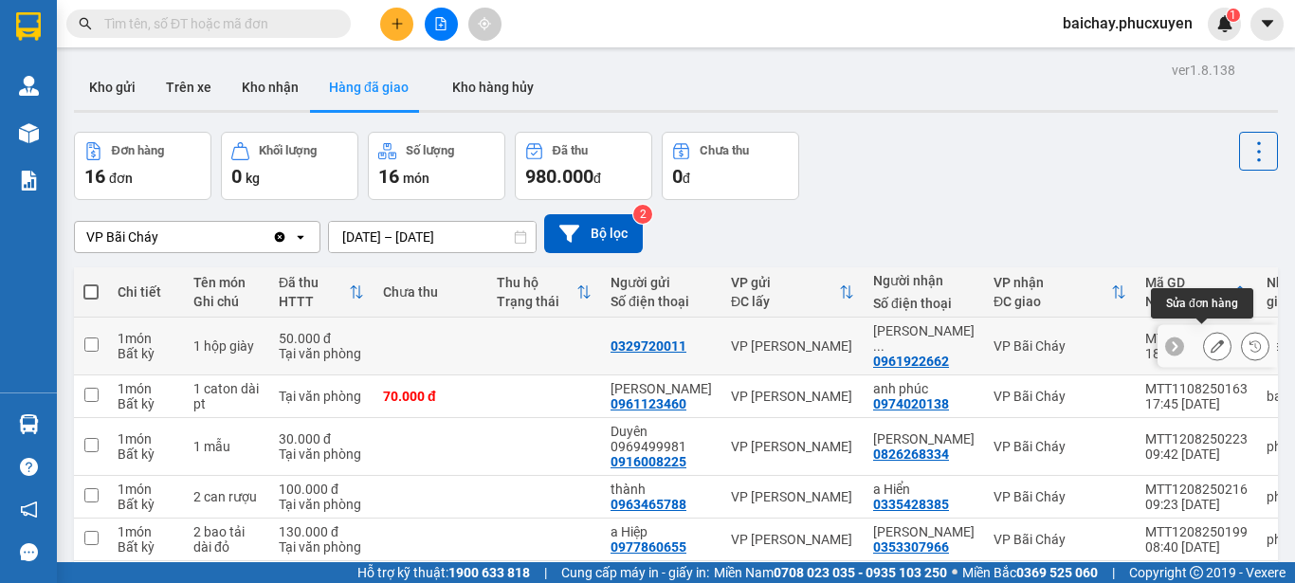
click at [1210, 339] on icon at bounding box center [1216, 345] width 13 height 13
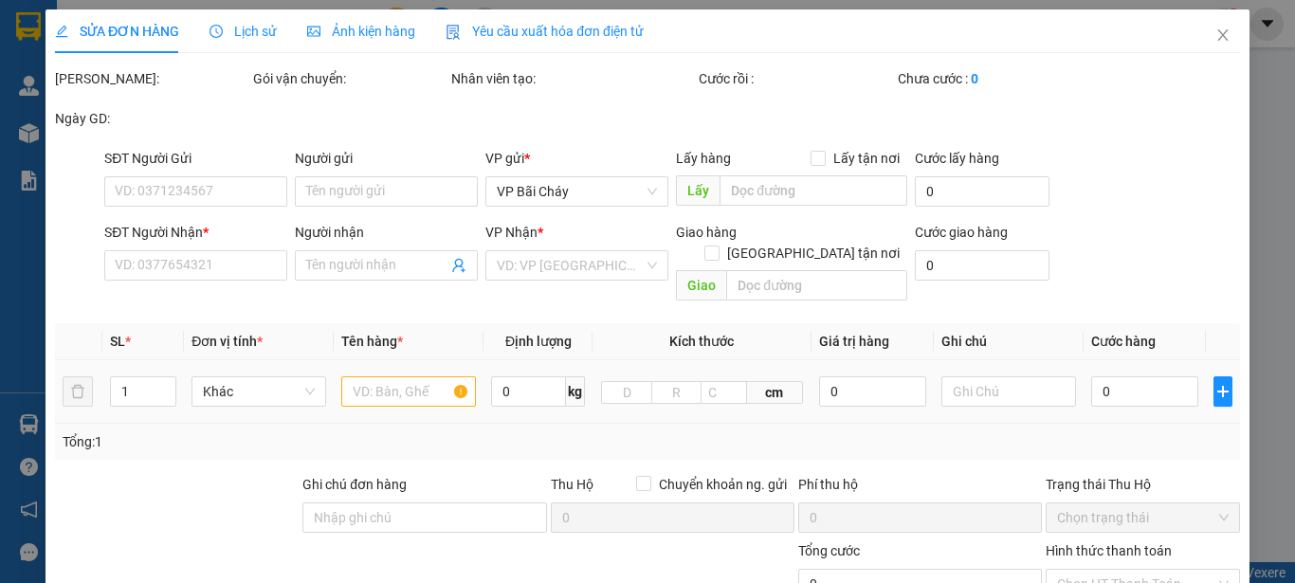
type input "0329720011"
type input "0961922662"
type input "[PERSON_NAME]"
type input "50.000"
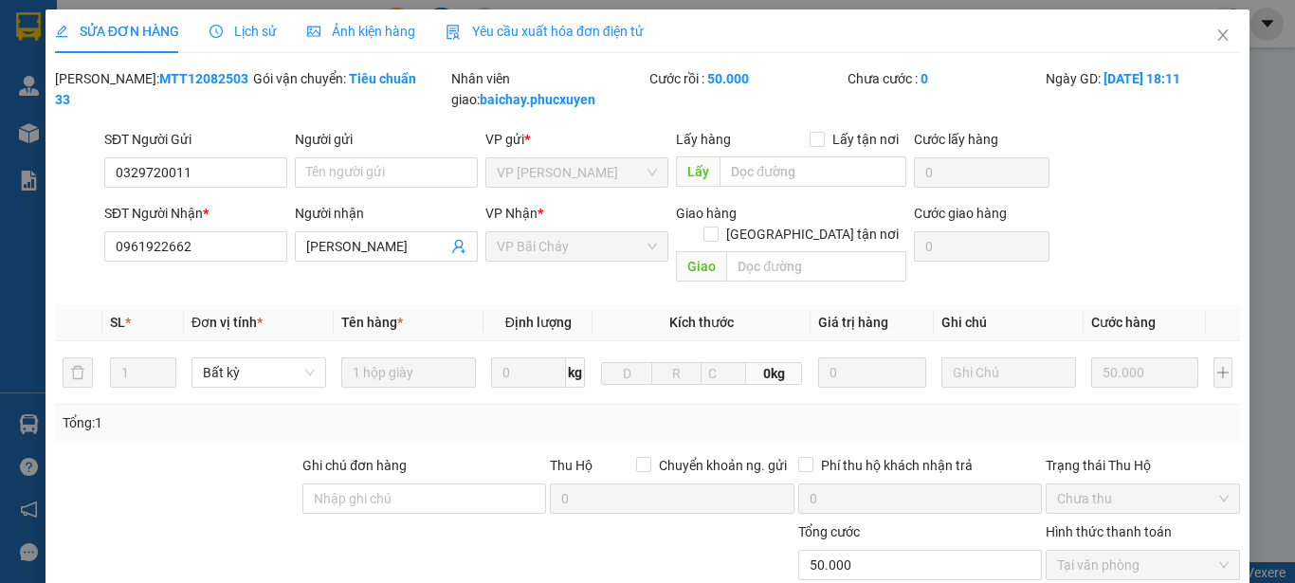
click at [245, 30] on span "Lịch sử" at bounding box center [242, 31] width 67 height 15
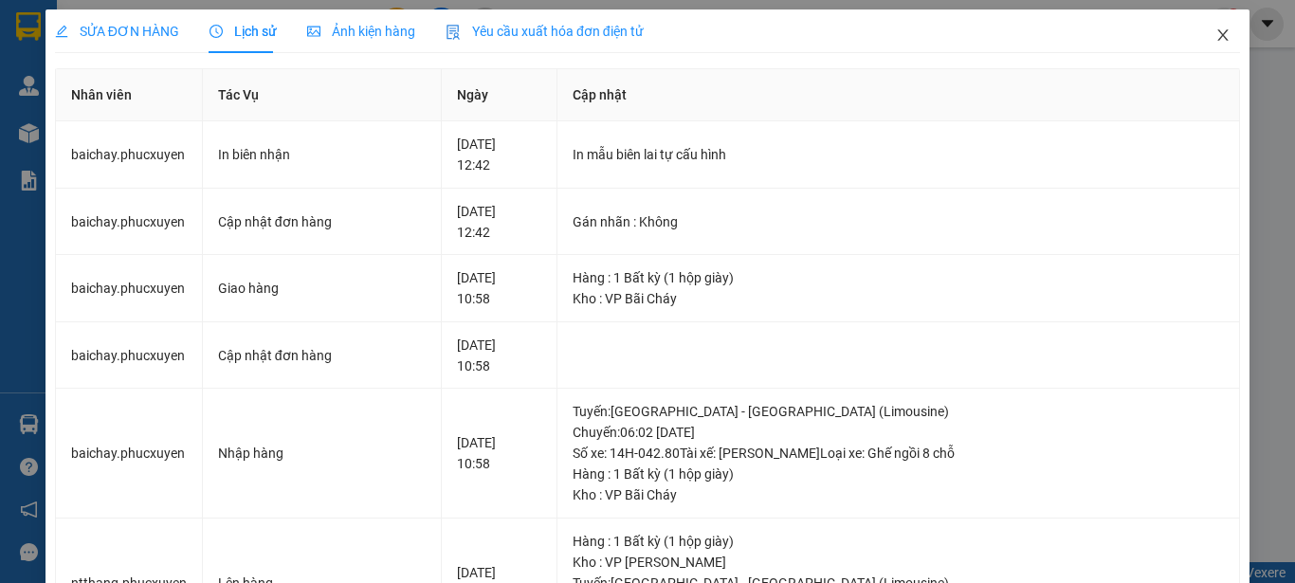
click at [1218, 38] on icon "close" at bounding box center [1223, 34] width 10 height 11
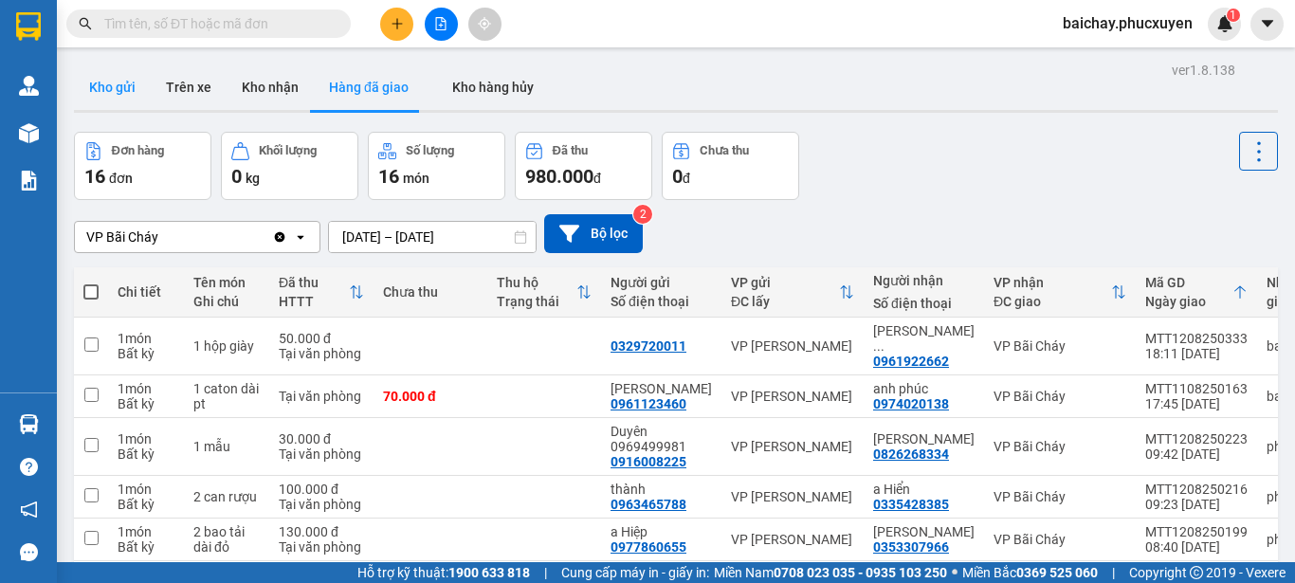
click at [105, 92] on button "Kho gửi" at bounding box center [112, 86] width 77 height 45
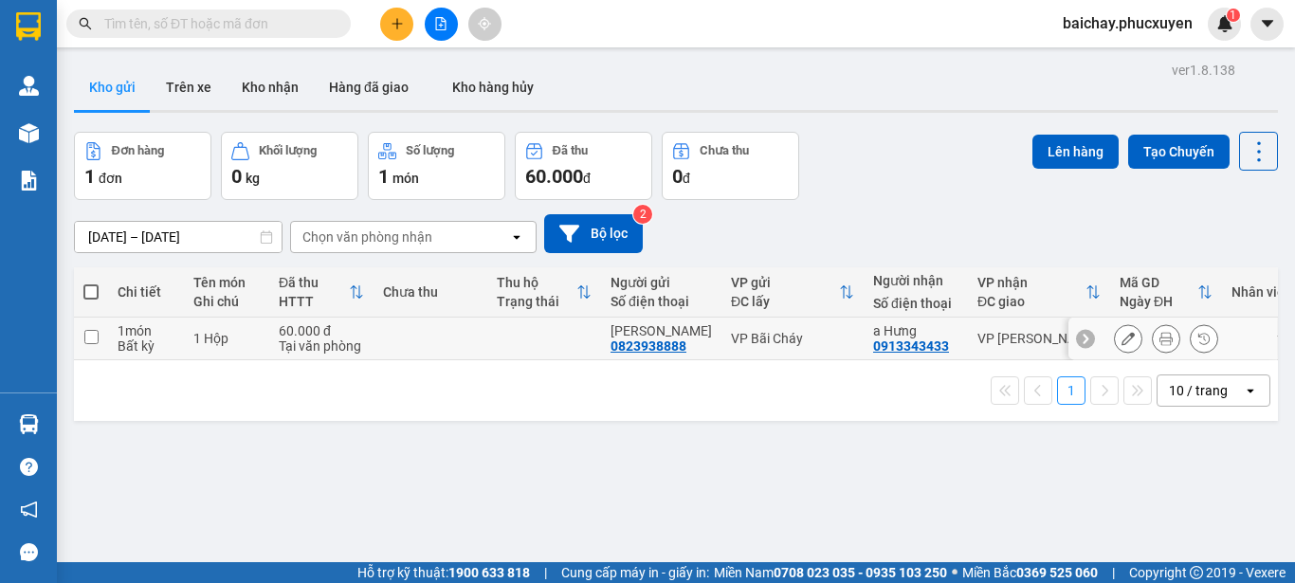
click at [87, 338] on input "checkbox" at bounding box center [91, 337] width 14 height 14
checkbox input "true"
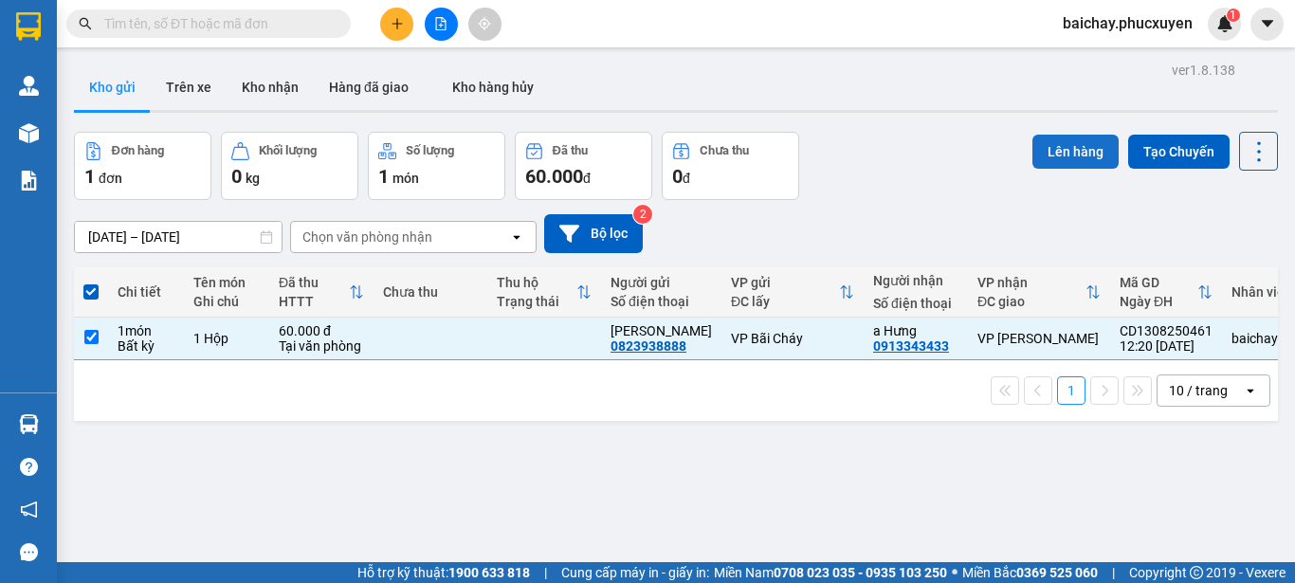
click at [1068, 150] on button "Lên hàng" at bounding box center [1075, 152] width 86 height 34
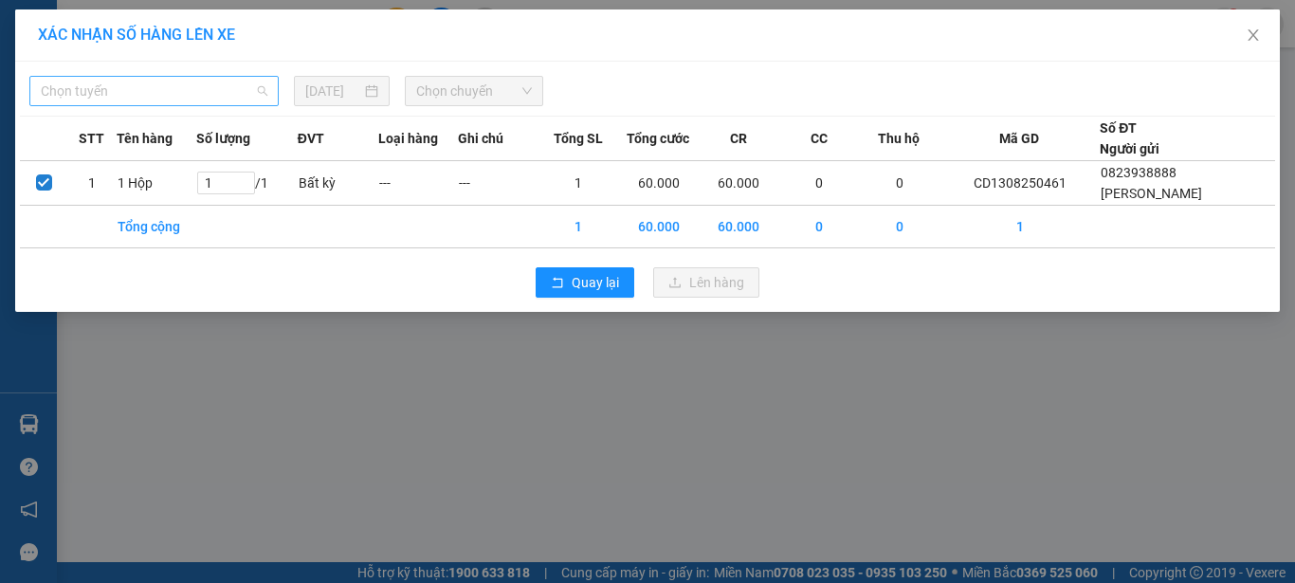
click at [231, 88] on span "Chọn tuyến" at bounding box center [154, 91] width 227 height 28
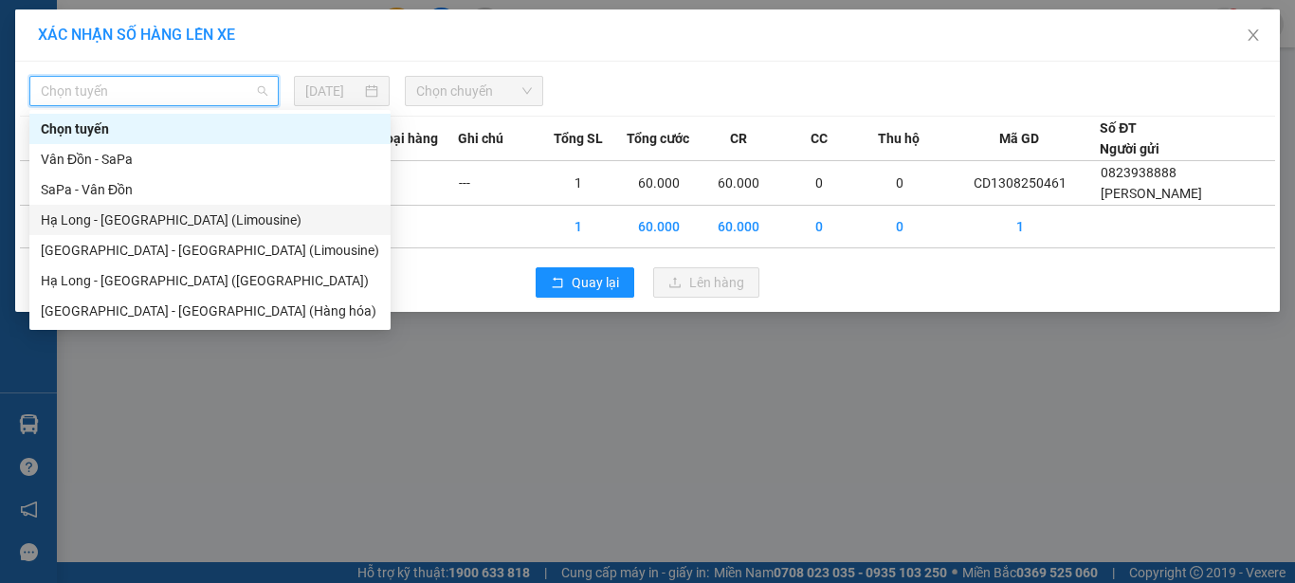
click at [114, 220] on div "Hạ Long - [GEOGRAPHIC_DATA] (Limousine)" at bounding box center [210, 219] width 338 height 21
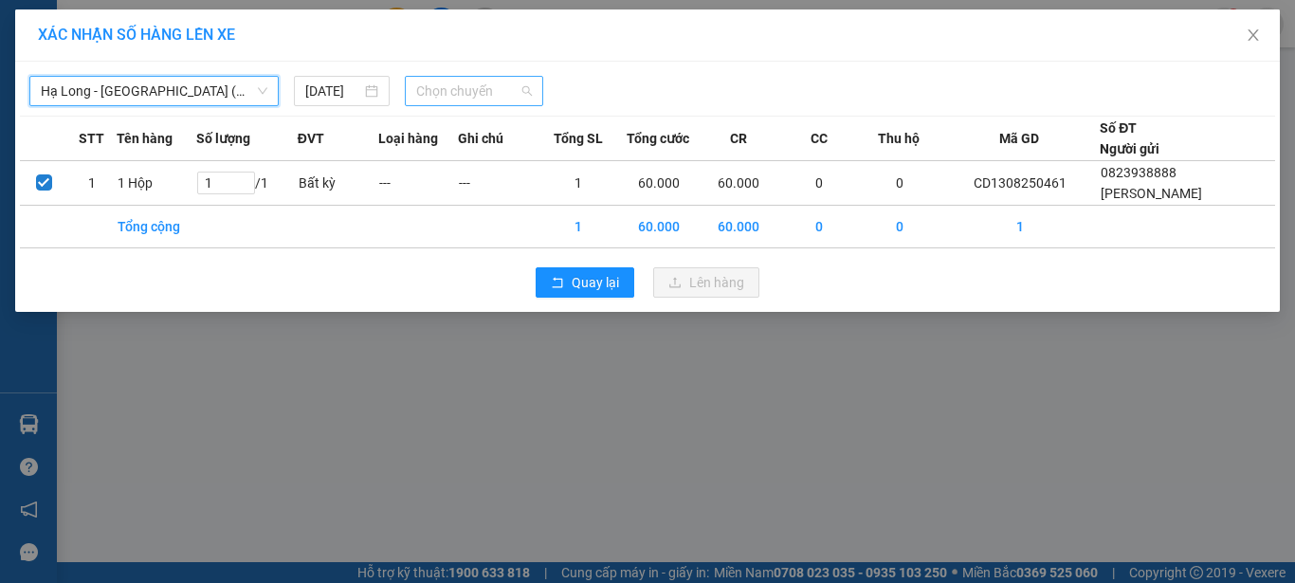
click at [509, 88] on span "Chọn chuyến" at bounding box center [474, 91] width 117 height 28
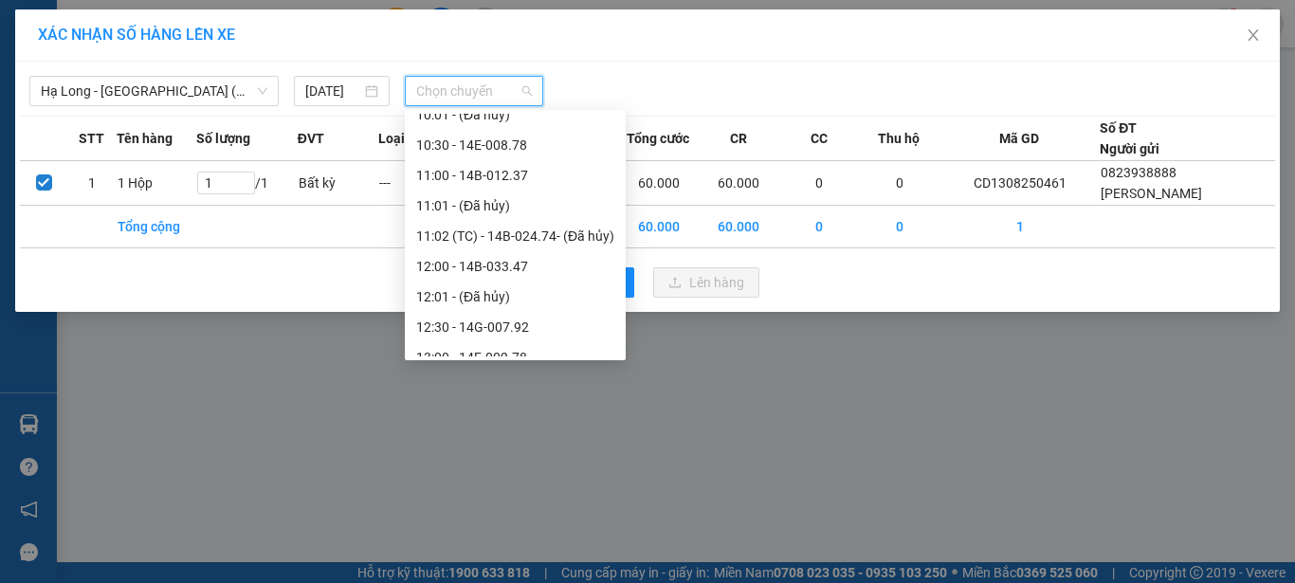
scroll to position [758, 0]
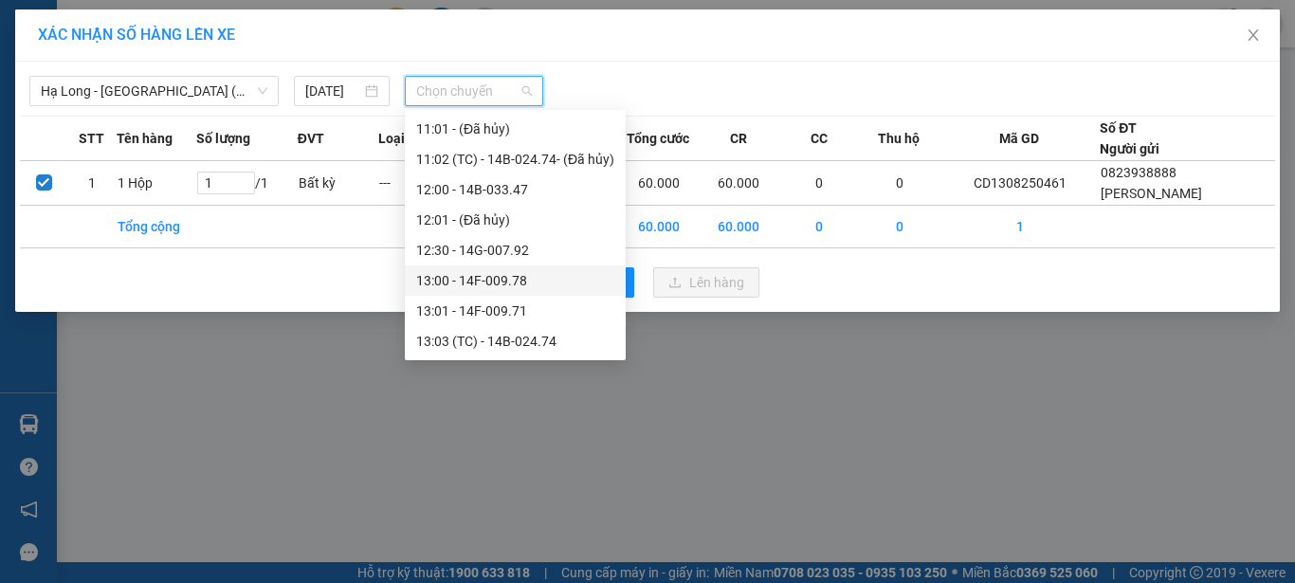
click at [502, 280] on div "13:00 - 14F-009.78" at bounding box center [515, 280] width 198 height 21
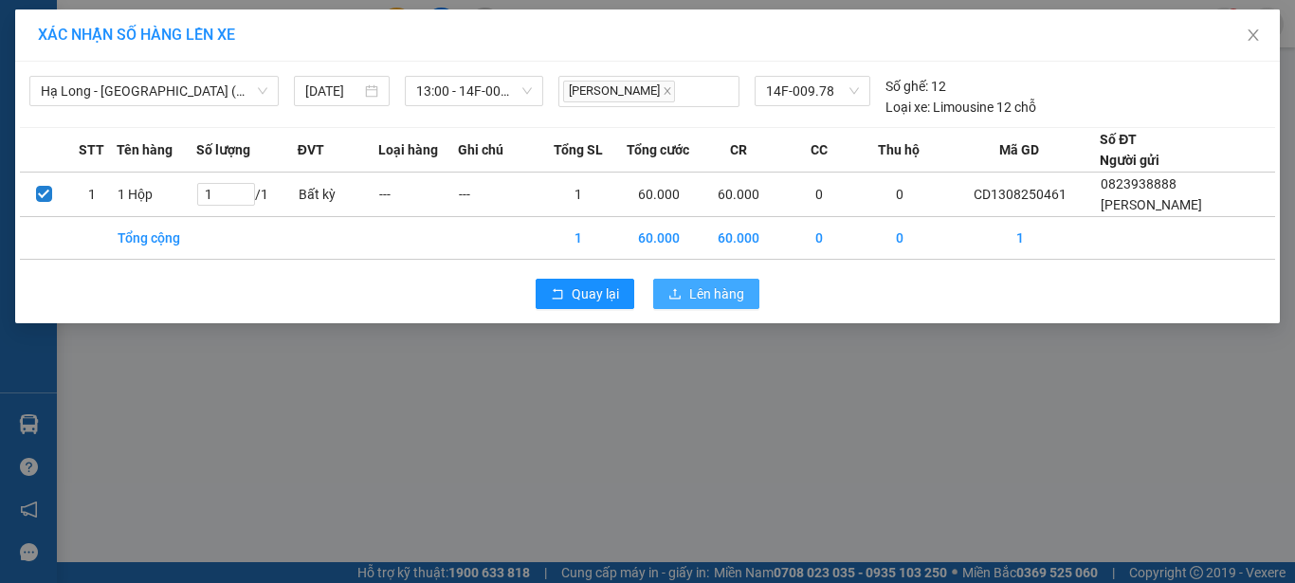
click at [700, 289] on span "Lên hàng" at bounding box center [716, 293] width 55 height 21
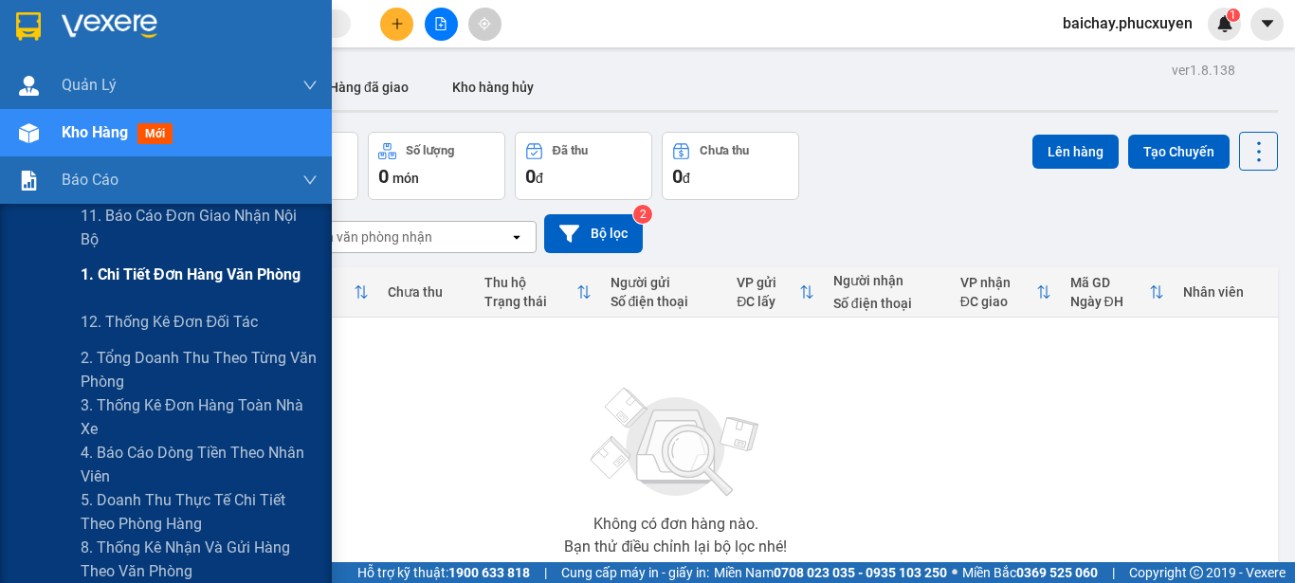
click at [202, 274] on span "1. Chi tiết đơn hàng văn phòng" at bounding box center [191, 275] width 220 height 24
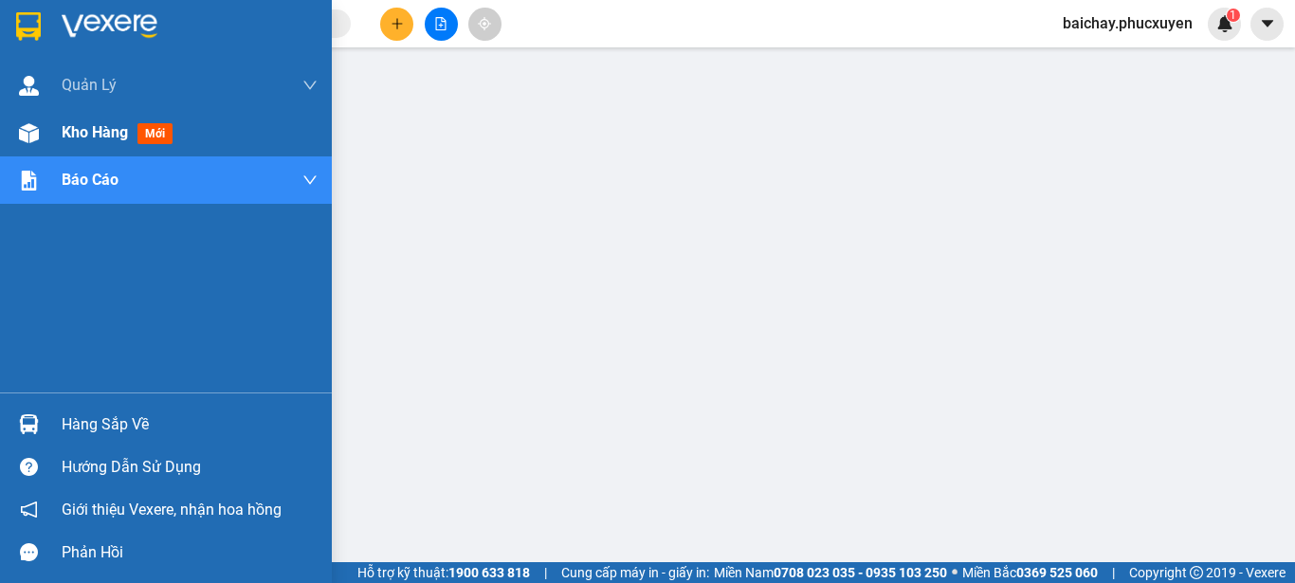
click at [80, 132] on span "Kho hàng" at bounding box center [95, 132] width 66 height 18
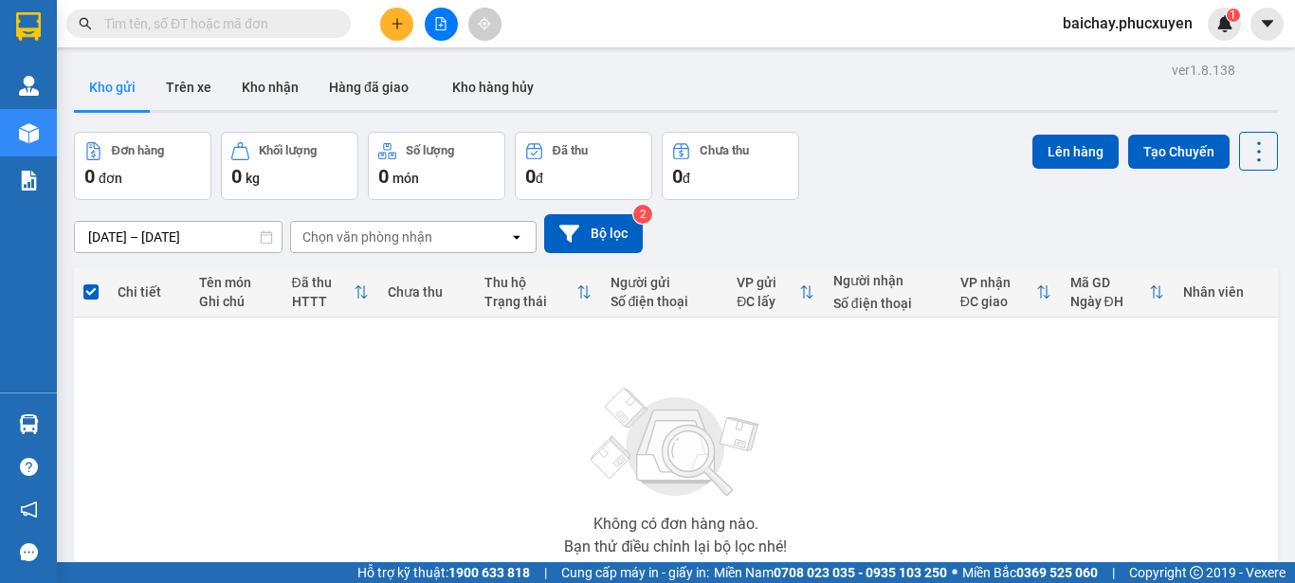
click at [1062, 432] on div "Không có đơn hàng nào. Bạn thử điều chỉnh lại bộ lọc nhé!" at bounding box center [675, 465] width 1185 height 284
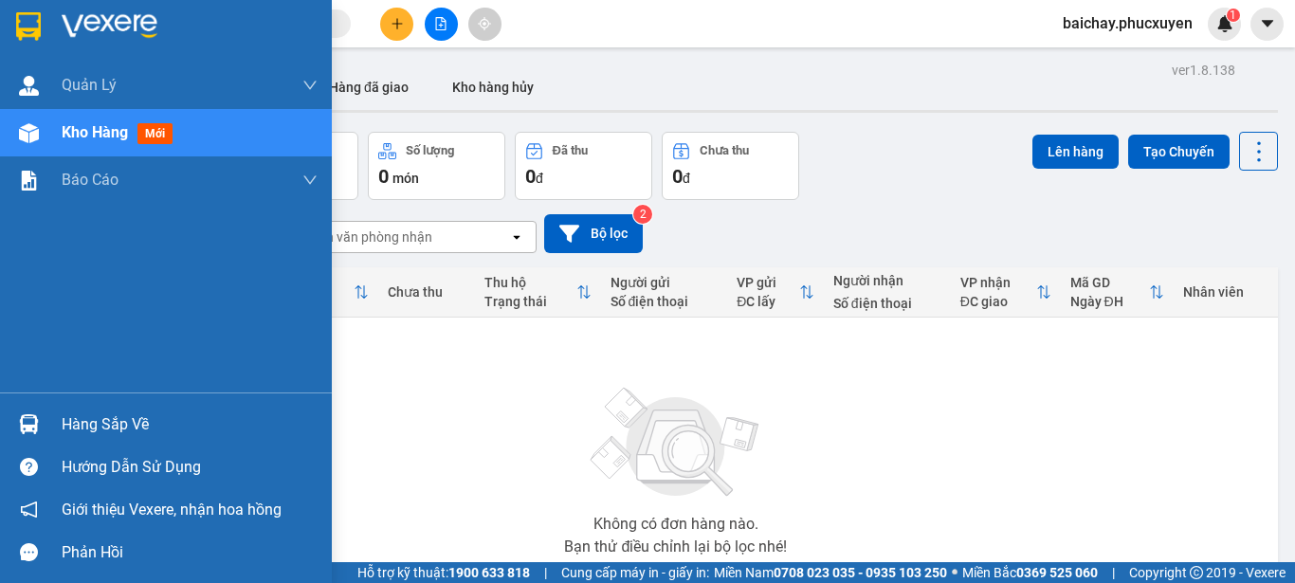
click at [116, 429] on div "Hàng sắp về" at bounding box center [190, 424] width 256 height 28
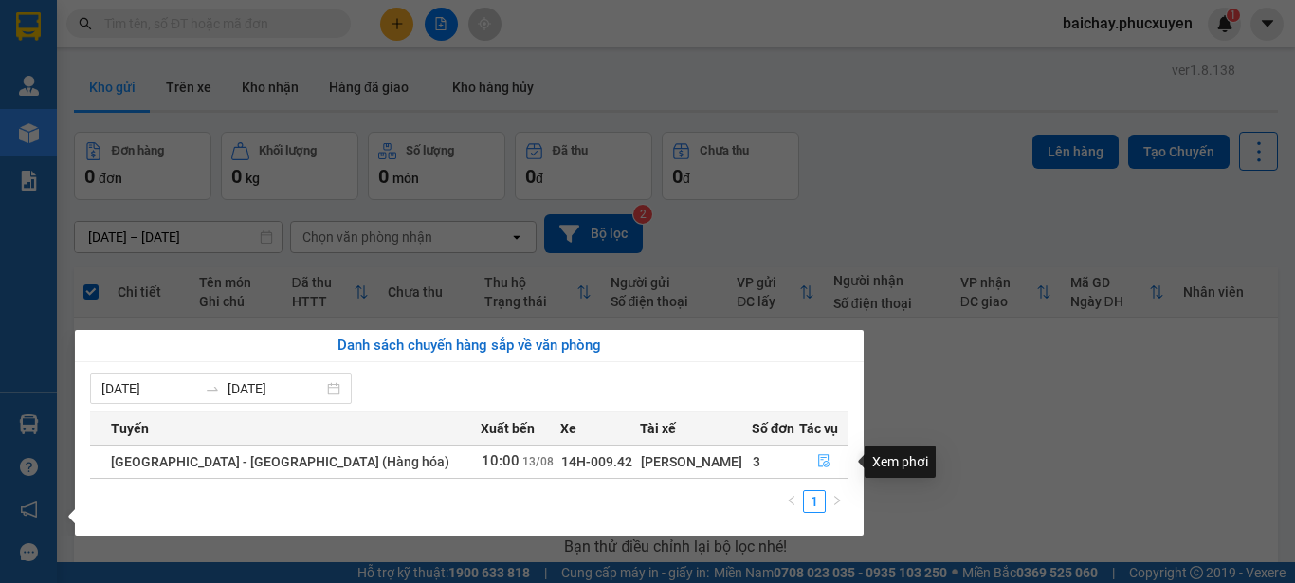
click at [818, 457] on icon "file-done" at bounding box center [823, 460] width 13 height 13
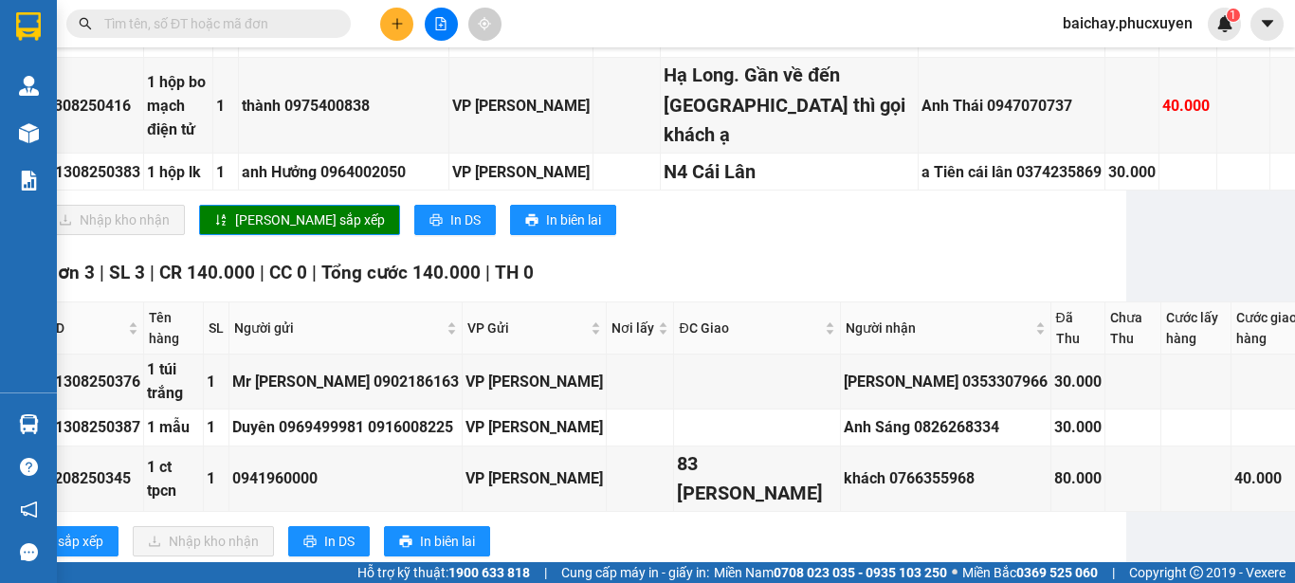
scroll to position [569, 0]
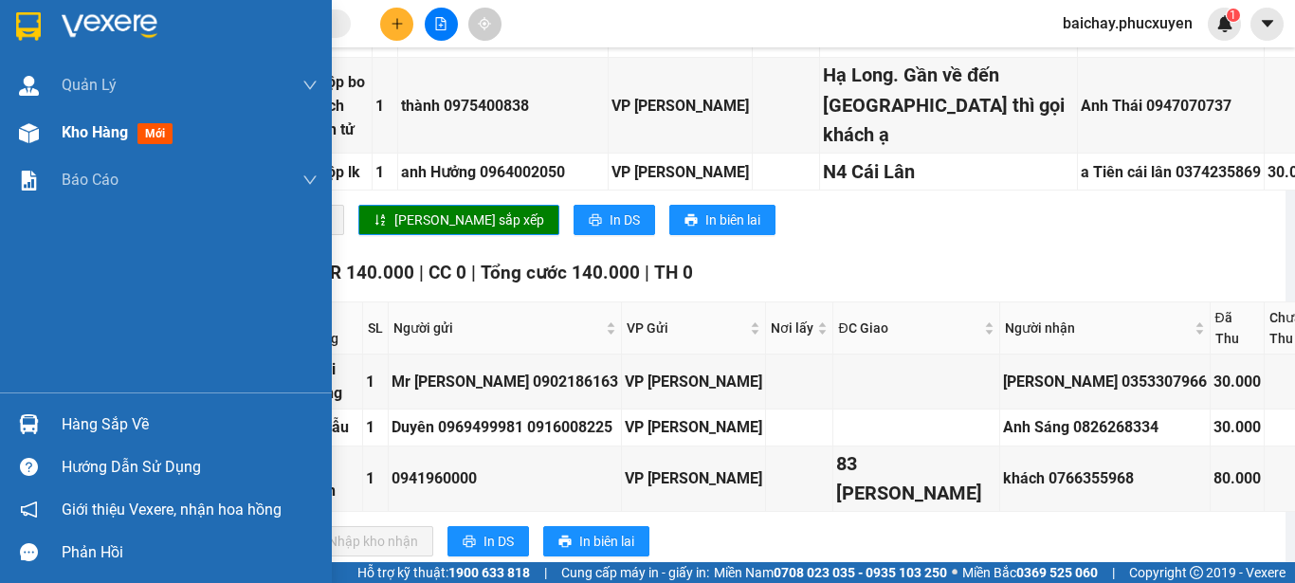
click at [98, 135] on span "Kho hàng" at bounding box center [95, 132] width 66 height 18
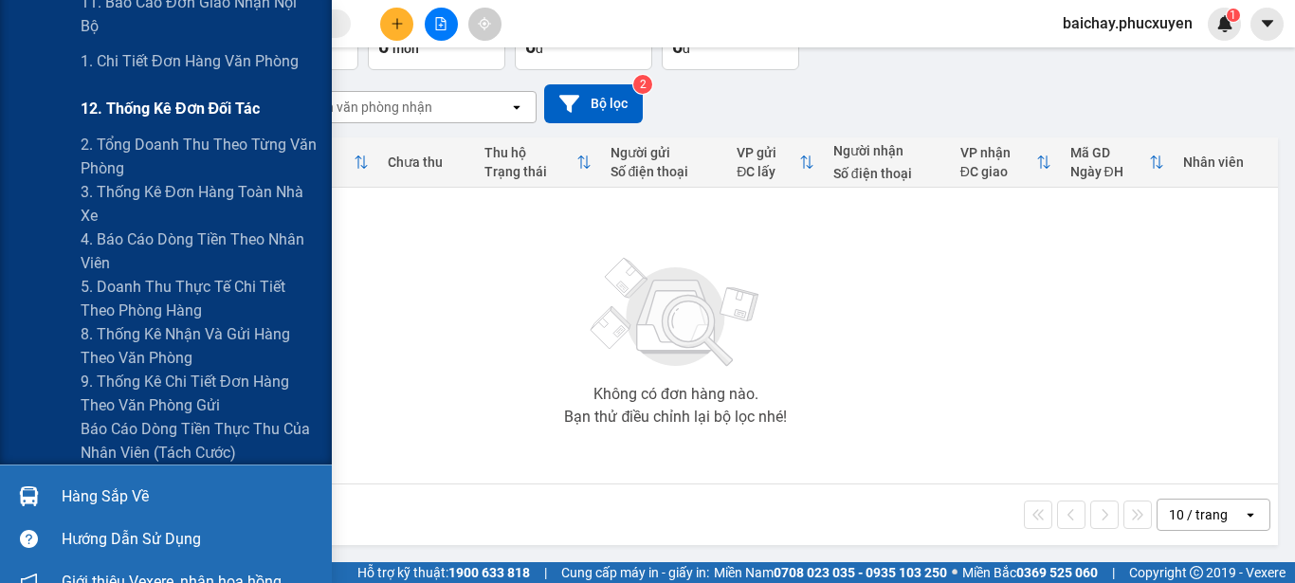
scroll to position [284, 0]
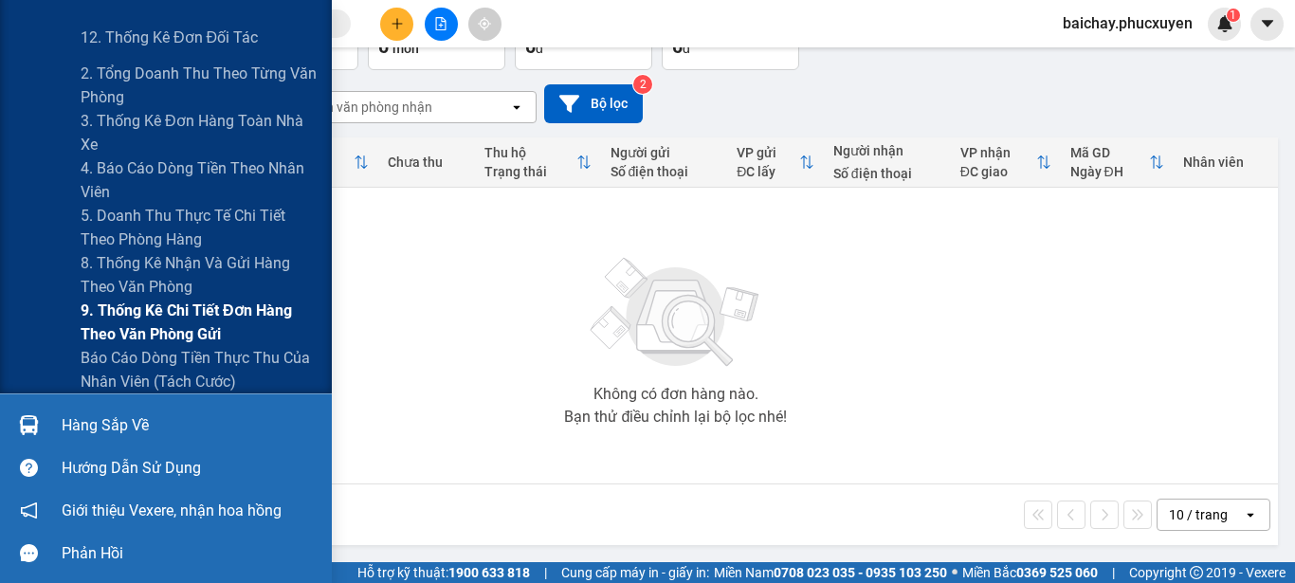
click at [149, 319] on span "9. Thống kê chi tiết đơn hàng theo văn phòng gửi" at bounding box center [199, 322] width 237 height 47
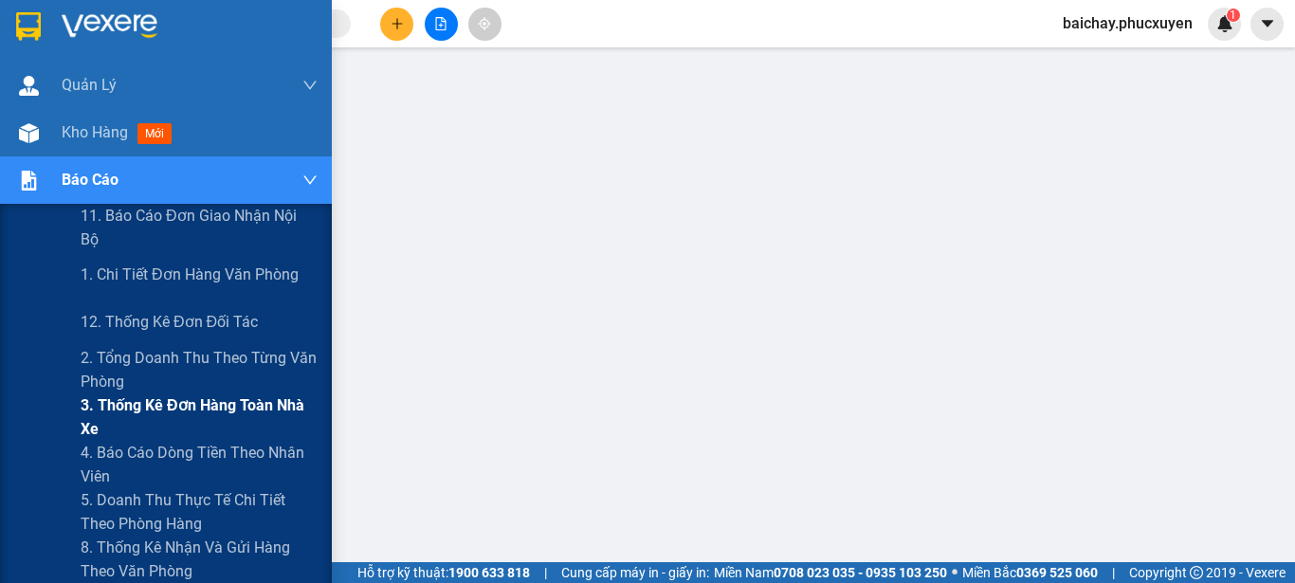
click at [173, 418] on span "3. Thống kê đơn hàng toàn nhà xe" at bounding box center [199, 416] width 237 height 47
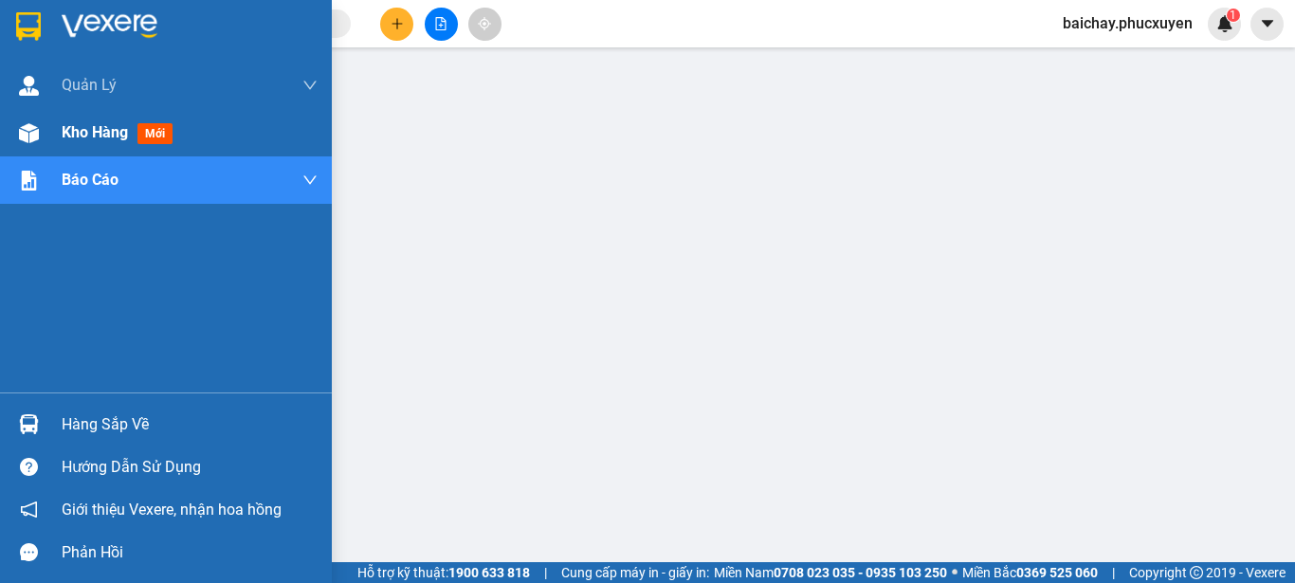
click at [103, 131] on span "Kho hàng" at bounding box center [95, 132] width 66 height 18
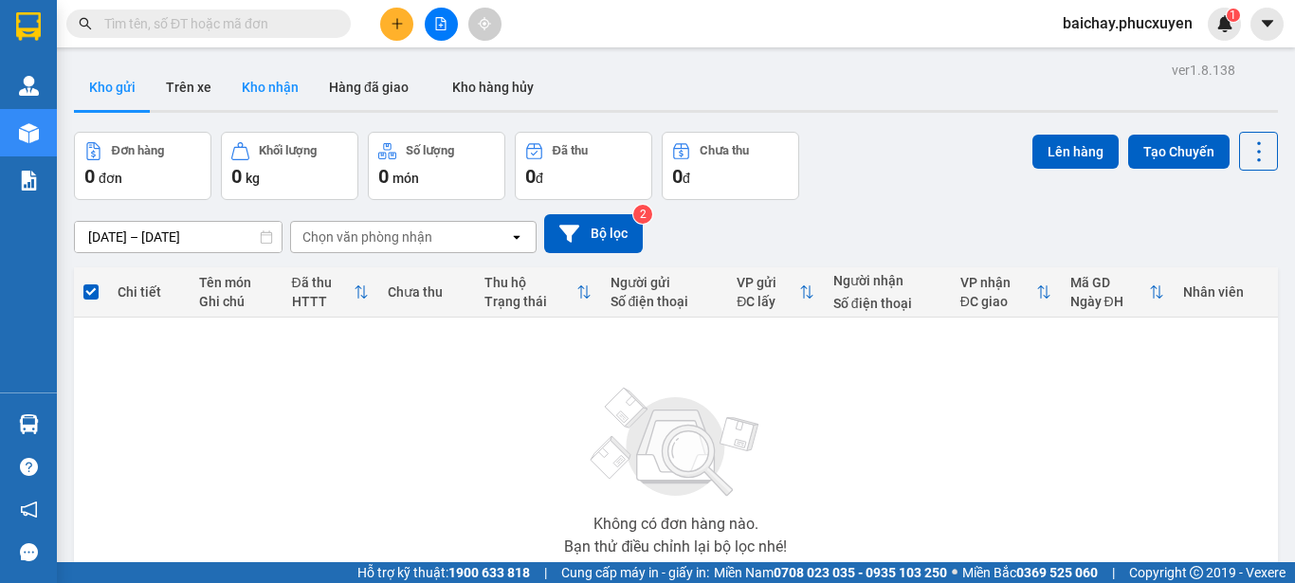
click at [263, 84] on button "Kho nhận" at bounding box center [270, 86] width 87 height 45
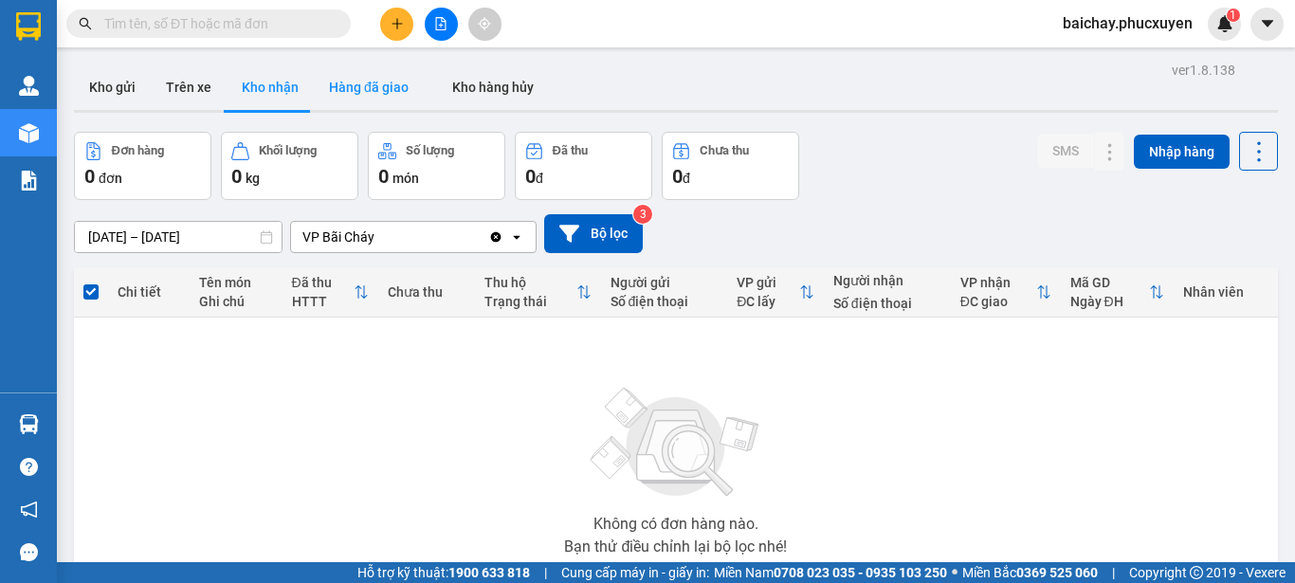
click at [372, 86] on button "Hàng đã giao" at bounding box center [369, 86] width 110 height 45
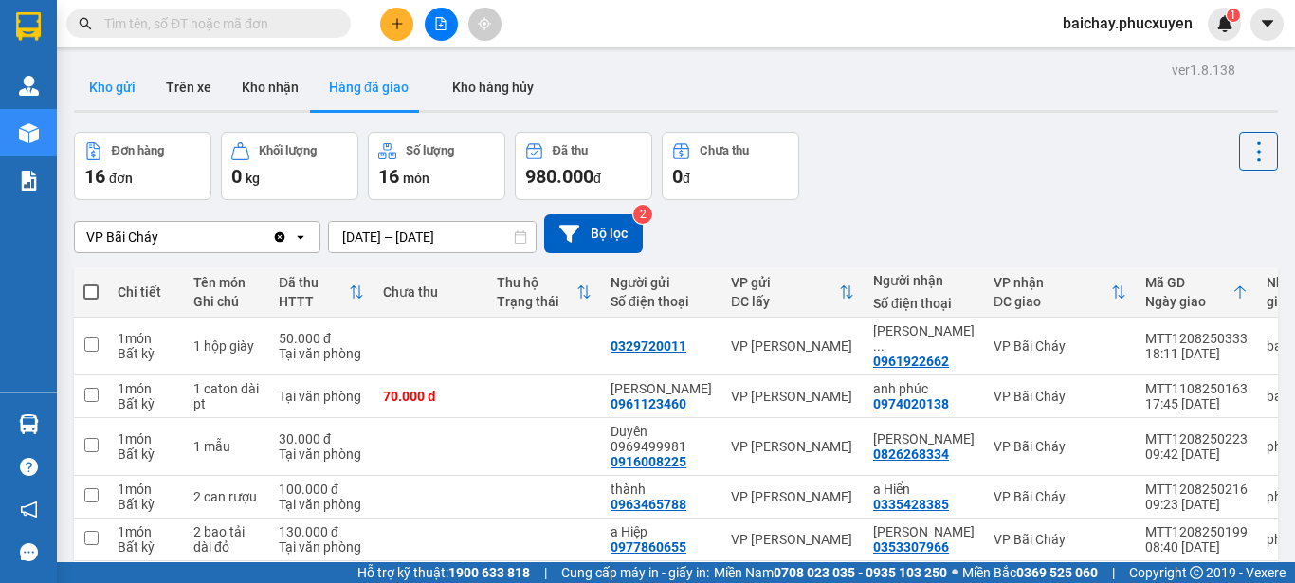
click at [122, 82] on button "Kho gửi" at bounding box center [112, 86] width 77 height 45
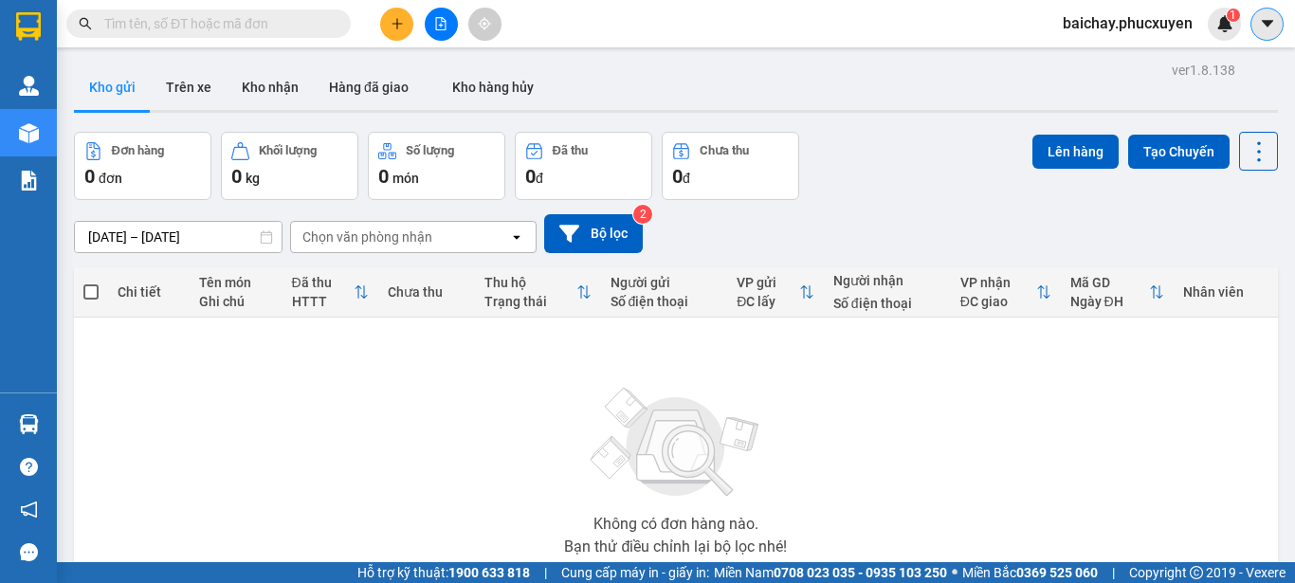
click at [1270, 25] on icon "caret-down" at bounding box center [1267, 23] width 17 height 17
click at [1103, 25] on span "baichay.phucxuyen" at bounding box center [1127, 23] width 160 height 24
click at [1098, 57] on span "Đăng xuất" at bounding box center [1137, 58] width 118 height 21
